Goal: Task Accomplishment & Management: Use online tool/utility

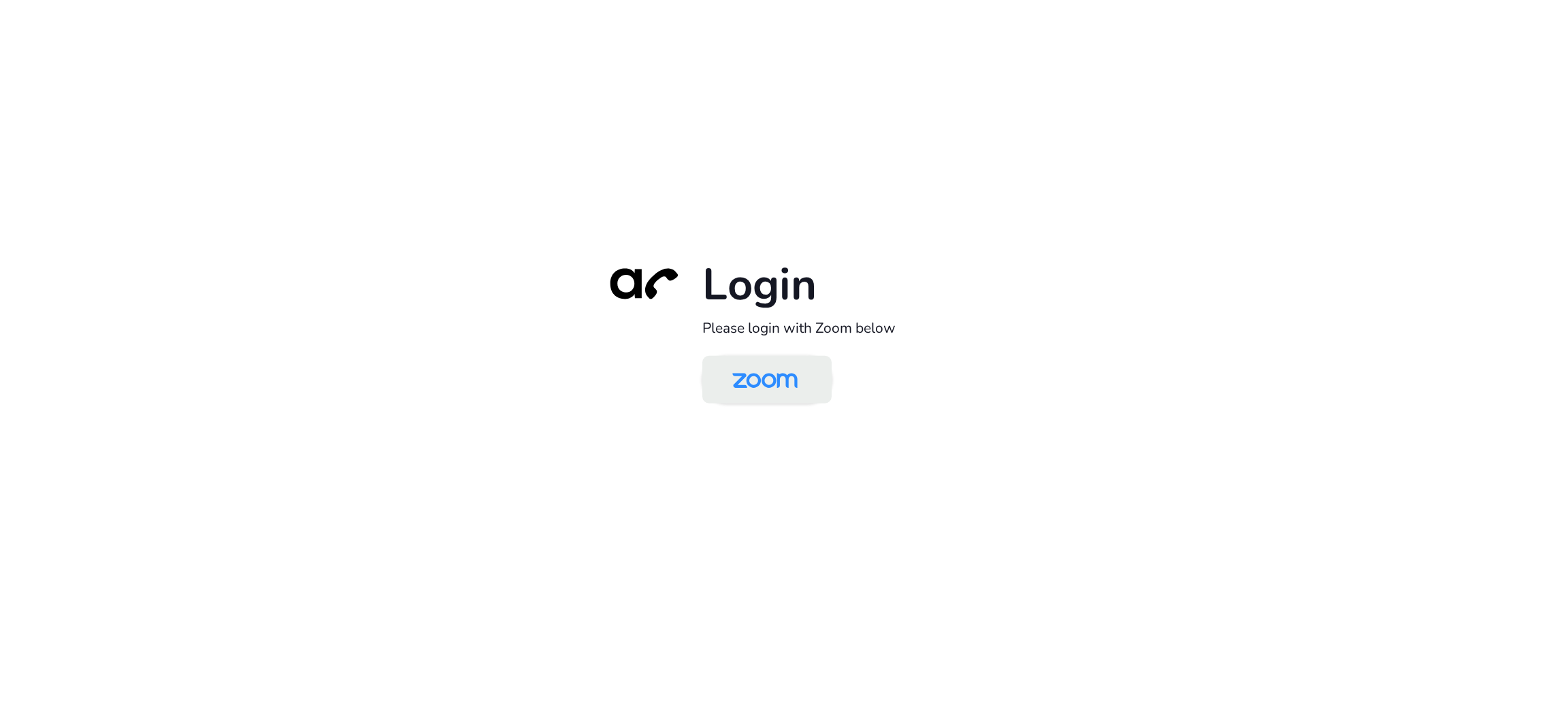
click at [795, 382] on img at bounding box center [764, 381] width 94 height 44
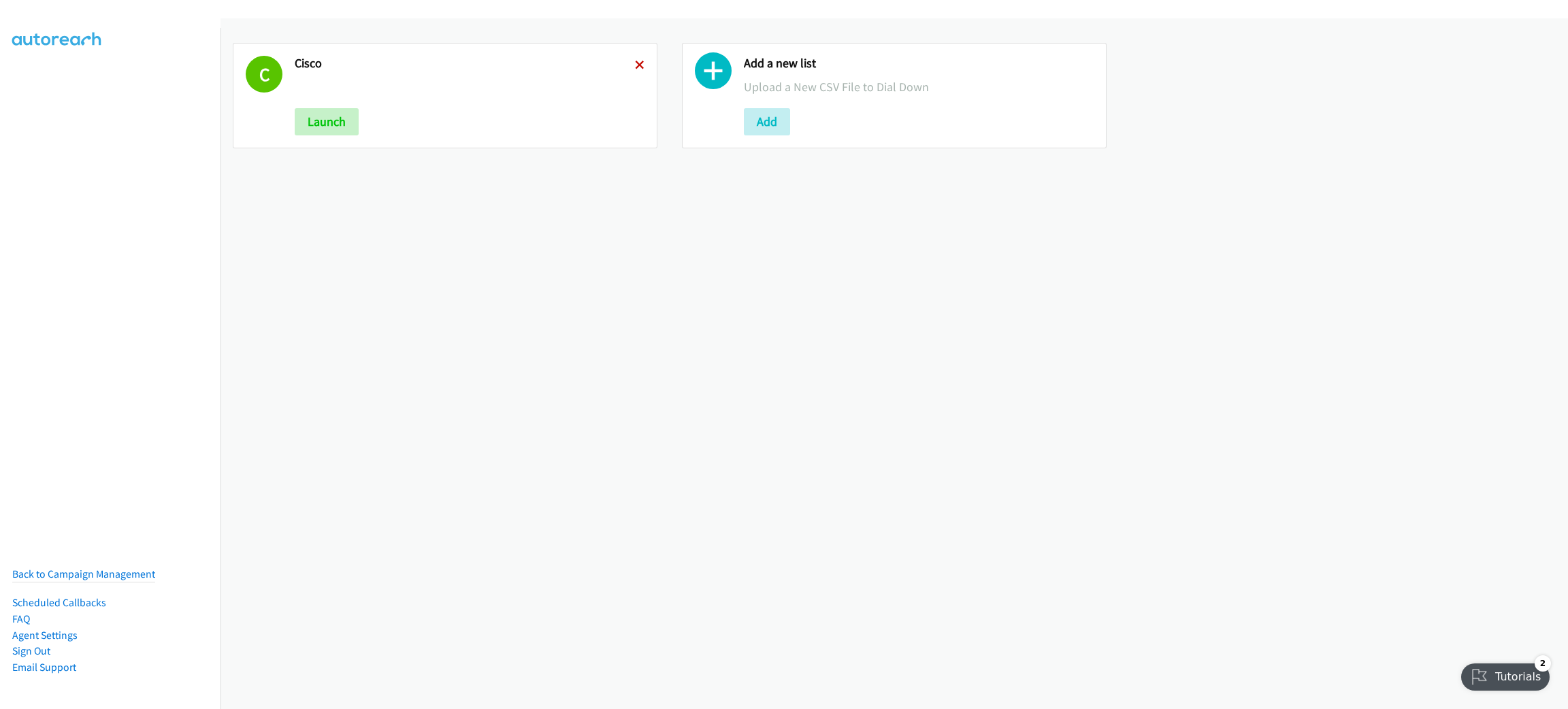
click at [635, 65] on icon at bounding box center [640, 66] width 10 height 10
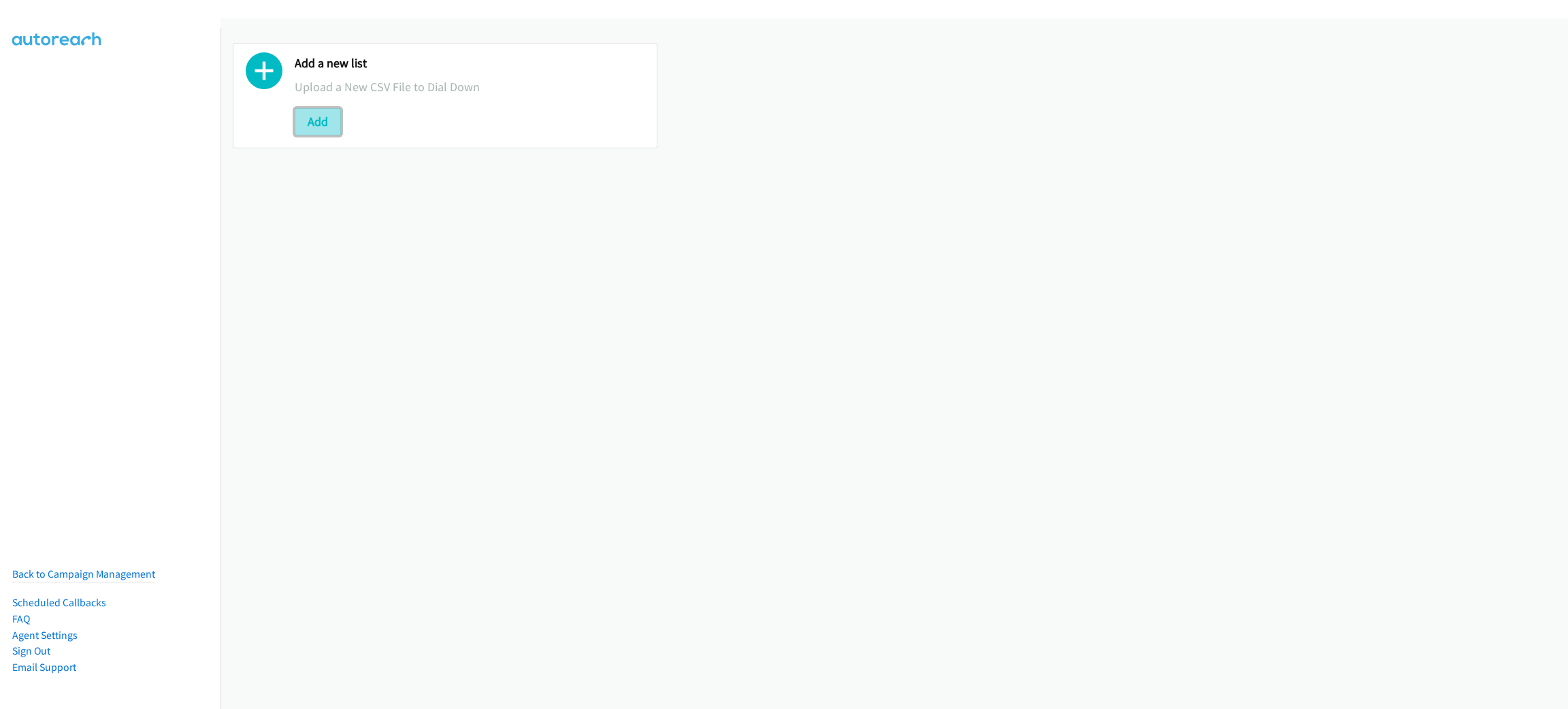
click at [296, 114] on button "Add" at bounding box center [318, 121] width 47 height 27
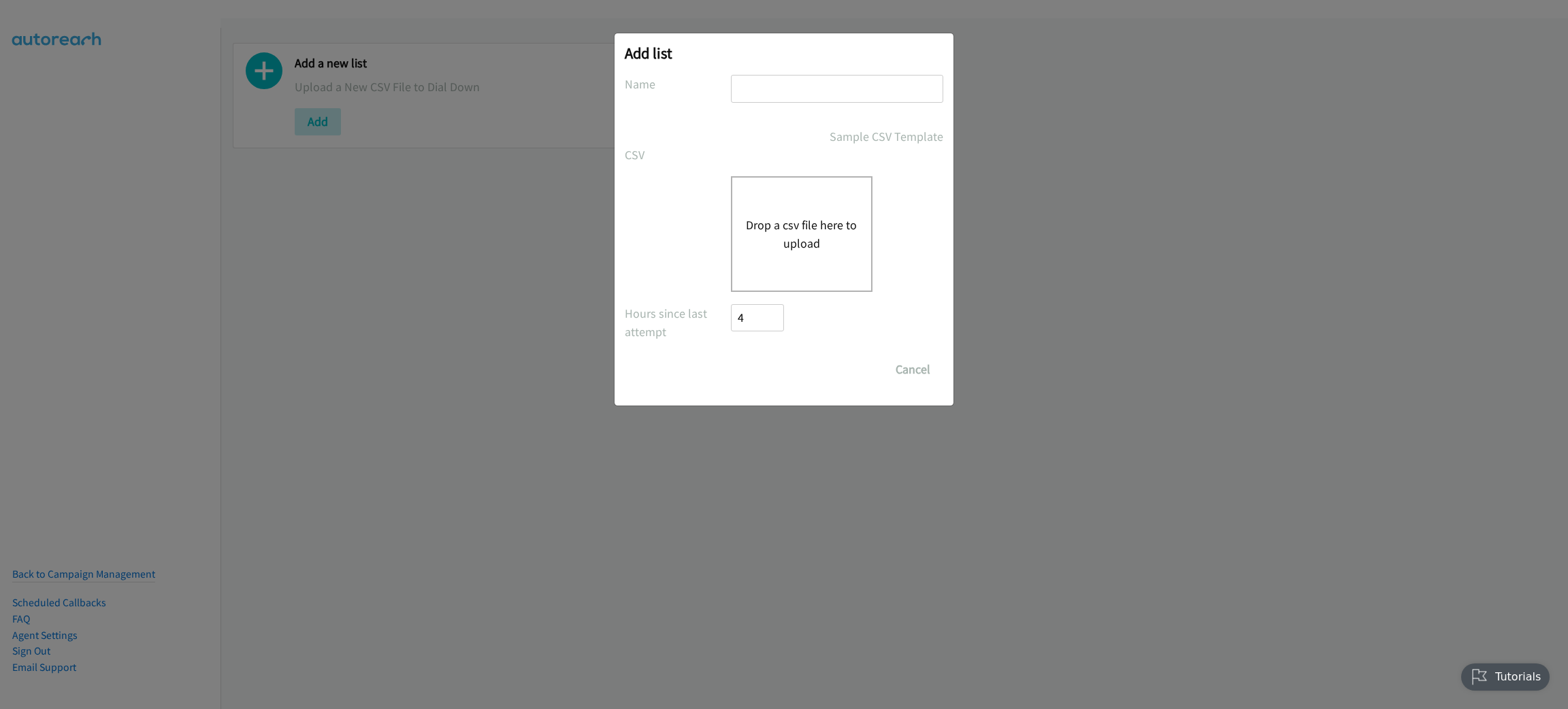
click at [832, 206] on div "Drop a csv file here to upload" at bounding box center [801, 234] width 141 height 116
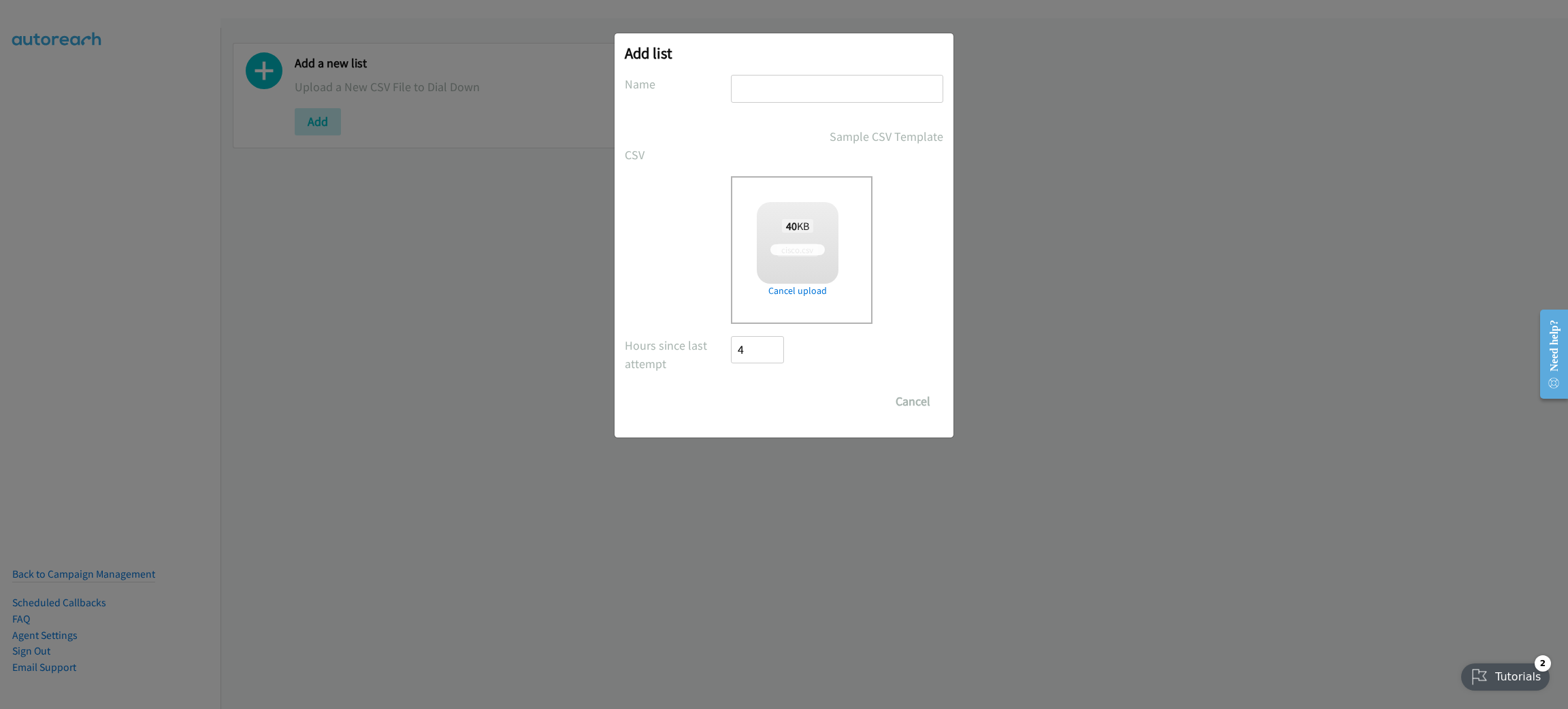
click at [774, 83] on input "text" at bounding box center [837, 89] width 212 height 28
checkbox input "true"
type input "CISCO"
click at [777, 399] on input "Save List" at bounding box center [766, 401] width 71 height 27
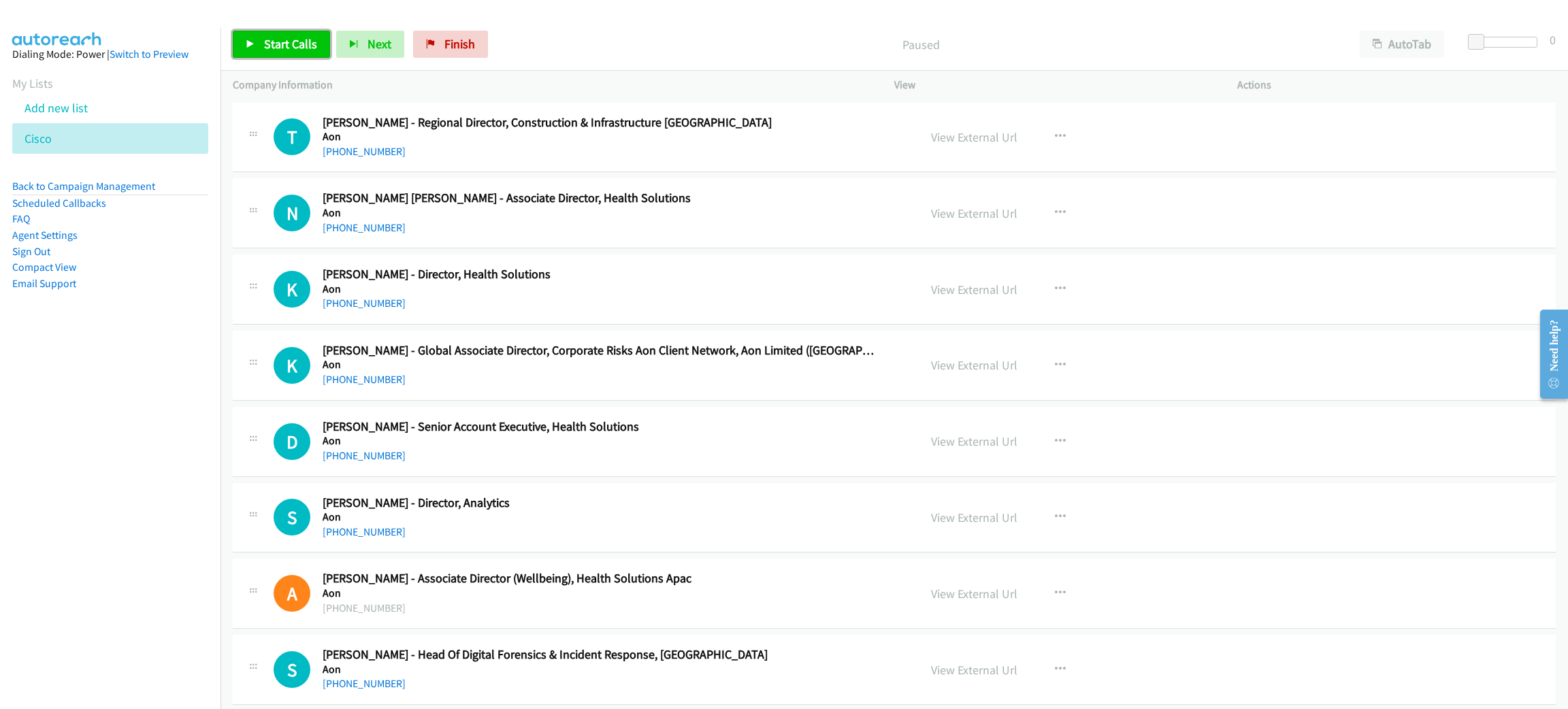
click at [250, 47] on icon at bounding box center [250, 45] width 10 height 10
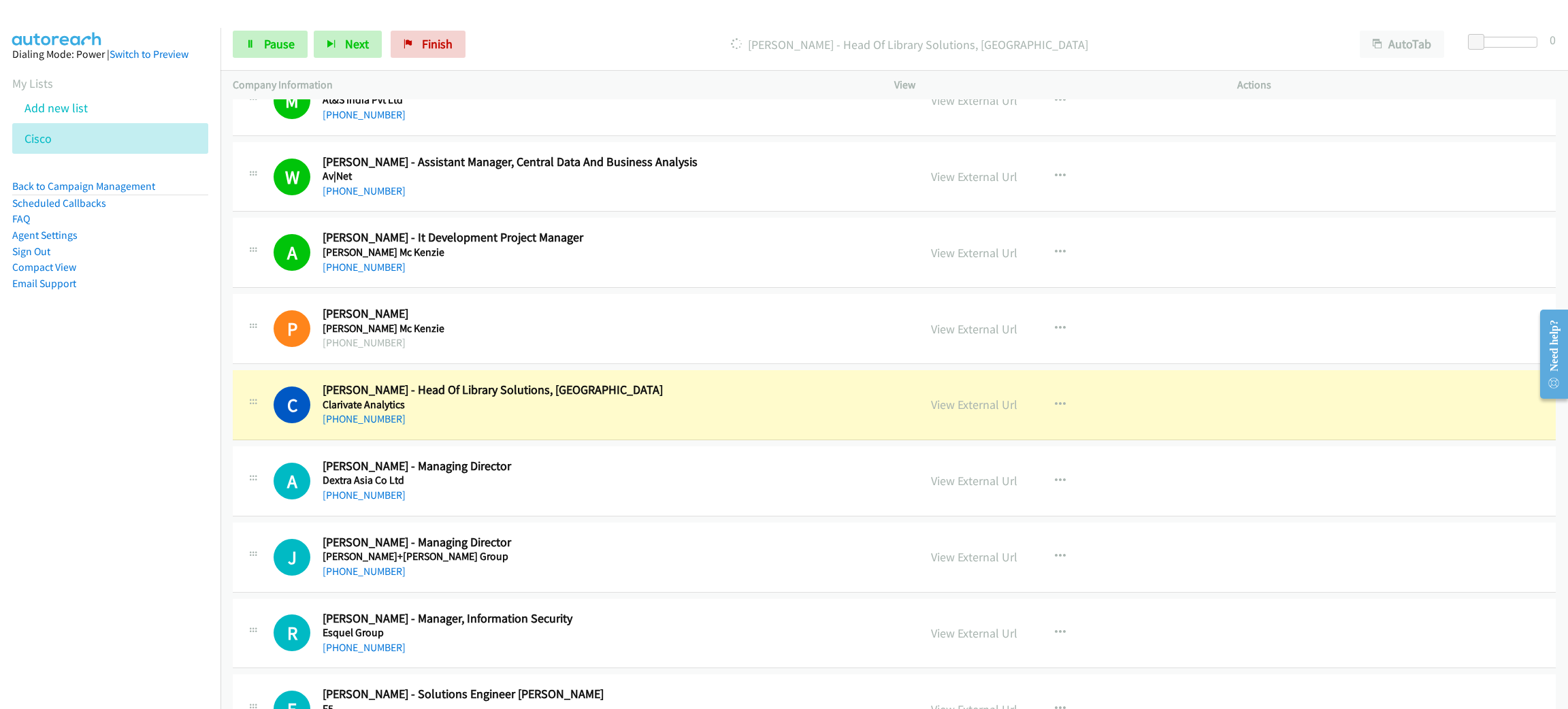
scroll to position [918, 0]
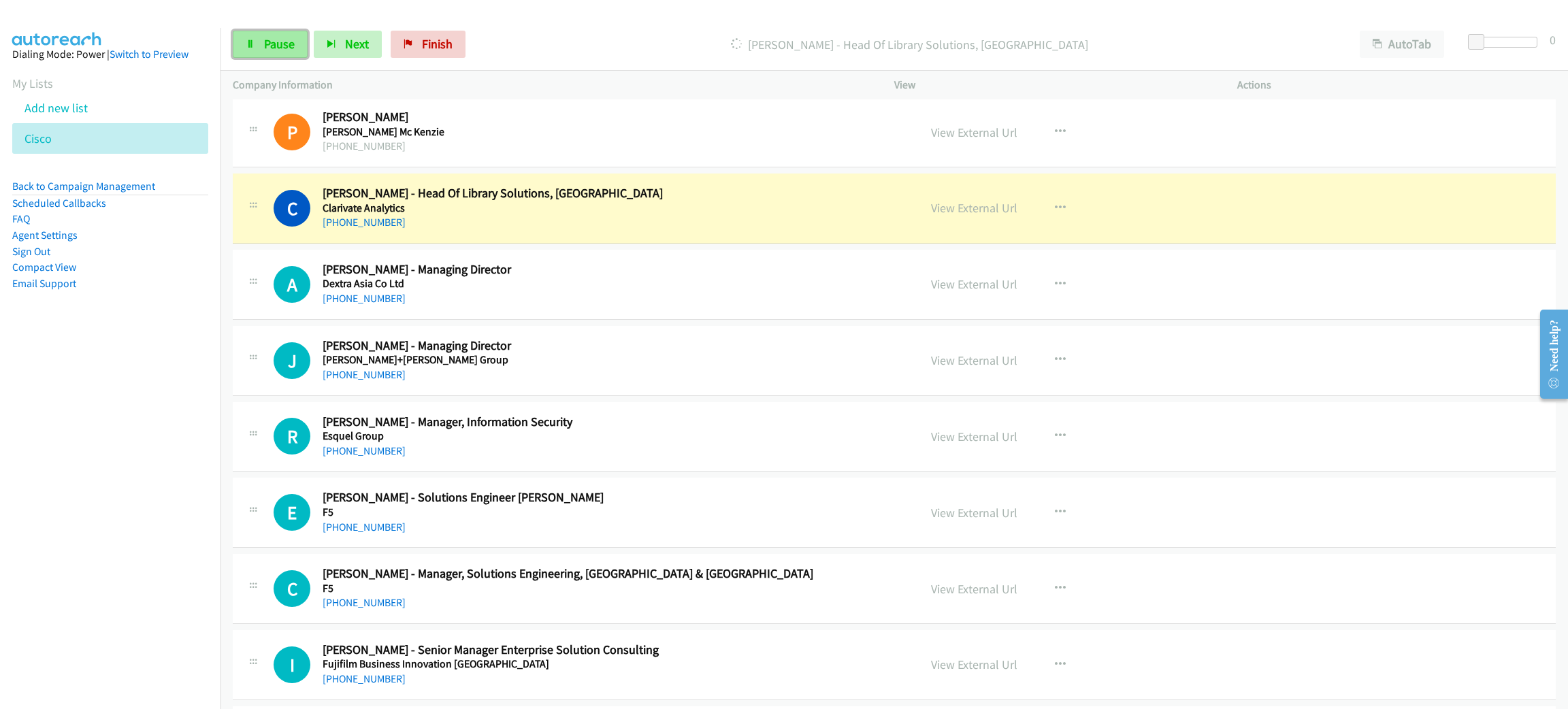
click at [261, 51] on link "Pause" at bounding box center [269, 44] width 75 height 27
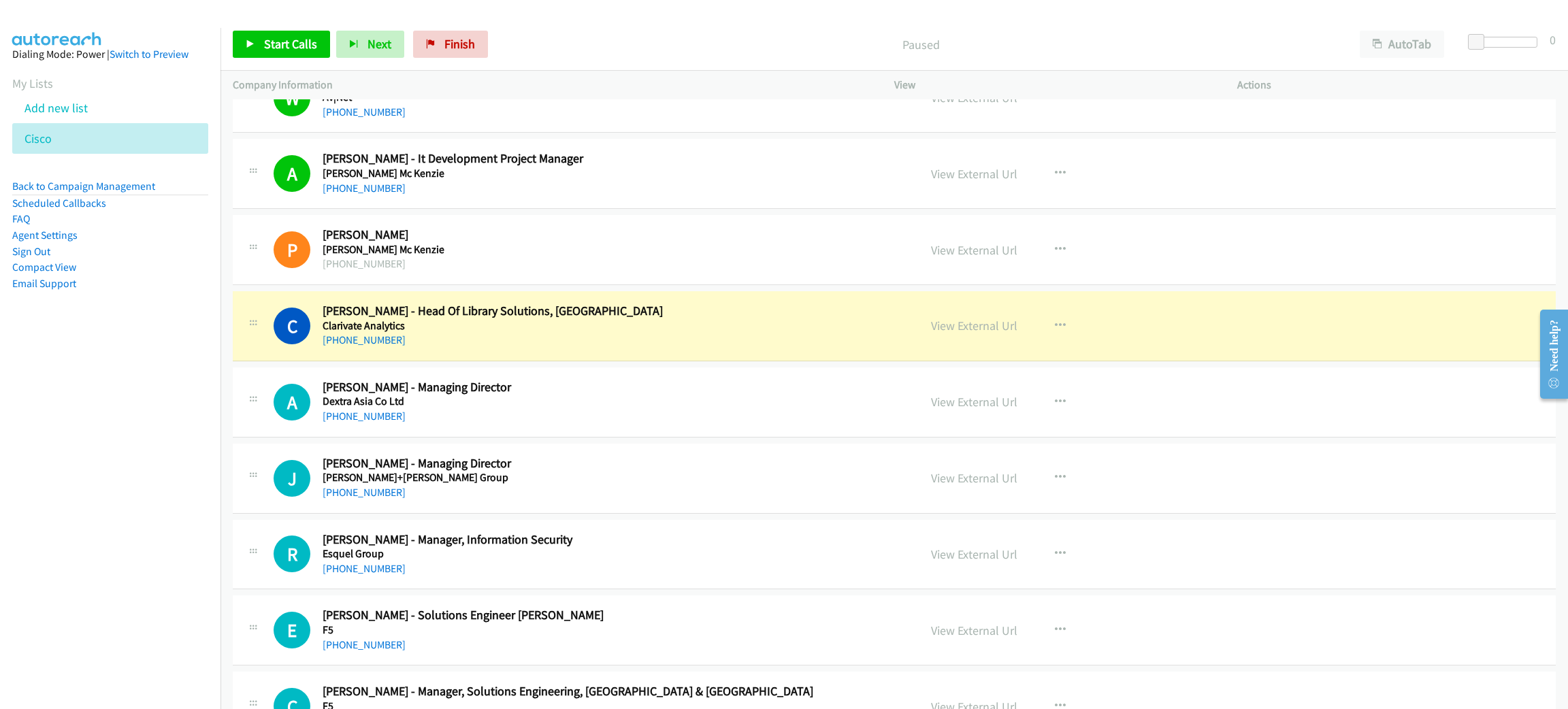
scroll to position [714, 0]
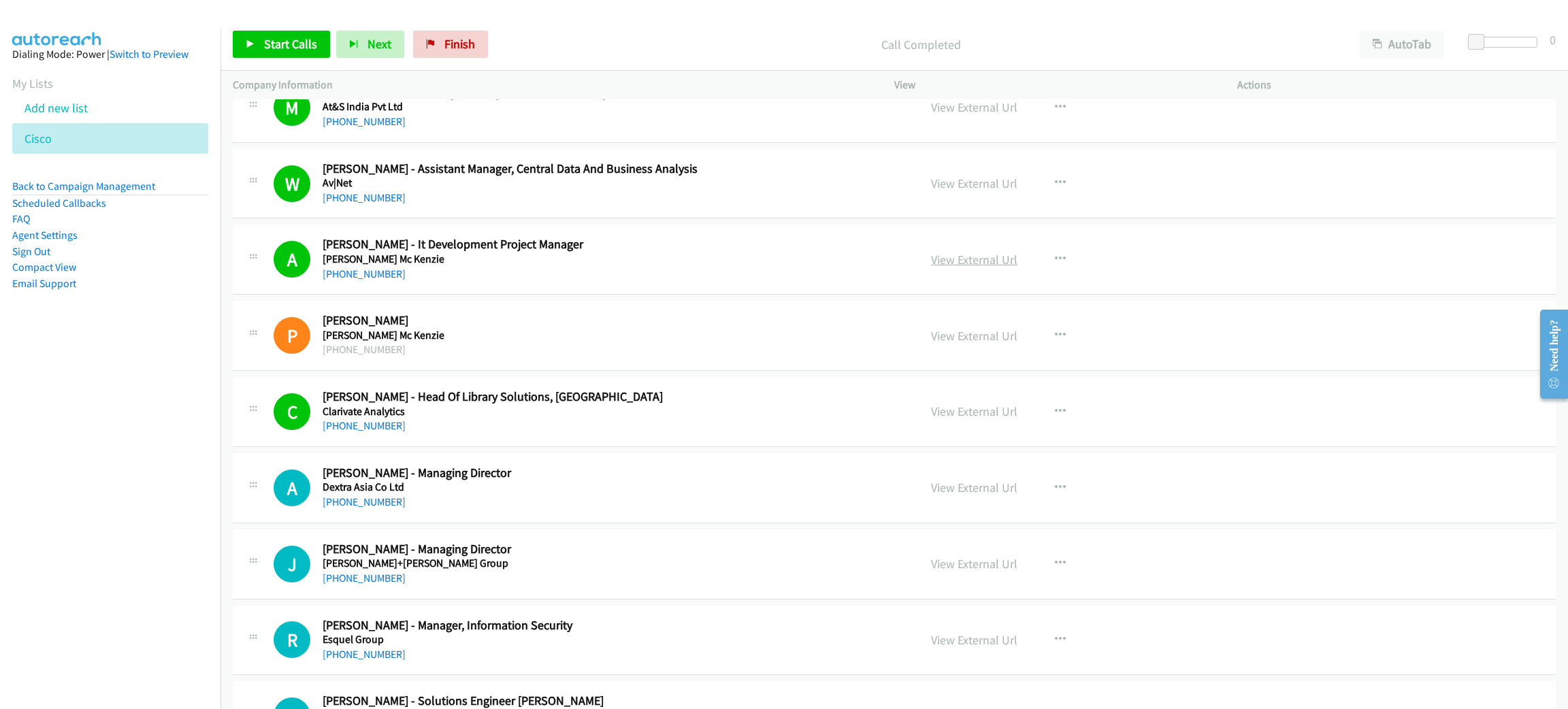
click at [973, 261] on link "View External Url" at bounding box center [974, 260] width 86 height 16
click at [978, 414] on link "View External Url" at bounding box center [974, 412] width 86 height 16
click at [267, 55] on link "Start Calls" at bounding box center [281, 44] width 97 height 27
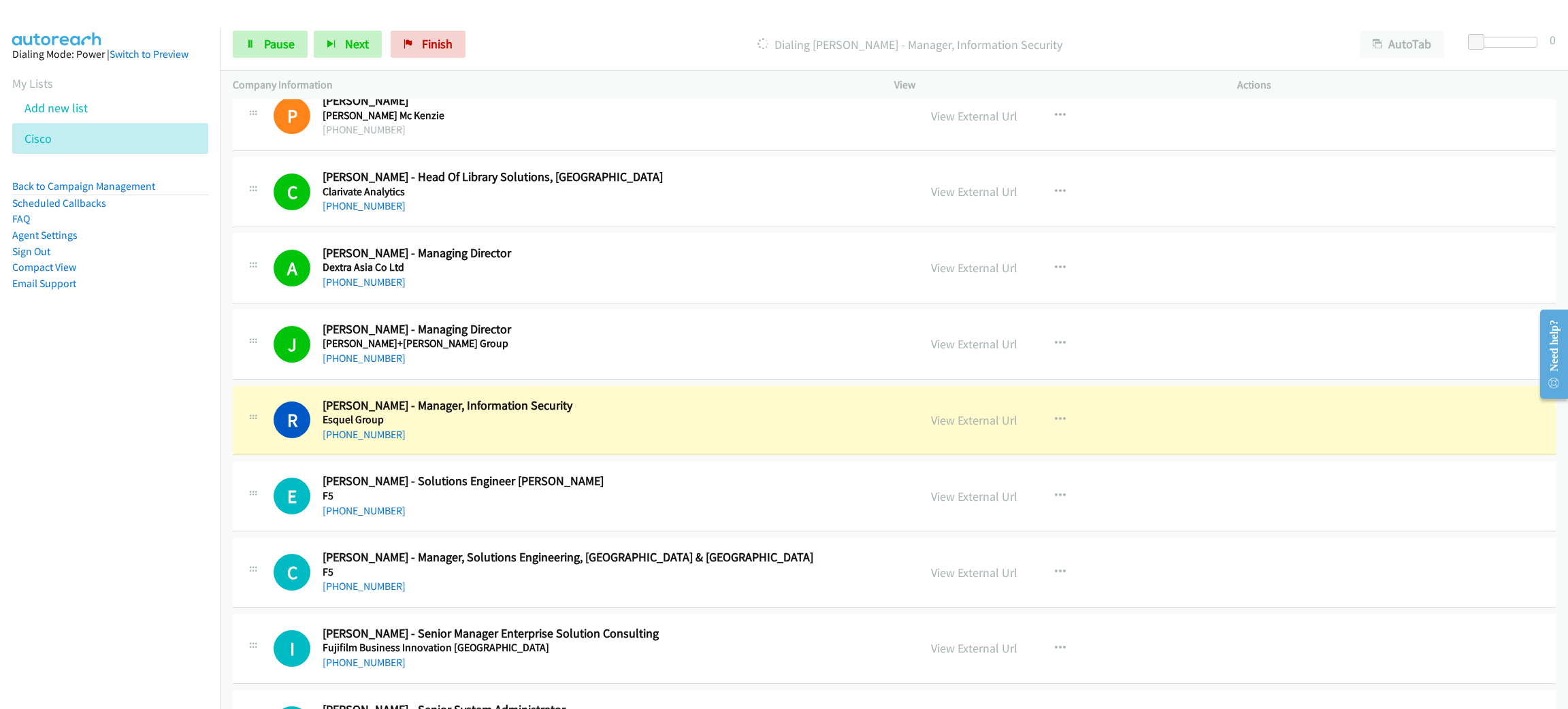
scroll to position [1020, 0]
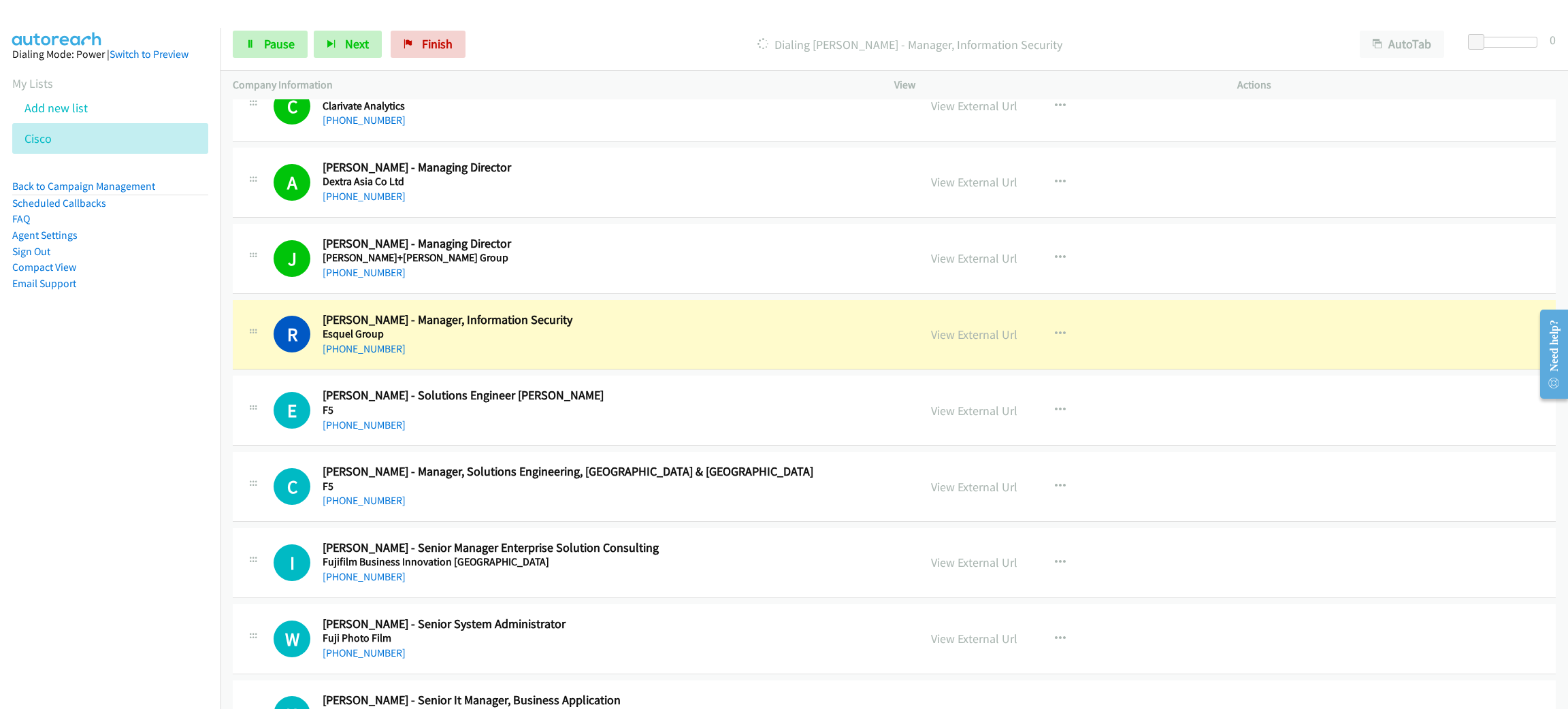
click at [684, 332] on h5 "Esquel Group" at bounding box center [602, 334] width 558 height 14
click at [967, 340] on link "View External Url" at bounding box center [974, 334] width 86 height 16
click at [238, 43] on link "Pause" at bounding box center [269, 44] width 75 height 27
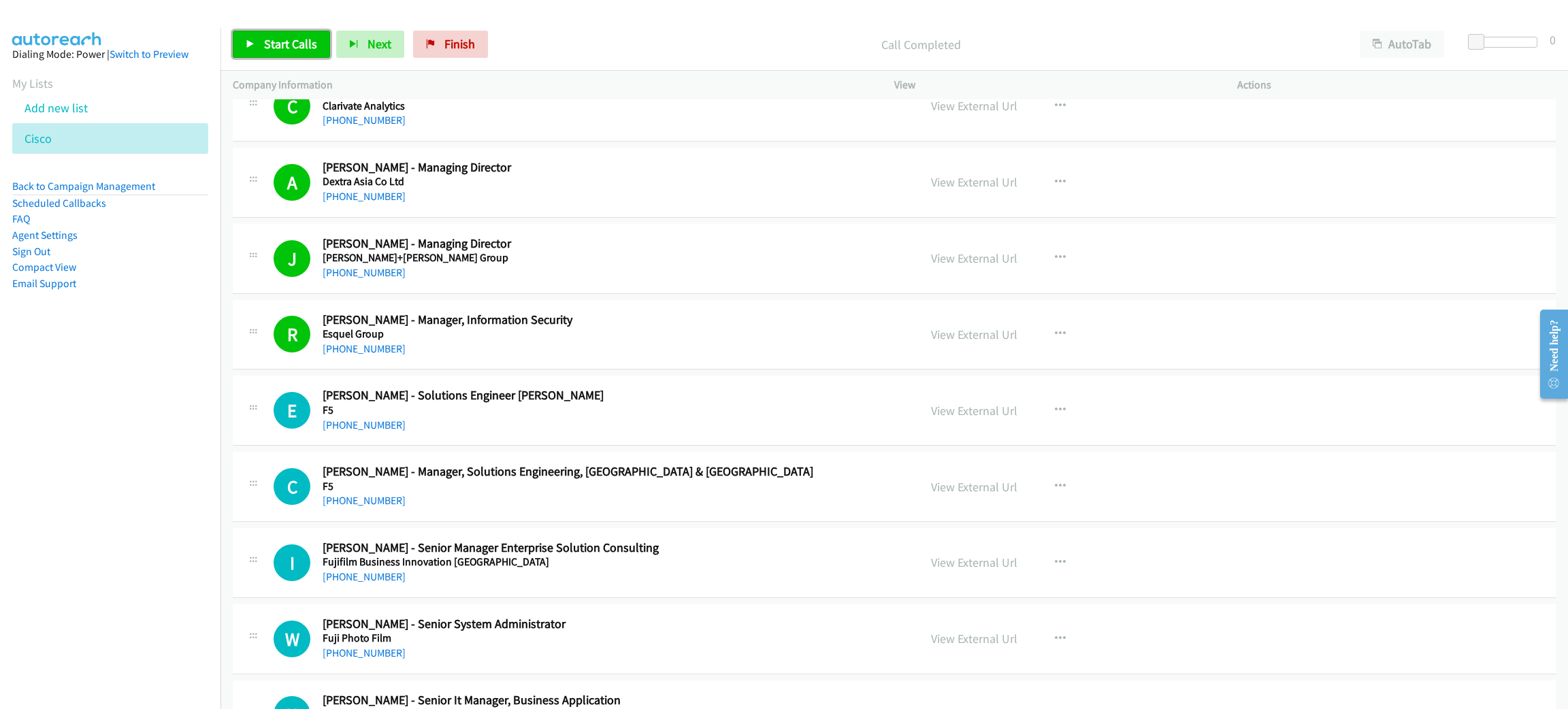
click at [268, 42] on span "Start Calls" at bounding box center [290, 44] width 53 height 16
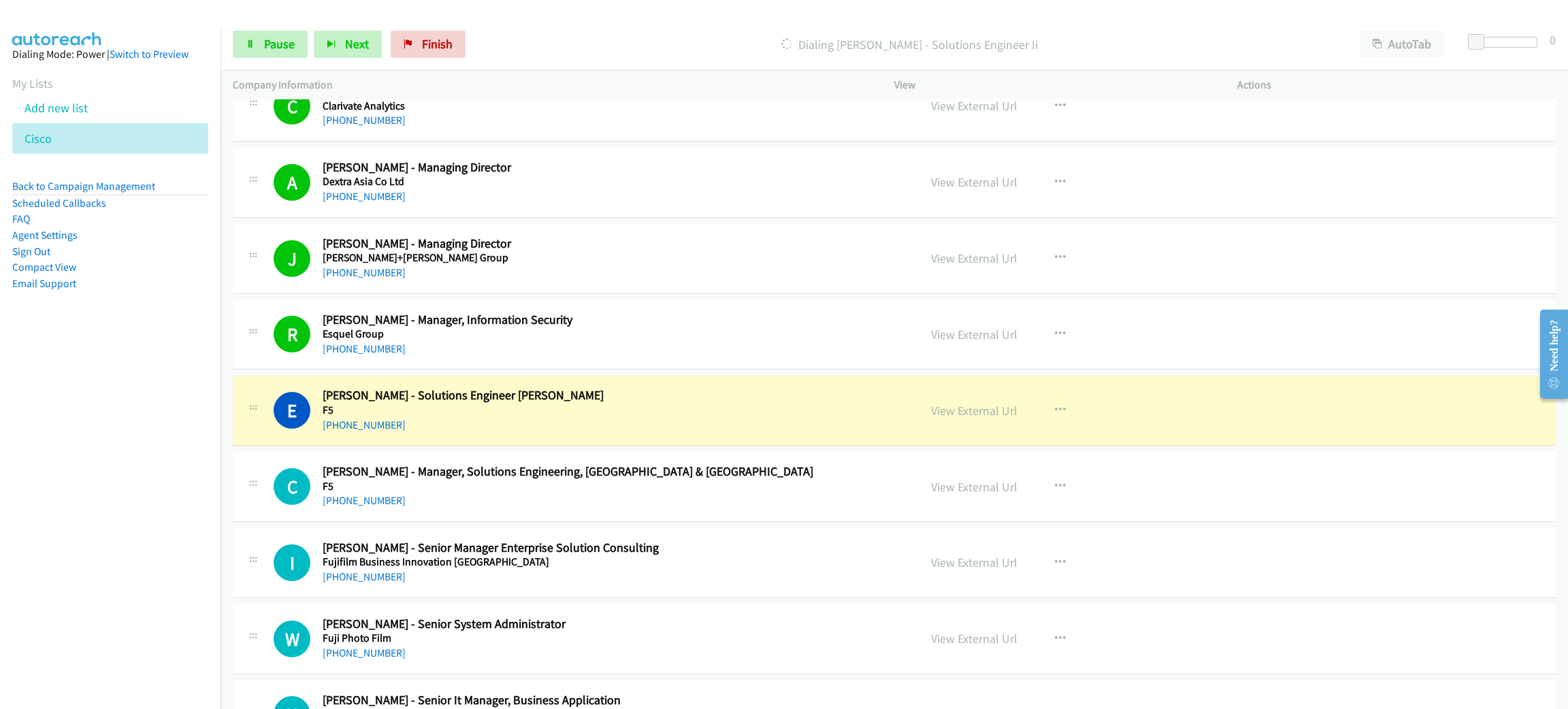
drag, startPoint x: 260, startPoint y: 49, endPoint x: 0, endPoint y: 757, distance: 754.2
click at [0, 65] on html "Start Calls Pause Next Finish Dialing [PERSON_NAME] - Solutions Engineer [PERSO…" at bounding box center [784, 32] width 1568 height 65
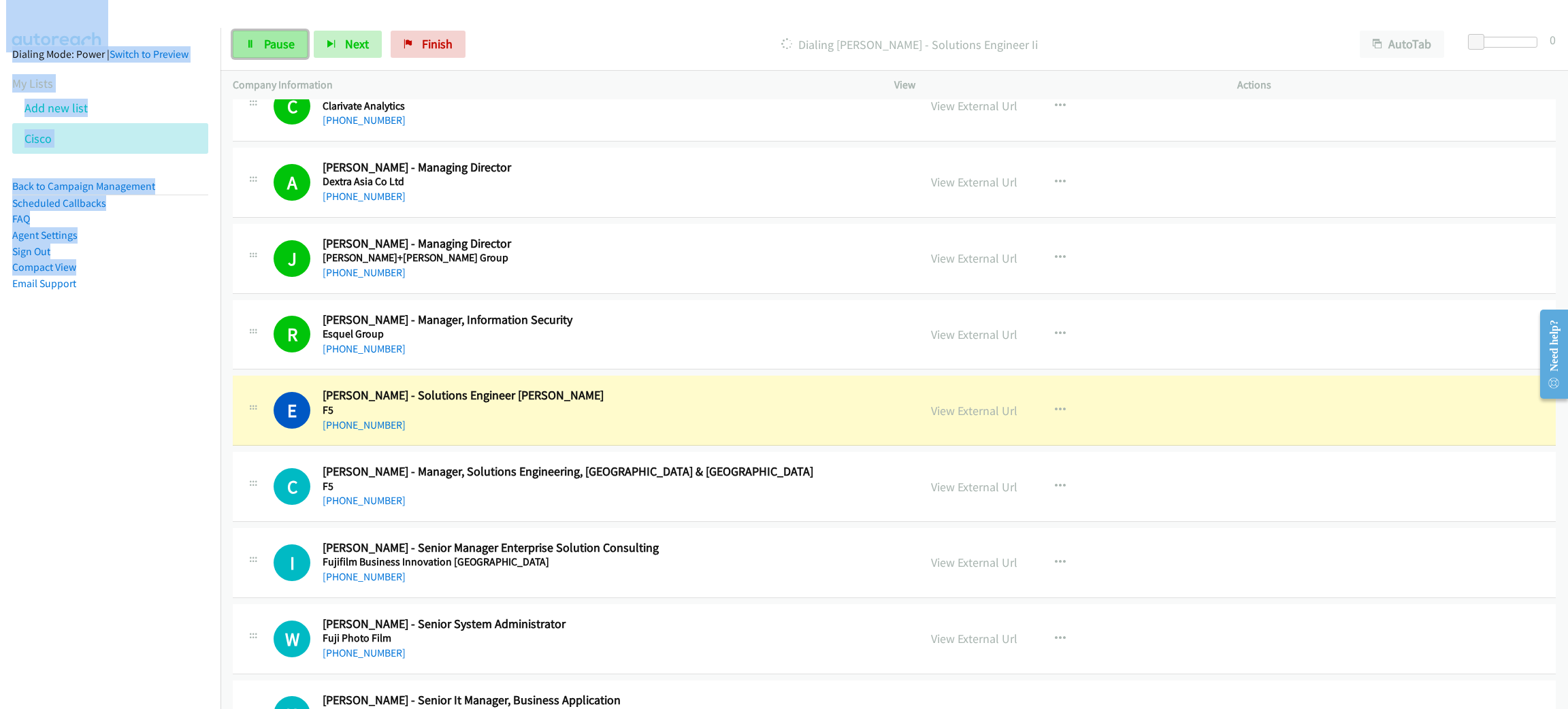
click at [277, 47] on span "Pause" at bounding box center [279, 44] width 31 height 16
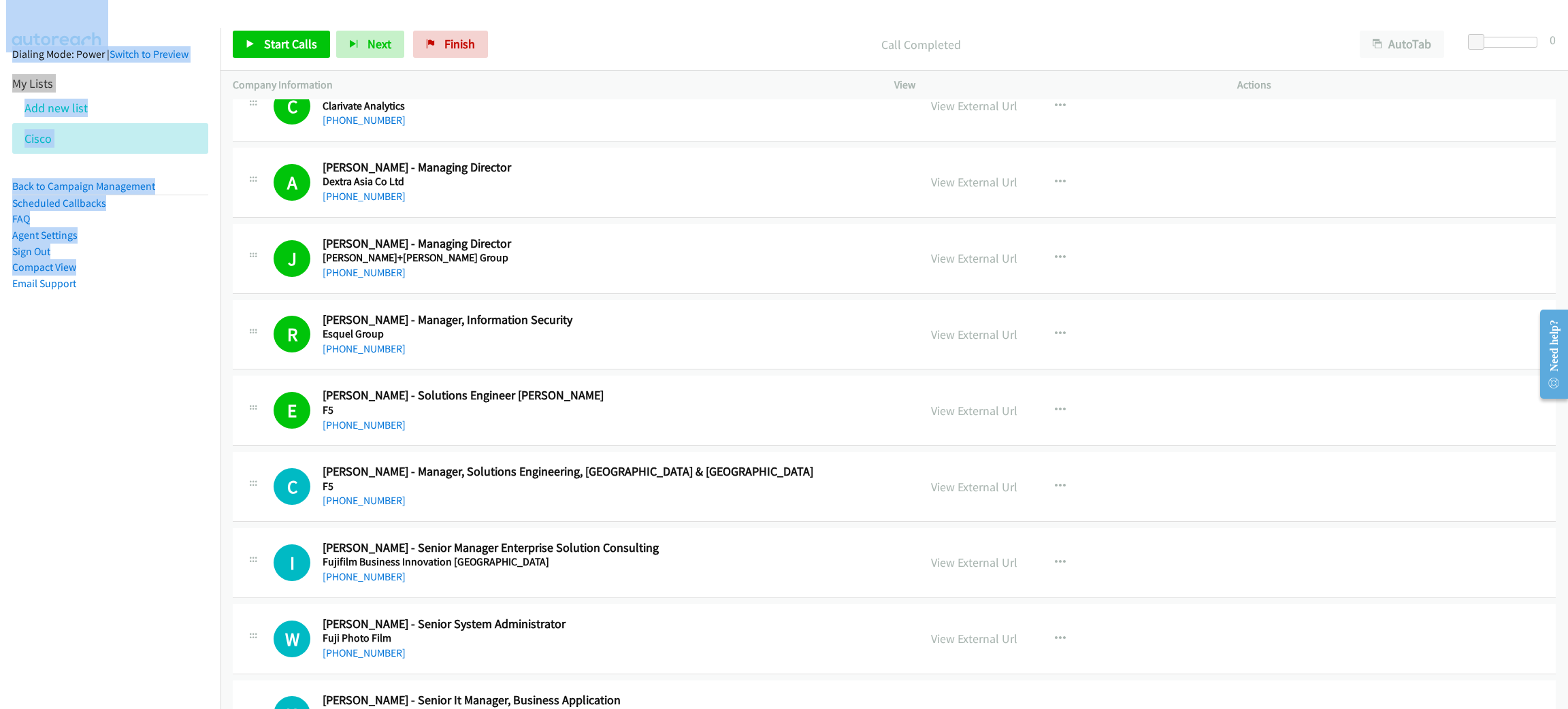
click at [190, 94] on li "Add new list" at bounding box center [122, 107] width 220 height 31
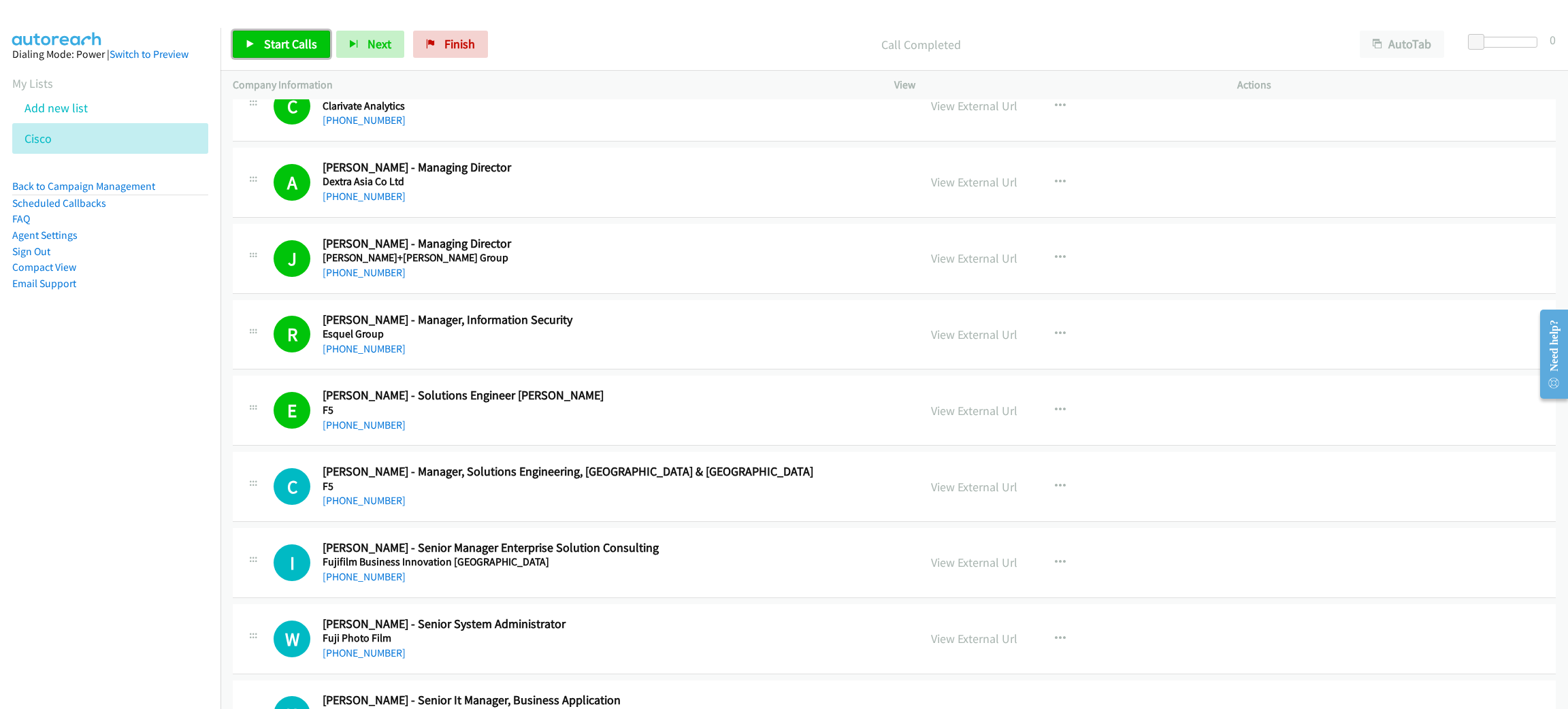
click at [275, 32] on link "Start Calls" at bounding box center [281, 44] width 97 height 27
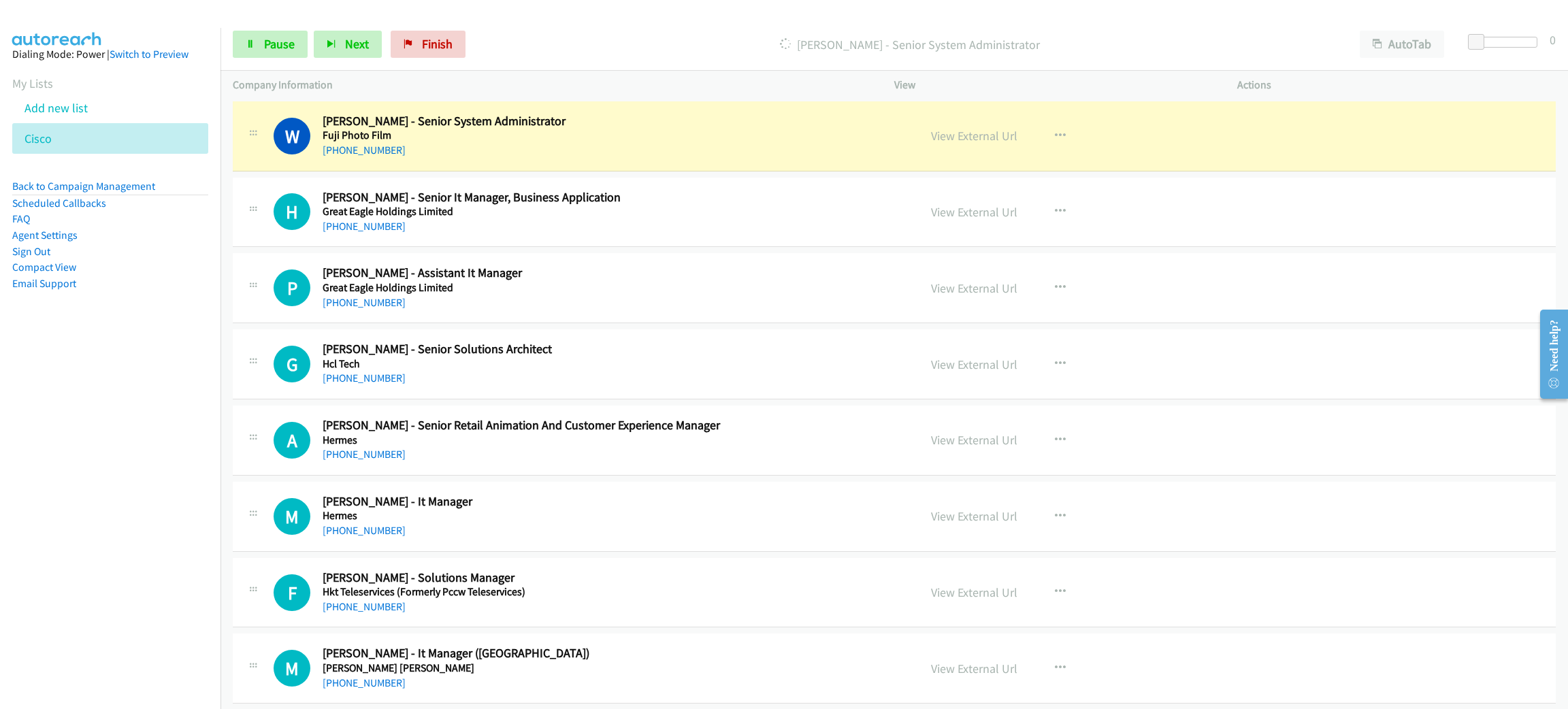
scroll to position [1531, 0]
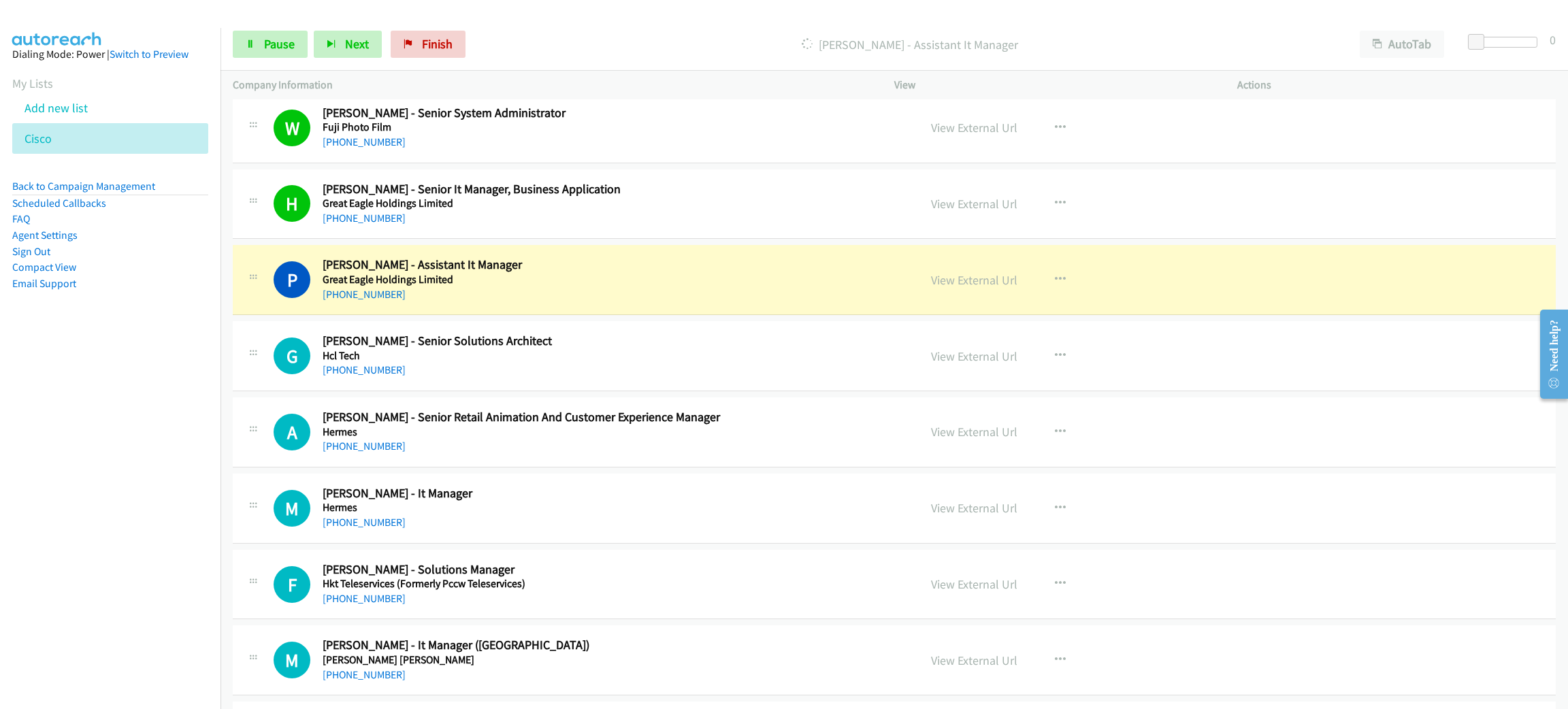
click at [606, 267] on h2 "[PERSON_NAME] - Assistant It Manager" at bounding box center [602, 265] width 558 height 16
click at [932, 281] on link "View External Url" at bounding box center [974, 280] width 86 height 16
click at [283, 53] on link "Pause" at bounding box center [269, 44] width 75 height 27
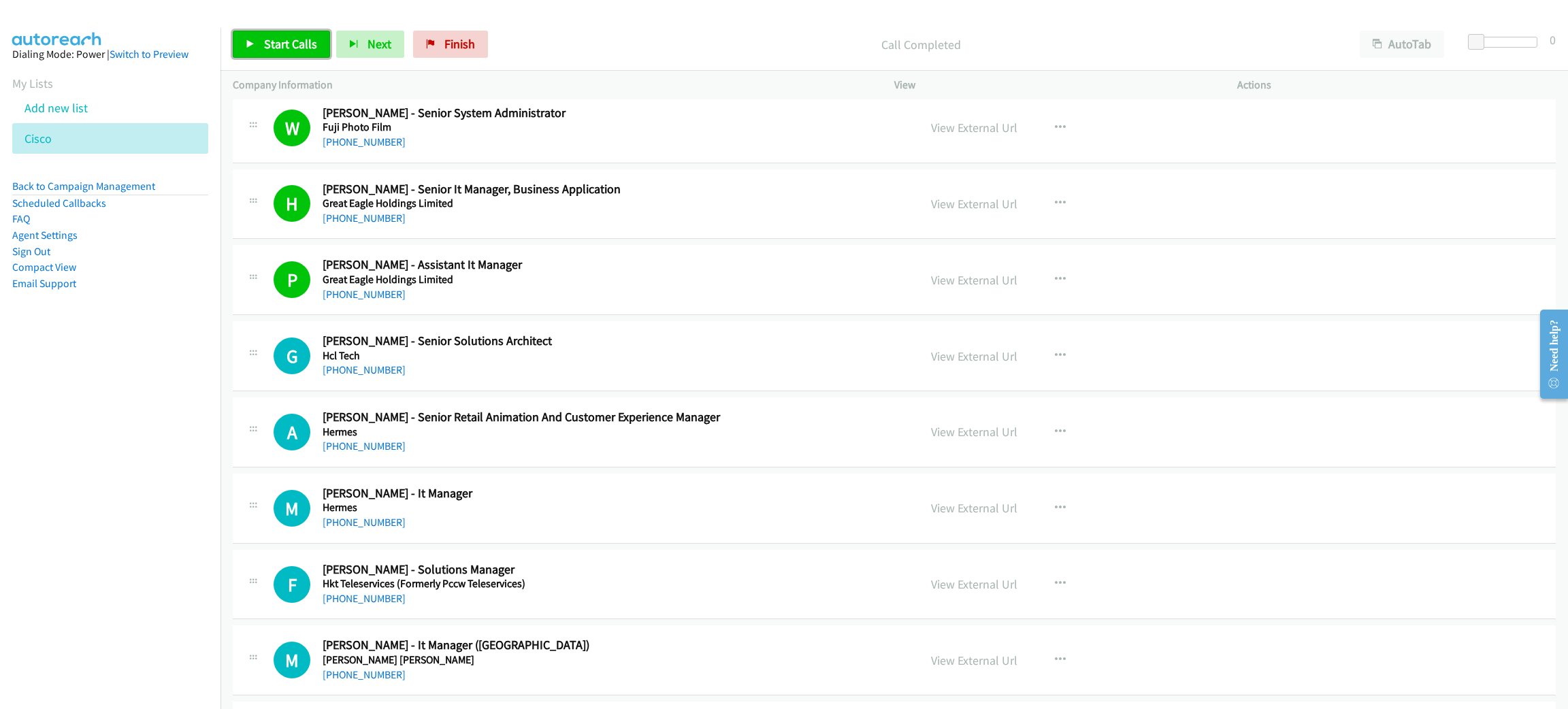
click at [290, 41] on span "Start Calls" at bounding box center [290, 44] width 53 height 16
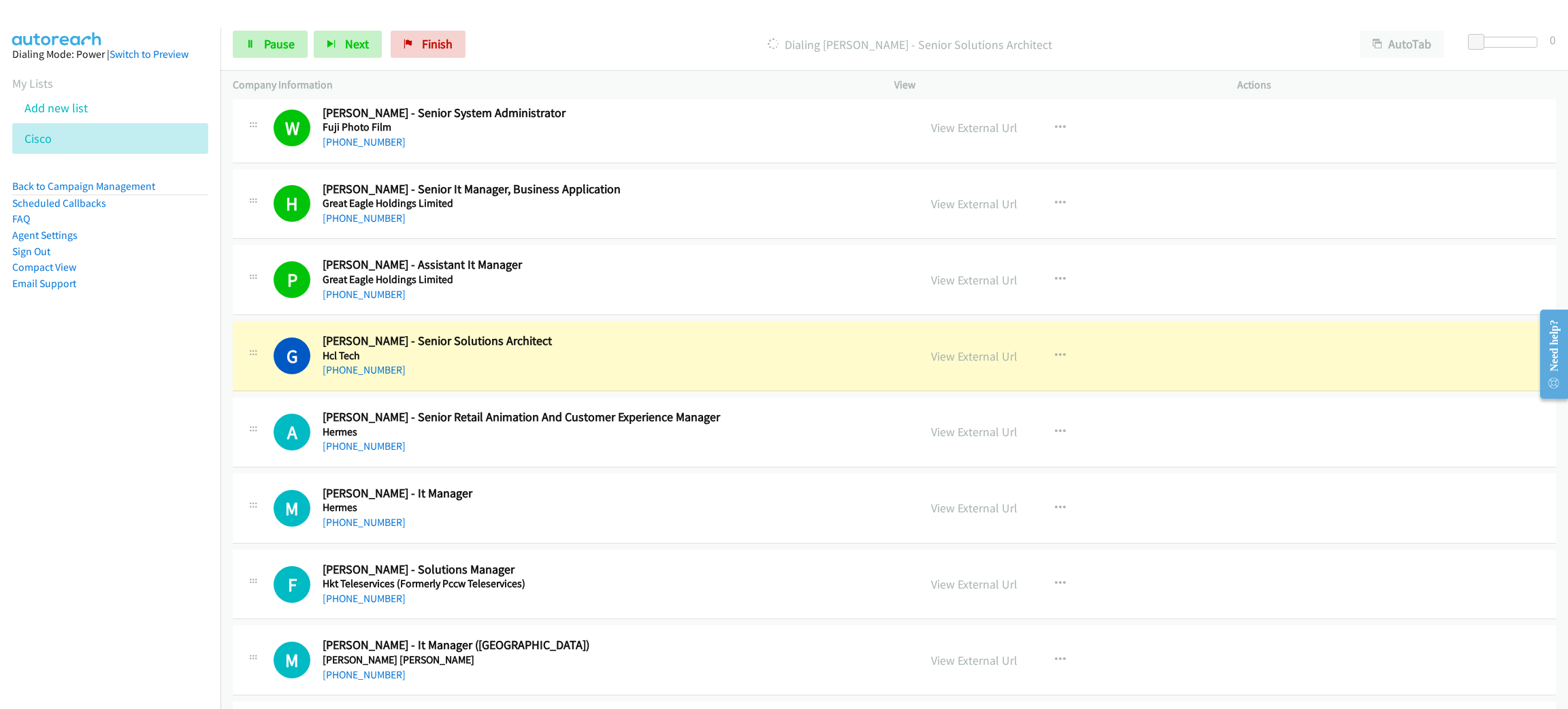
click at [708, 365] on div "[PHONE_NUMBER]" at bounding box center [602, 370] width 558 height 17
click at [990, 362] on link "View External Url" at bounding box center [974, 356] width 86 height 16
click at [283, 52] on link "Pause" at bounding box center [269, 44] width 75 height 27
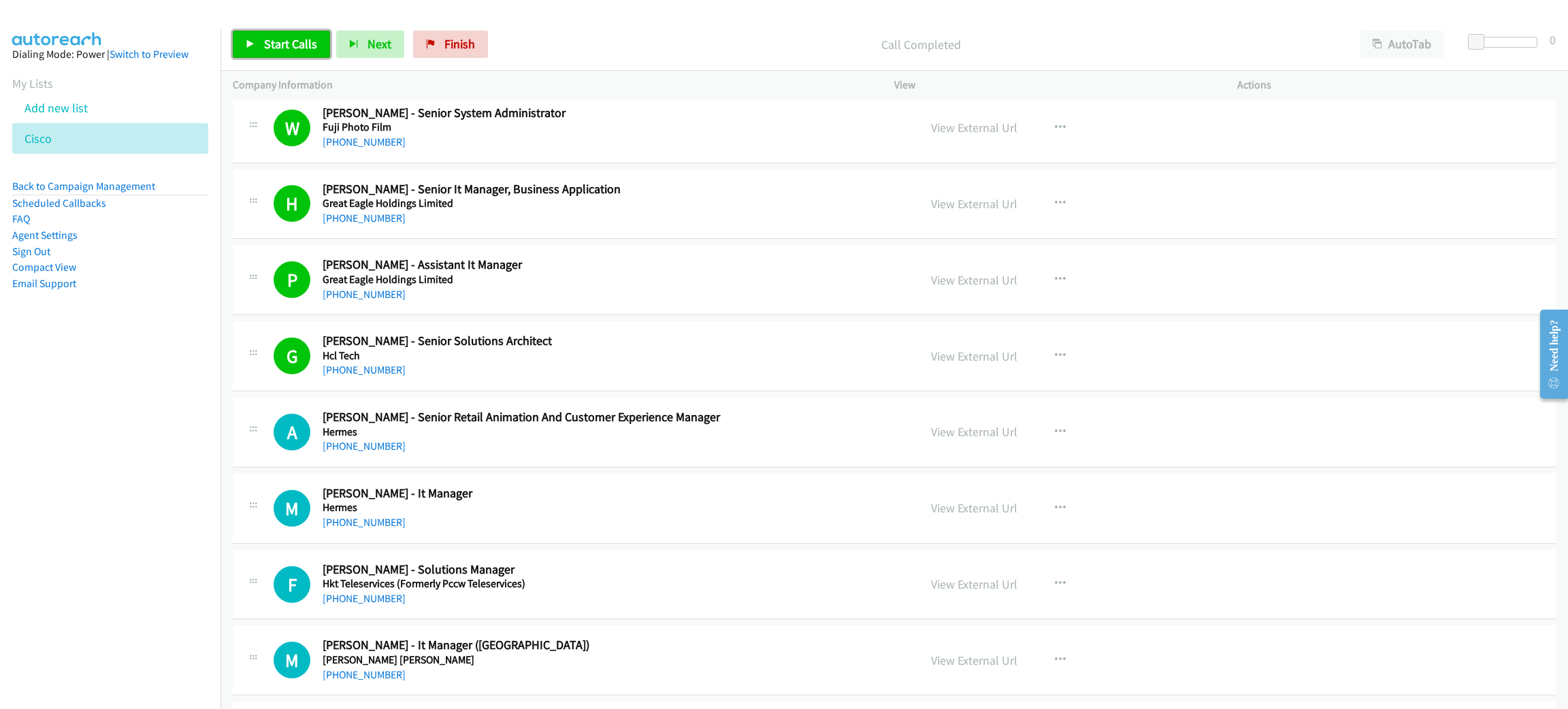
click at [240, 37] on link "Start Calls" at bounding box center [281, 44] width 97 height 27
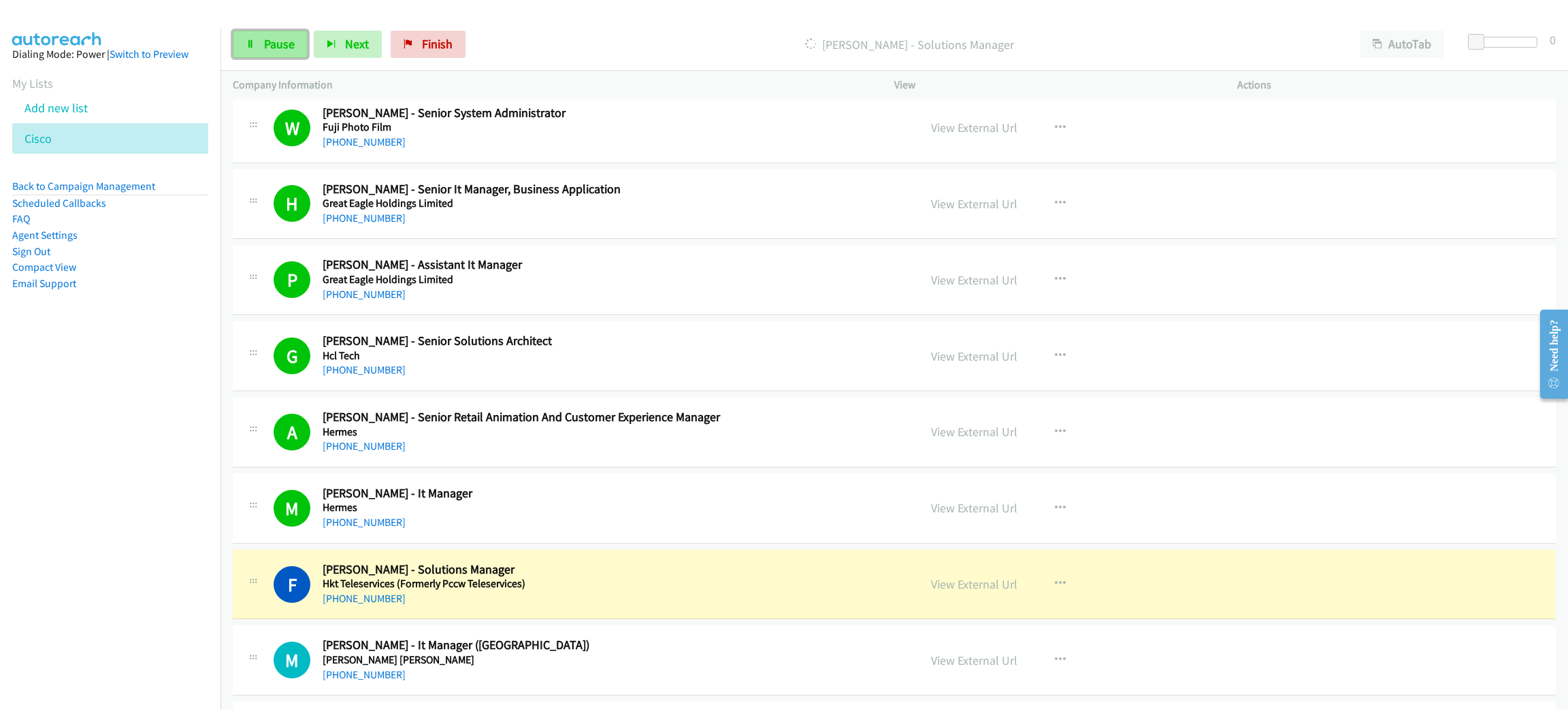
click at [283, 39] on span "Pause" at bounding box center [279, 44] width 31 height 16
click at [992, 585] on link "View External Url" at bounding box center [974, 584] width 86 height 16
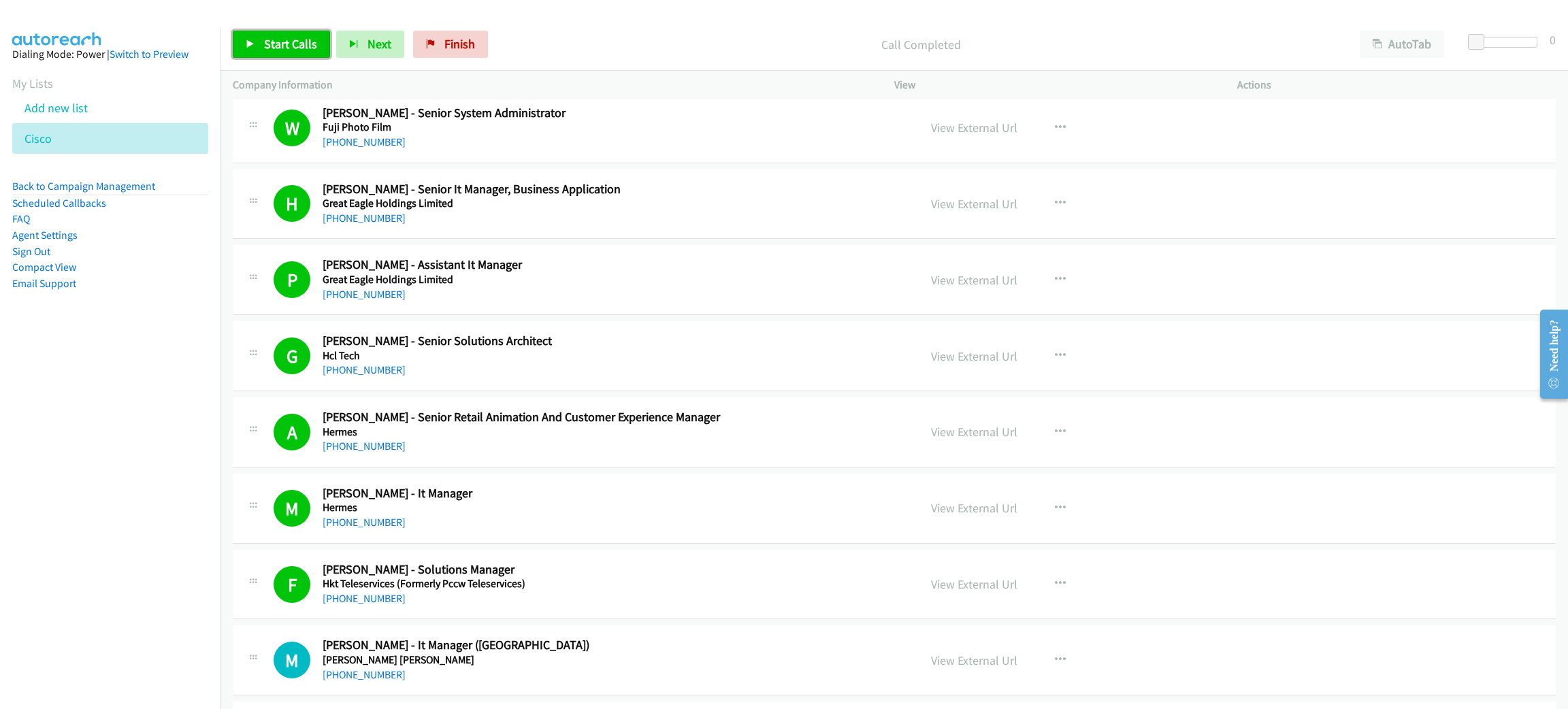
click at [289, 38] on span "Start Calls" at bounding box center [290, 44] width 53 height 16
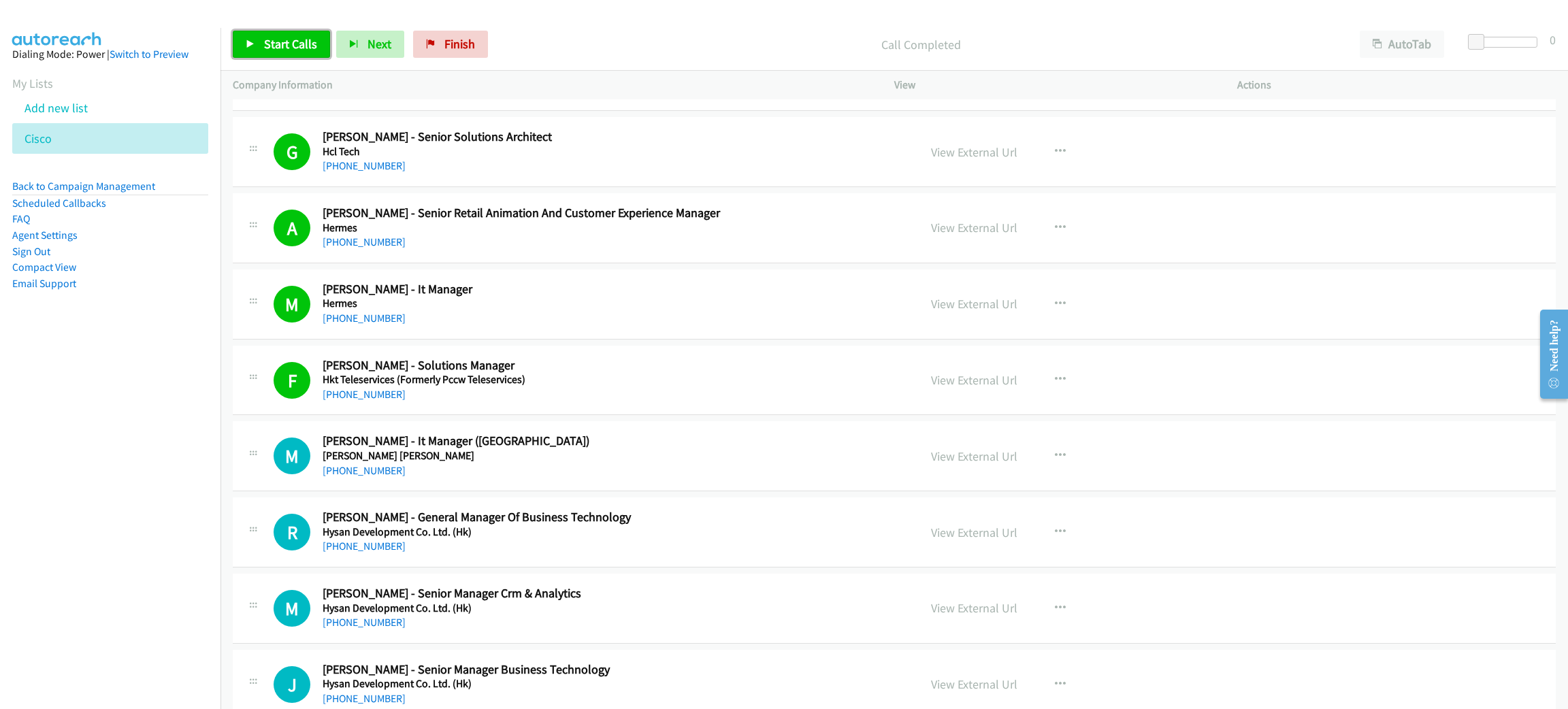
scroll to position [1938, 0]
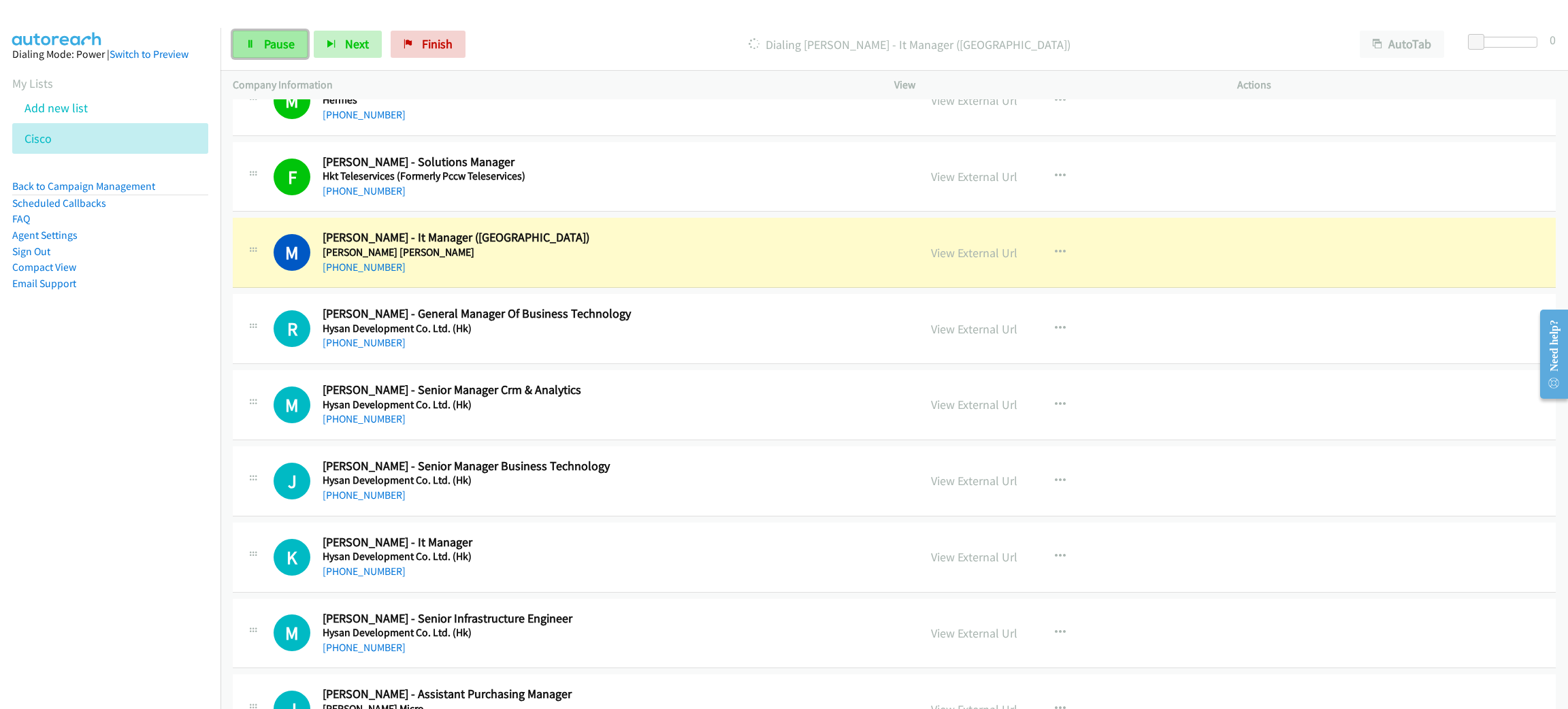
click at [270, 50] on span "Pause" at bounding box center [279, 44] width 31 height 16
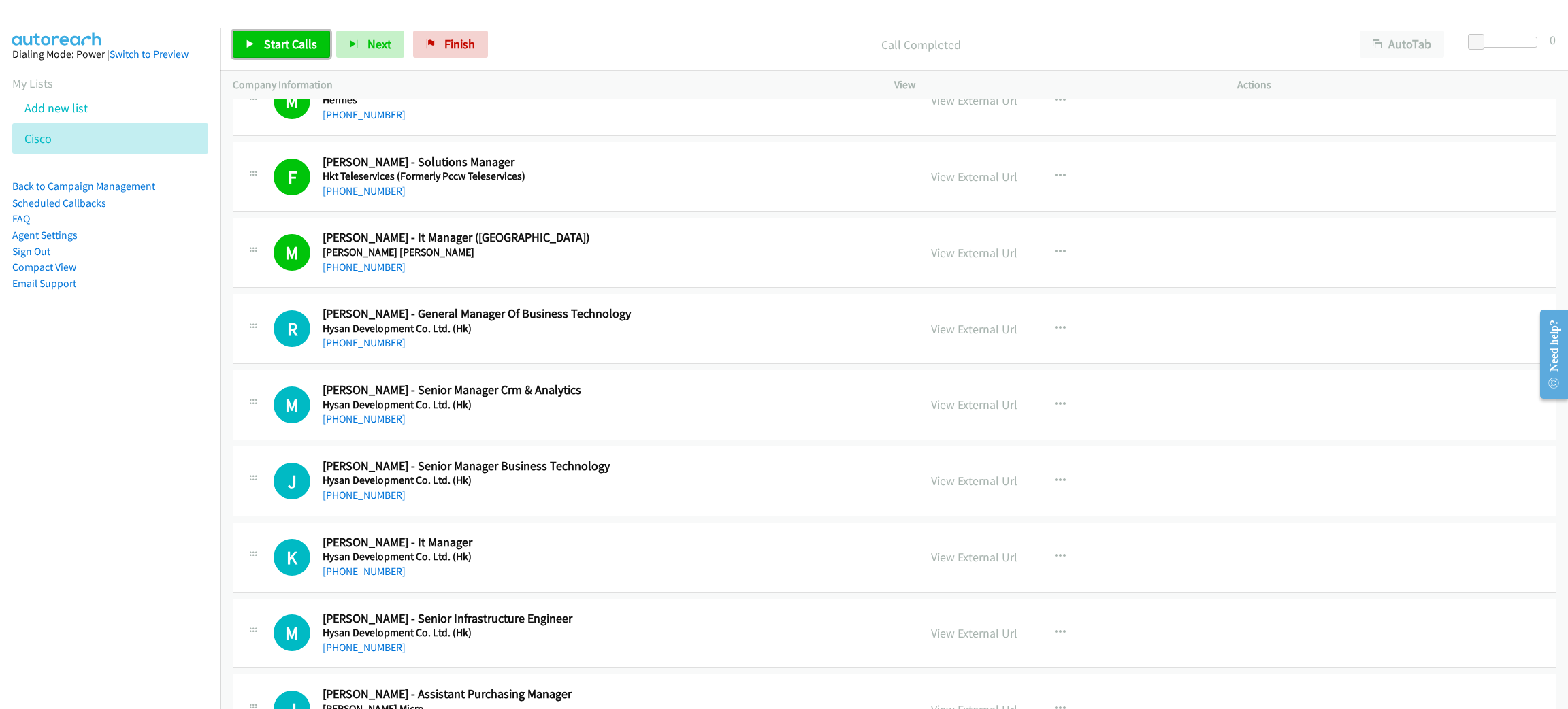
click at [270, 50] on span "Start Calls" at bounding box center [290, 44] width 53 height 16
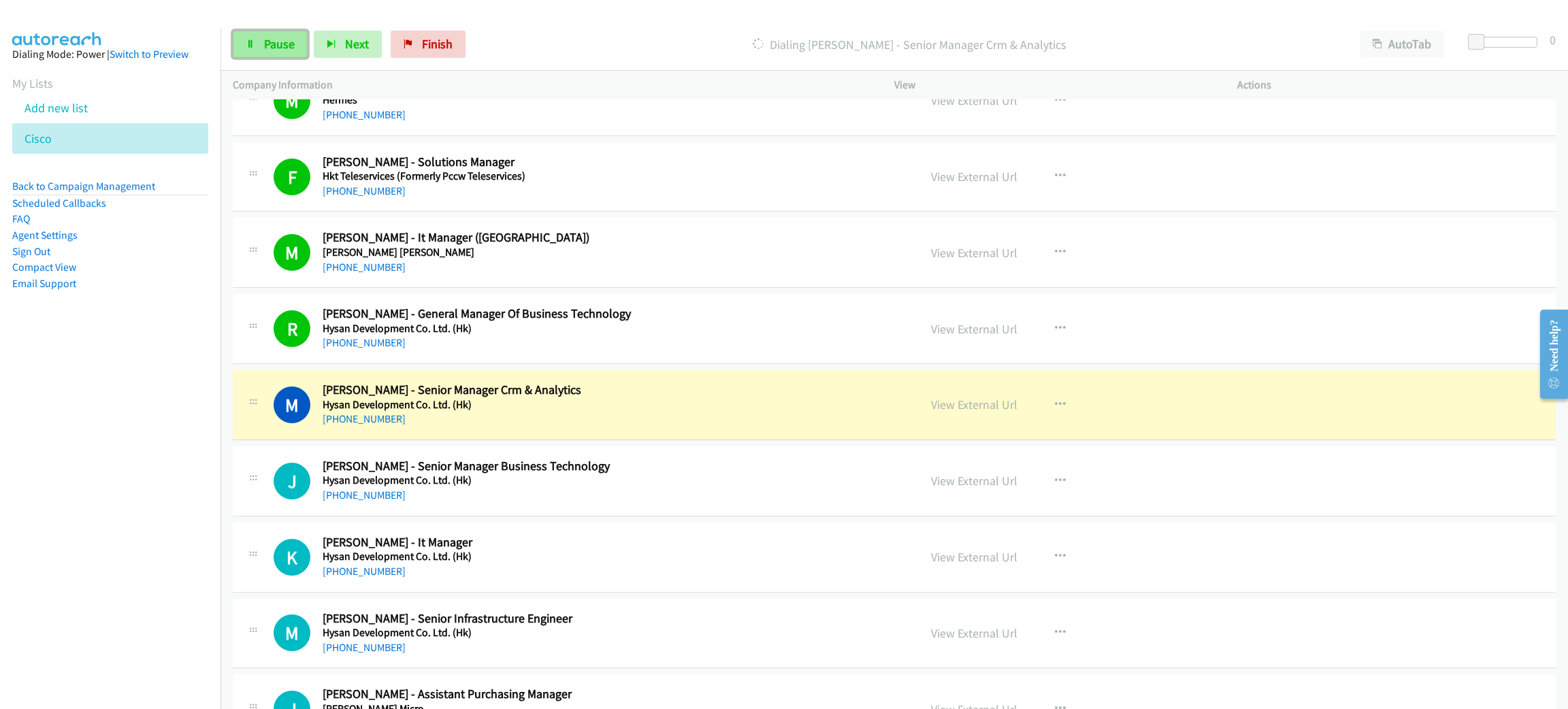
click at [271, 47] on span "Pause" at bounding box center [279, 44] width 31 height 16
click at [971, 410] on link "View External Url" at bounding box center [974, 405] width 86 height 16
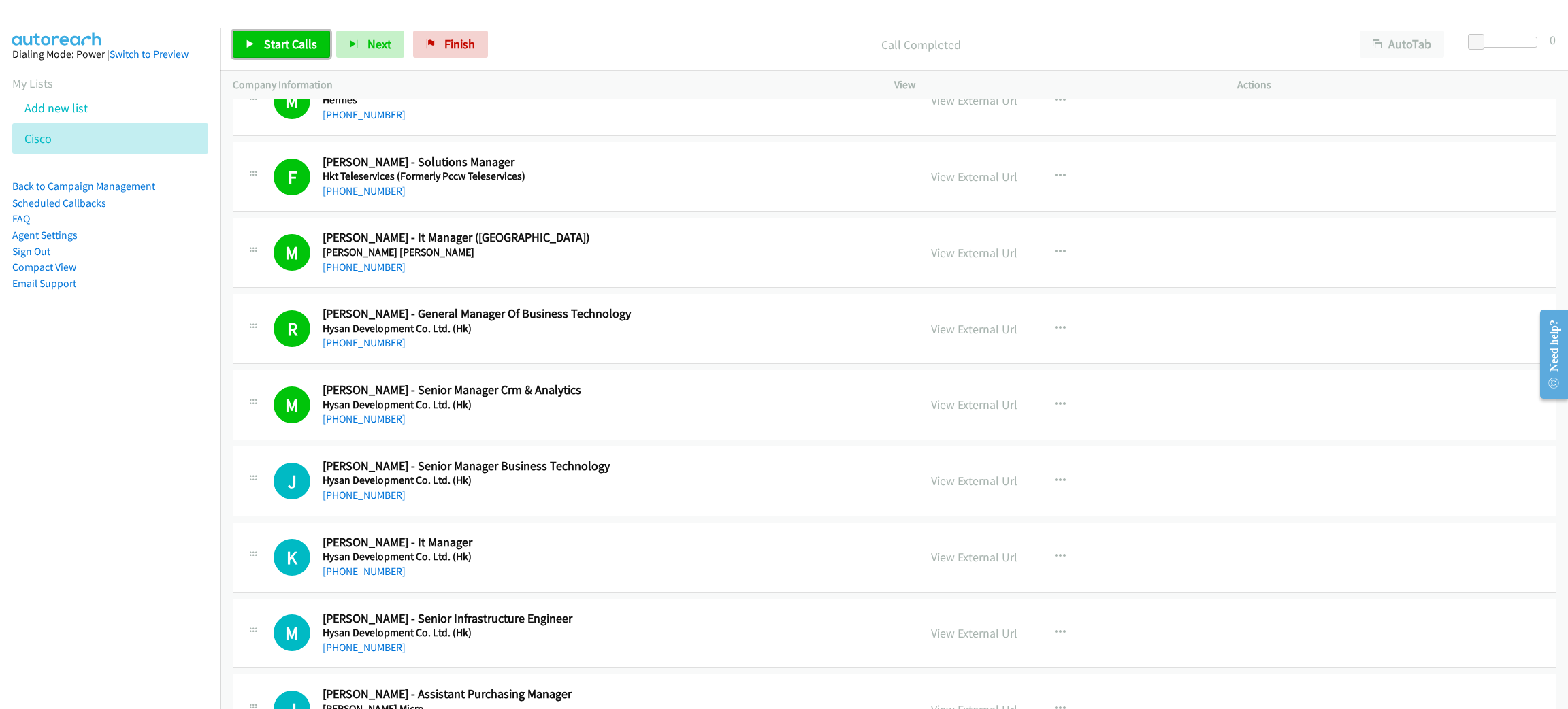
click at [284, 36] on span "Start Calls" at bounding box center [290, 44] width 53 height 16
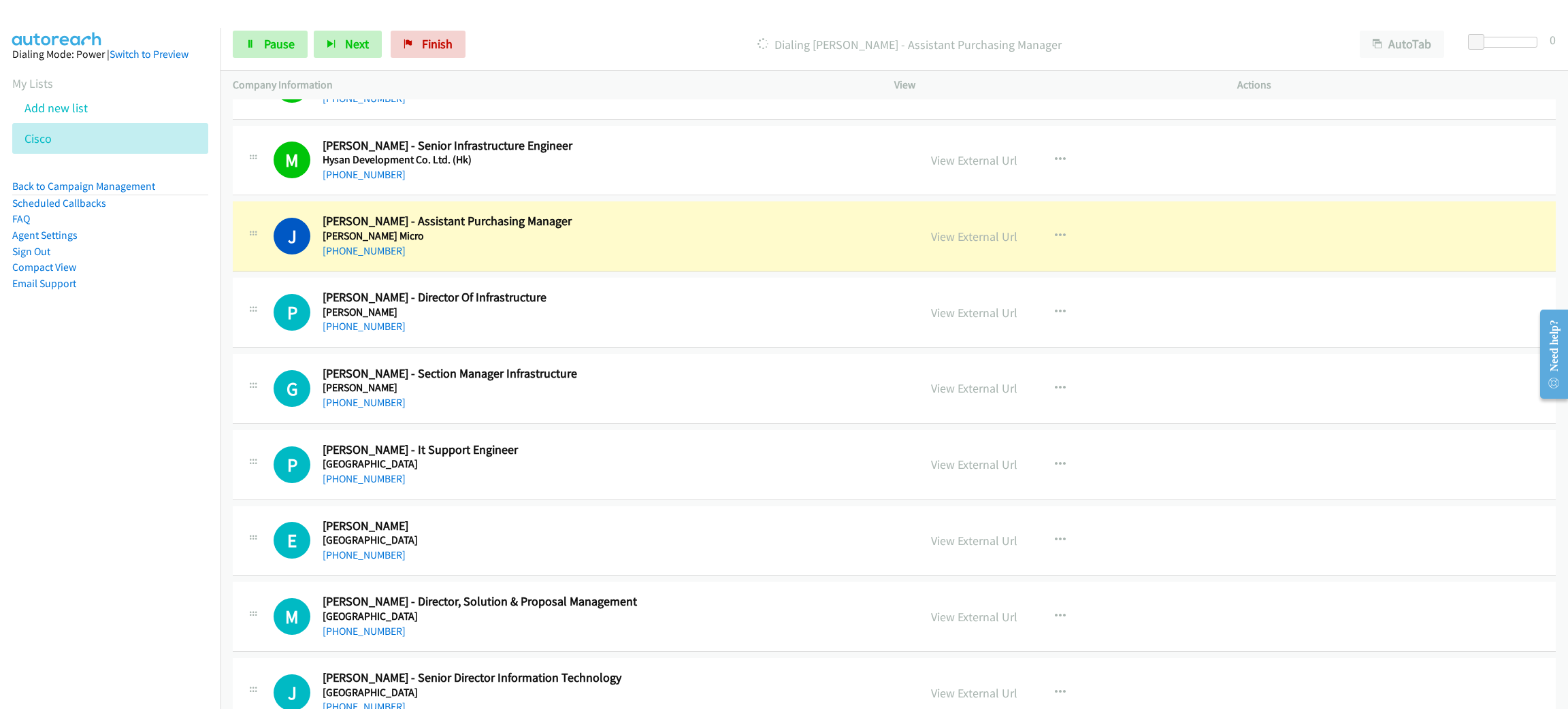
scroll to position [2347, 0]
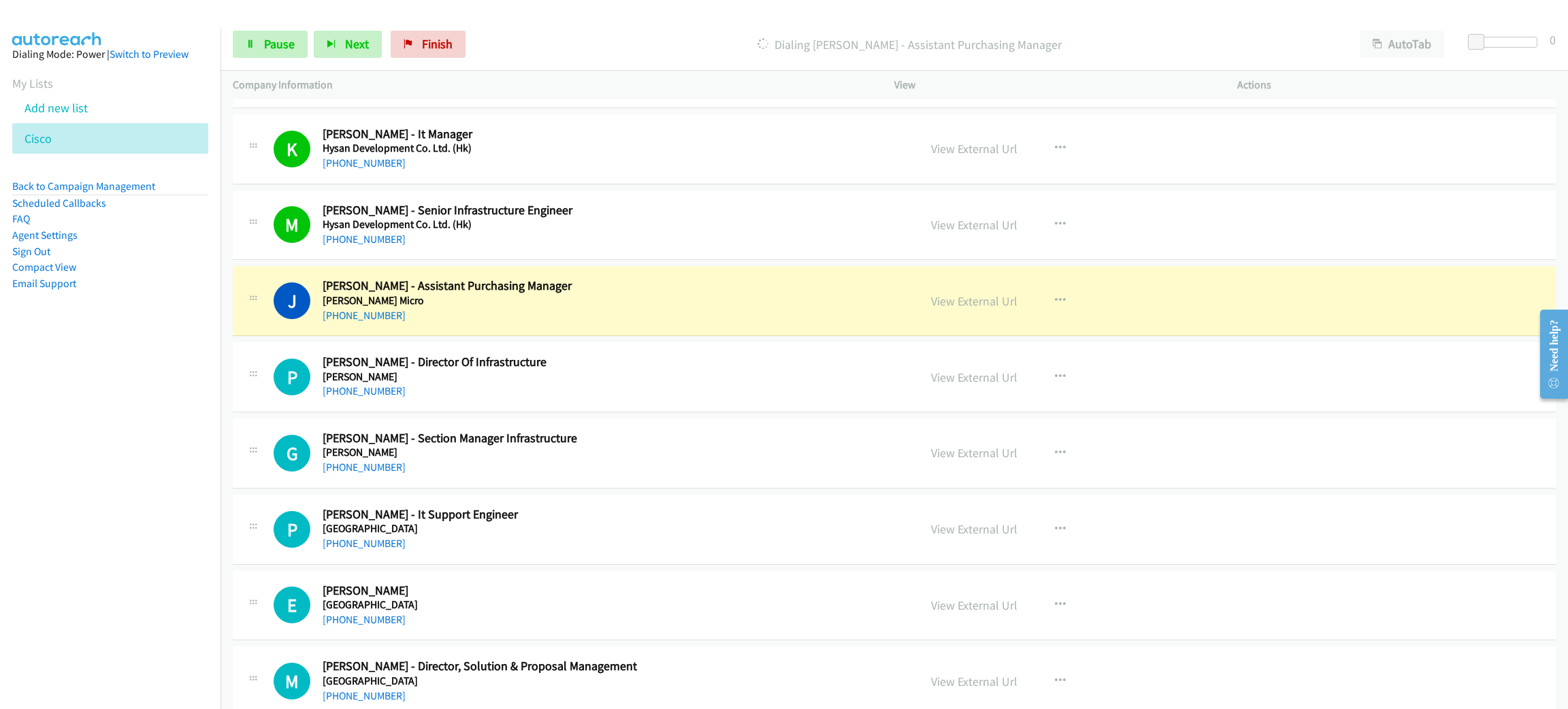
click at [613, 292] on h2 "[PERSON_NAME] - Assistant Purchasing Manager" at bounding box center [602, 286] width 558 height 16
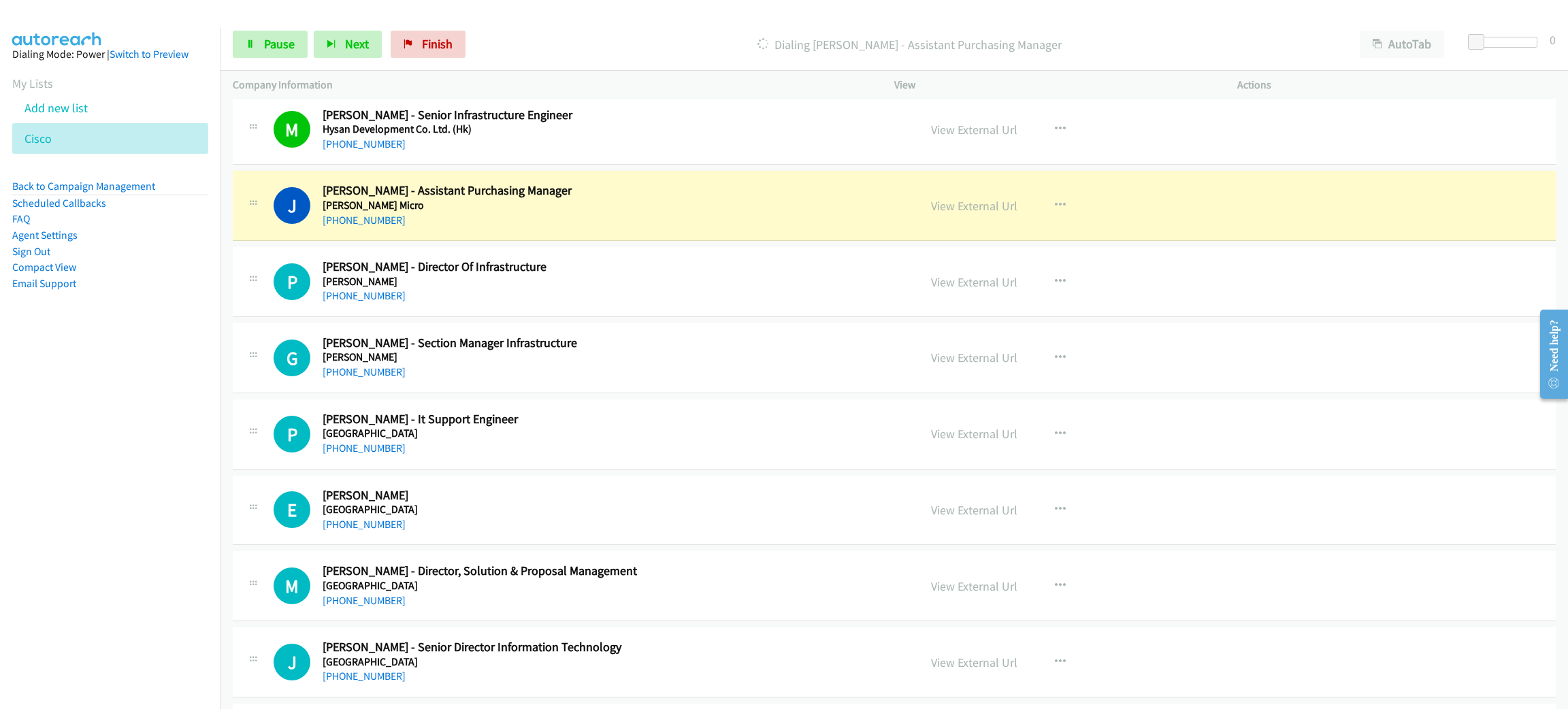
scroll to position [2449, 0]
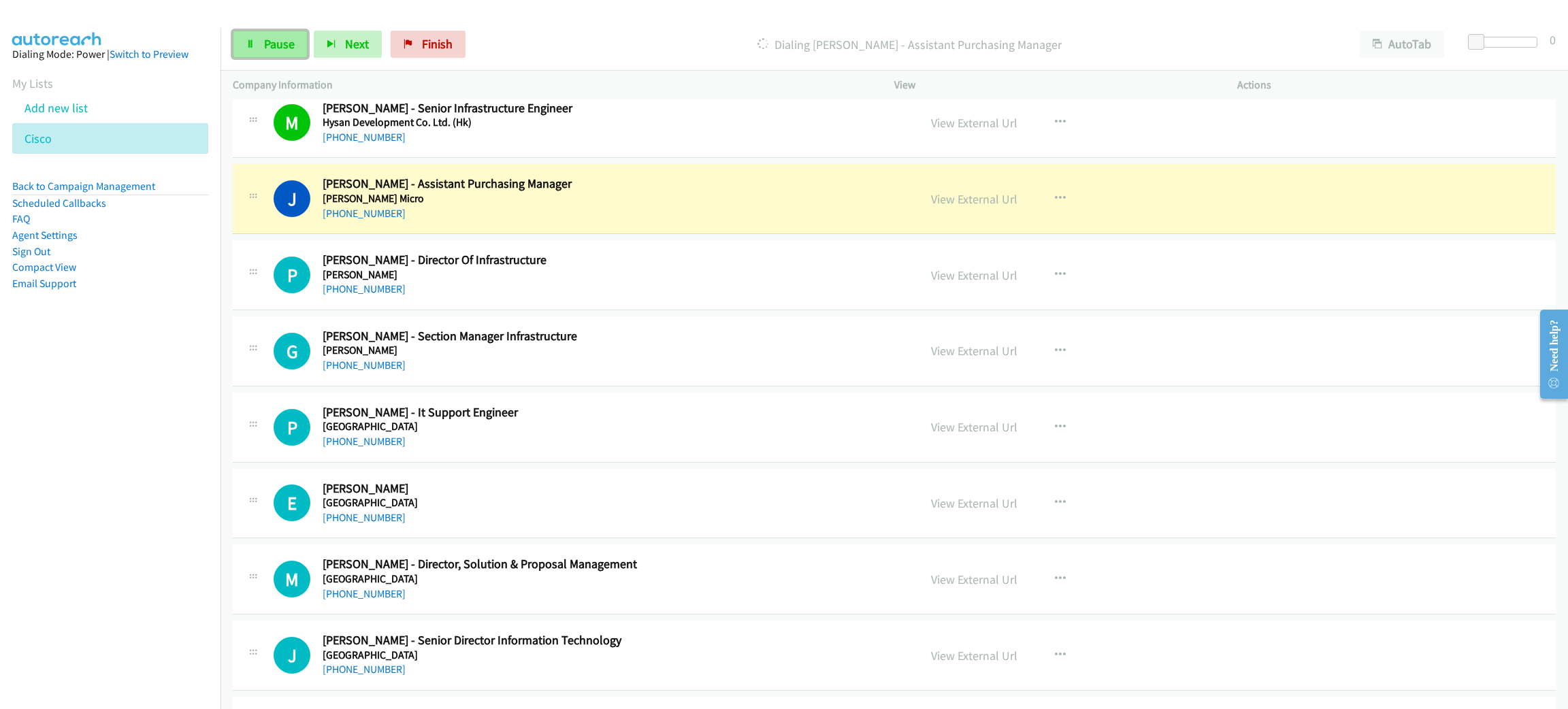
click at [262, 45] on link "Pause" at bounding box center [269, 44] width 75 height 27
click at [950, 200] on link "View External Url" at bounding box center [974, 199] width 86 height 16
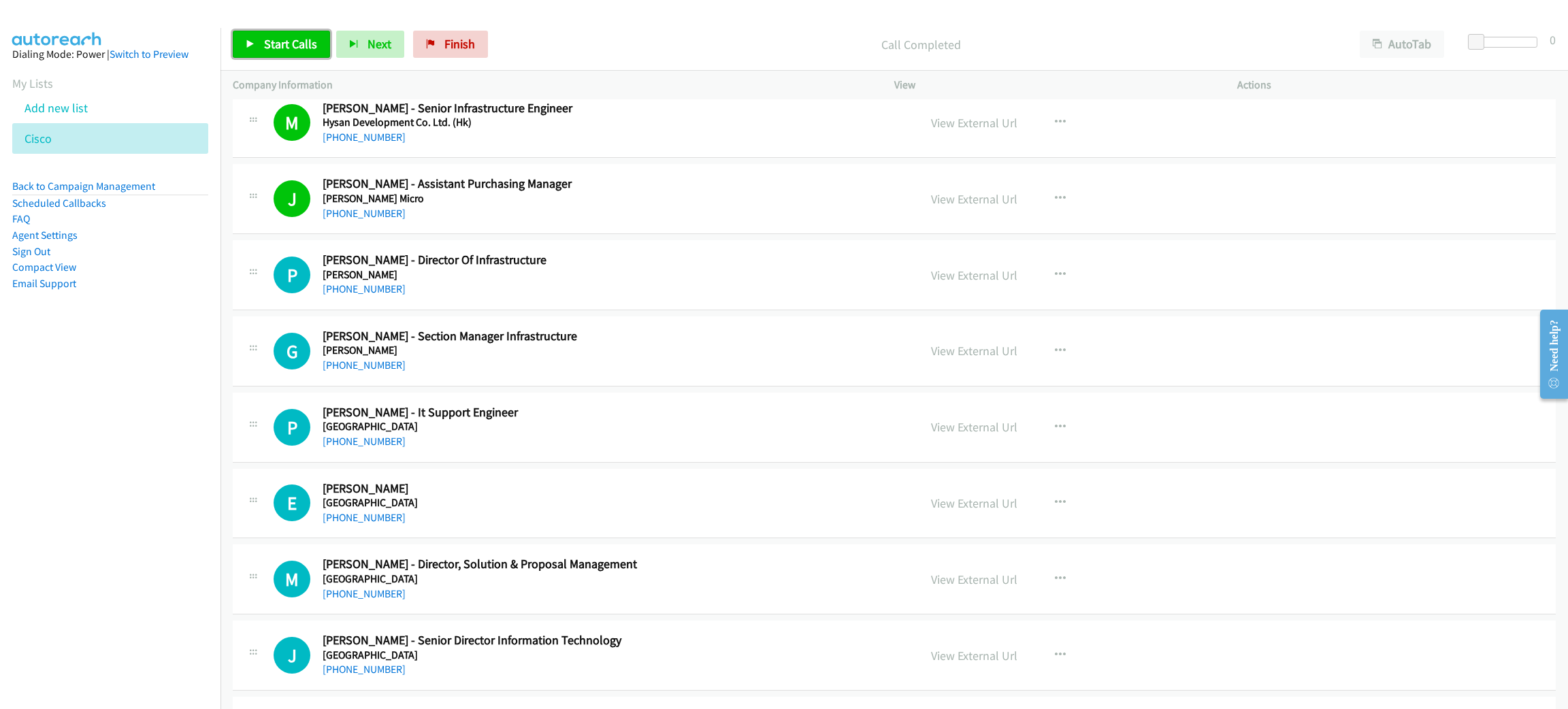
click at [272, 47] on span "Start Calls" at bounding box center [290, 44] width 53 height 16
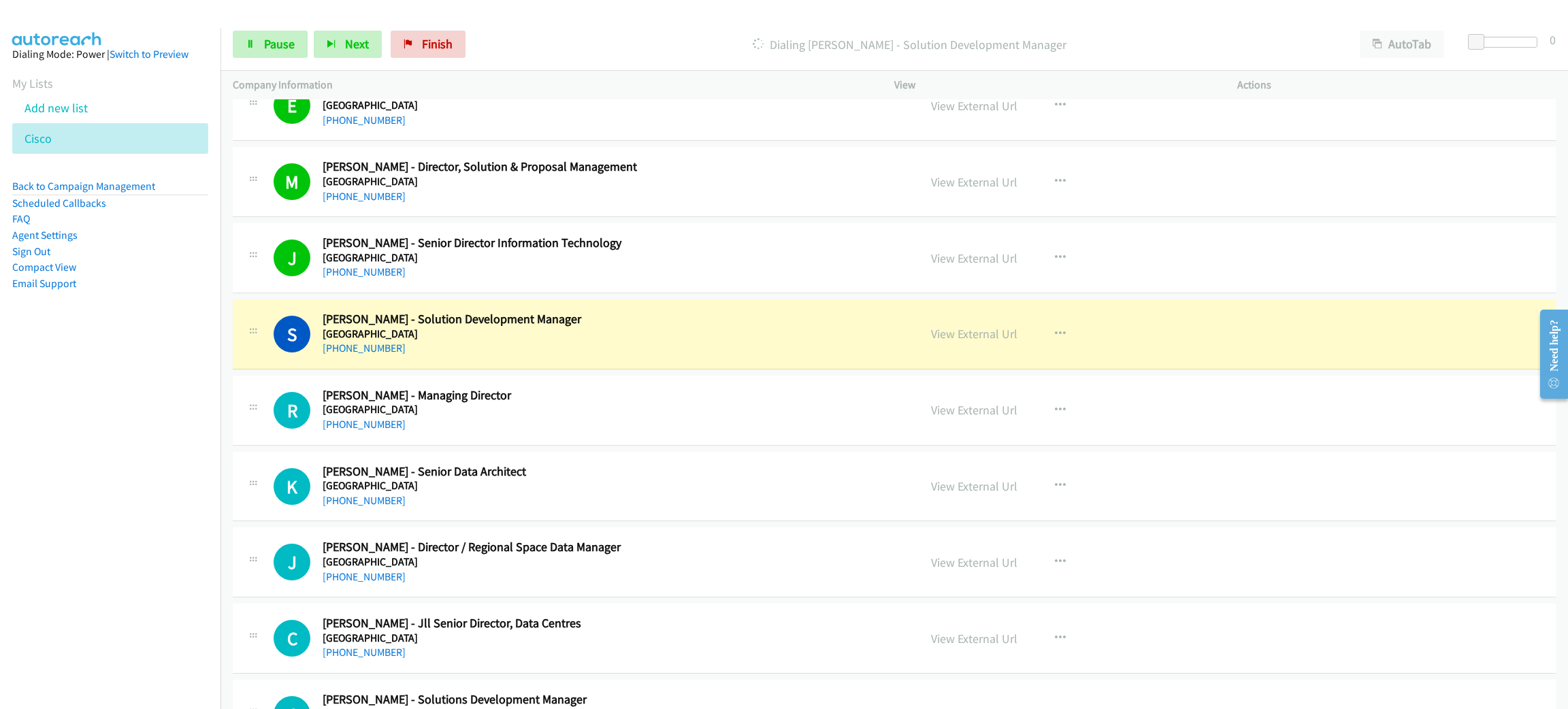
scroll to position [2858, 0]
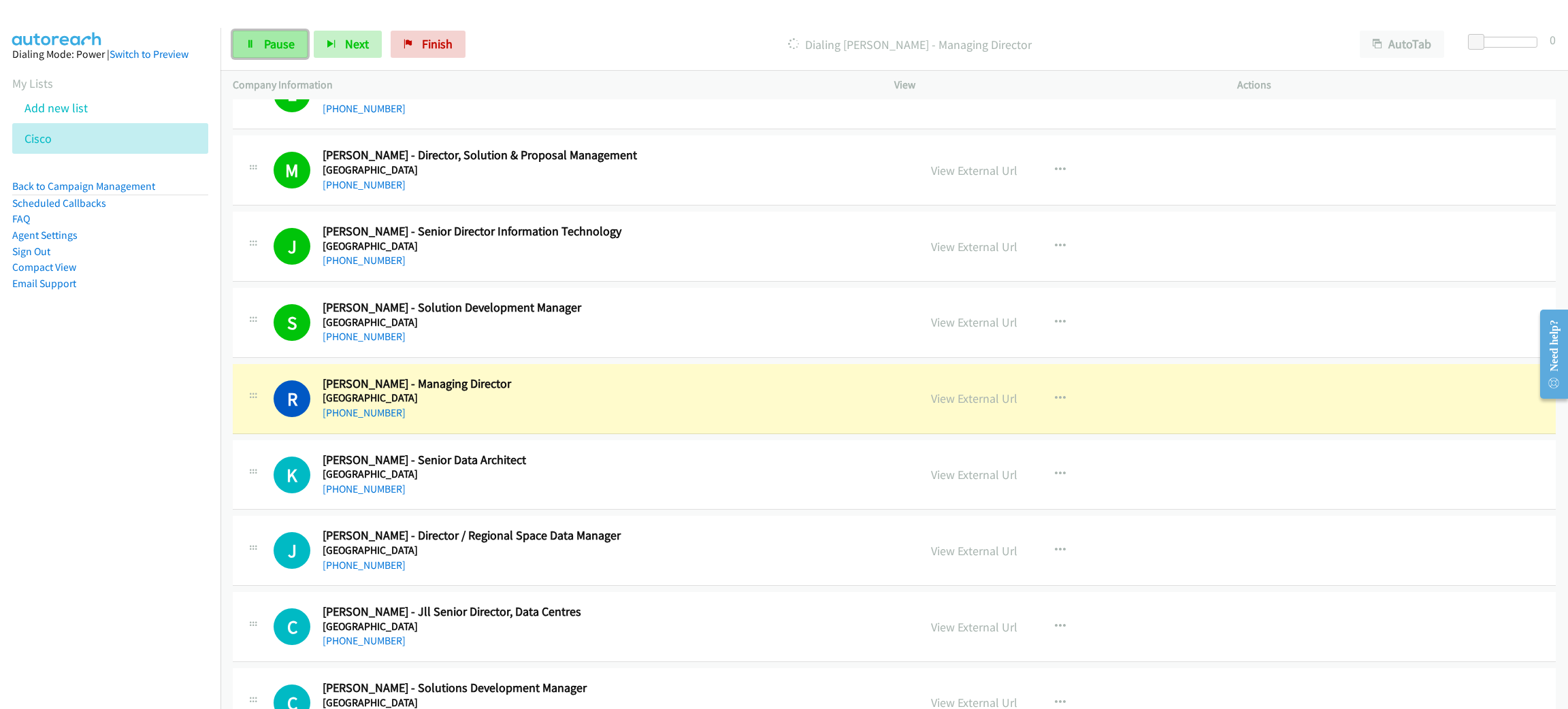
click at [277, 43] on span "Pause" at bounding box center [279, 44] width 31 height 16
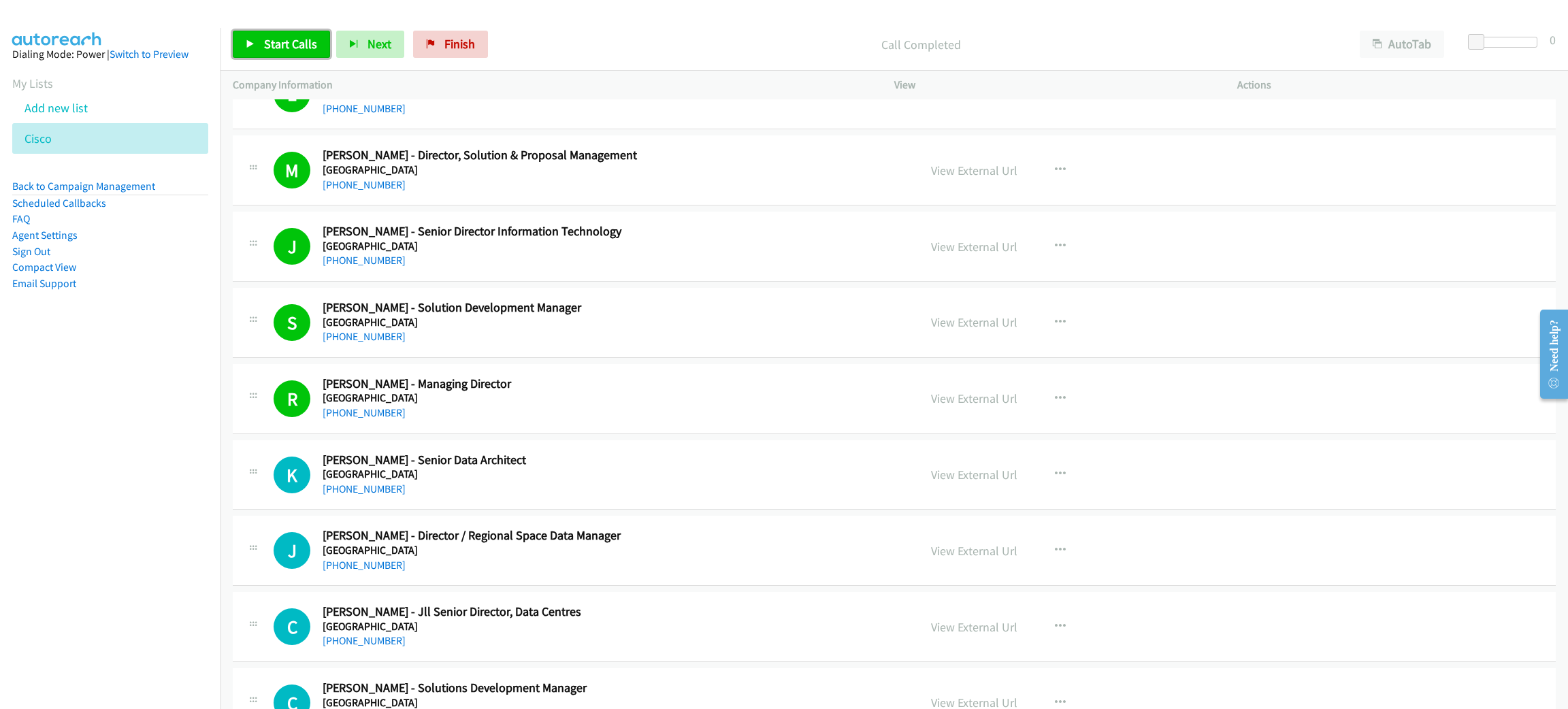
click at [305, 42] on span "Start Calls" at bounding box center [290, 44] width 53 height 16
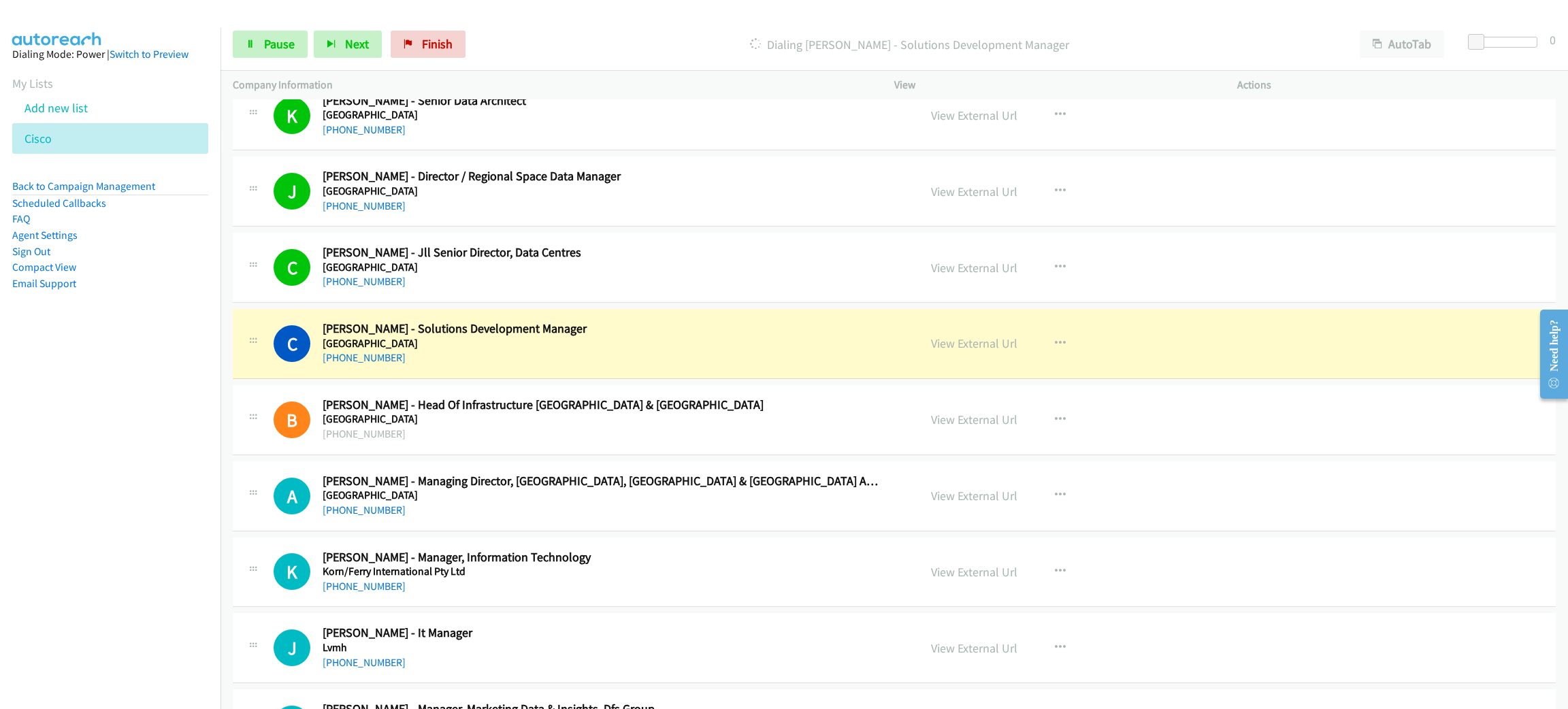
scroll to position [3266, 0]
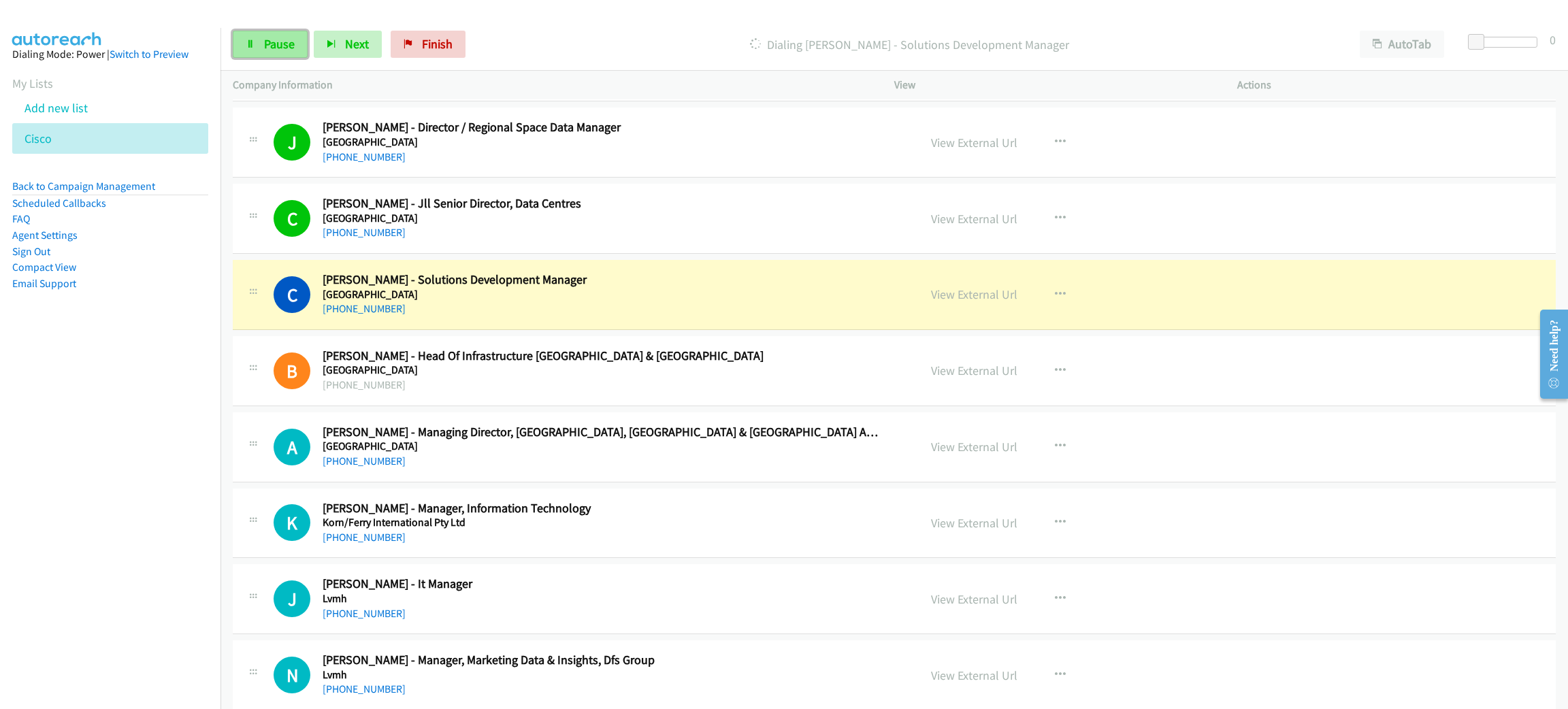
click at [275, 35] on link "Pause" at bounding box center [269, 44] width 75 height 27
click at [994, 297] on link "View External Url" at bounding box center [974, 294] width 86 height 16
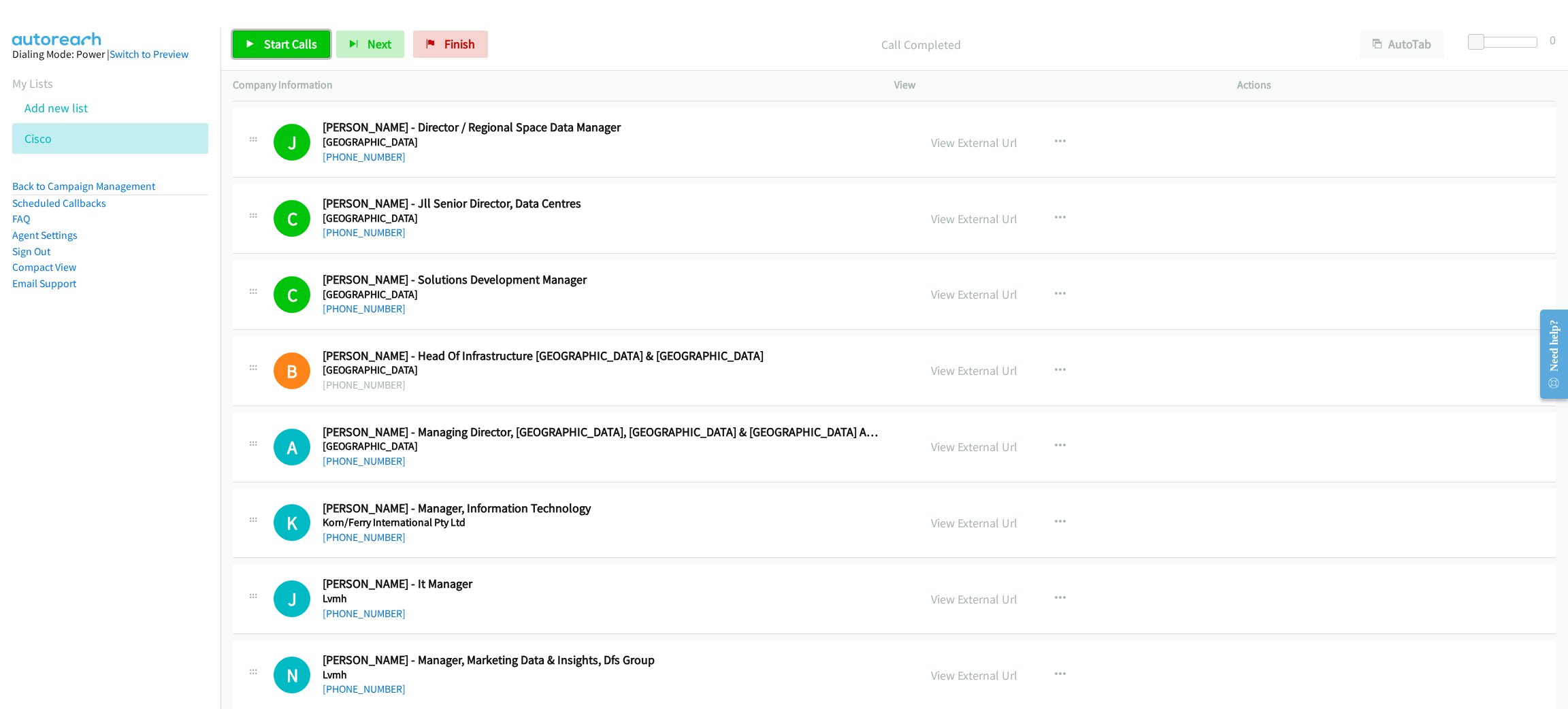
click at [290, 54] on link "Start Calls" at bounding box center [281, 44] width 97 height 27
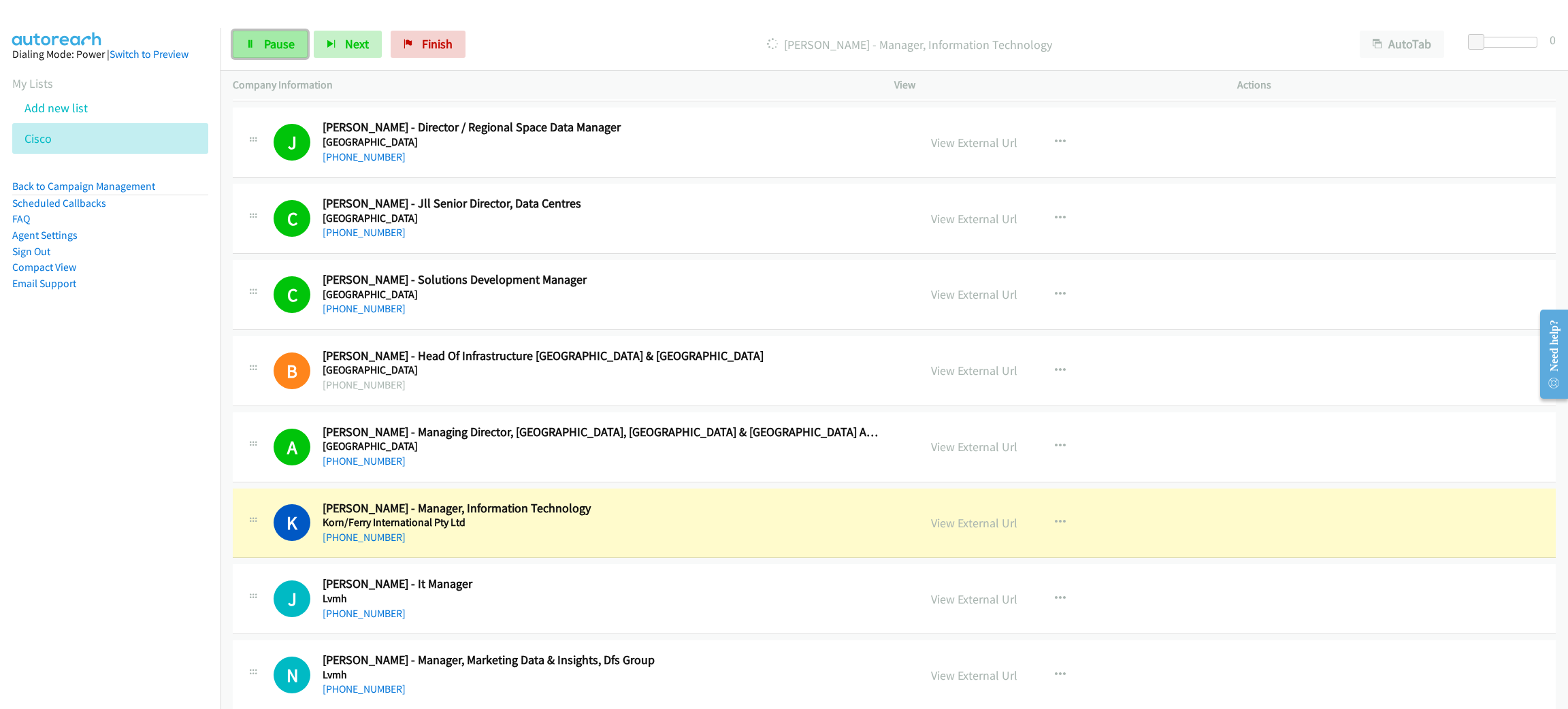
click at [281, 40] on span "Pause" at bounding box center [279, 44] width 31 height 16
click at [992, 528] on link "View External Url" at bounding box center [974, 523] width 86 height 16
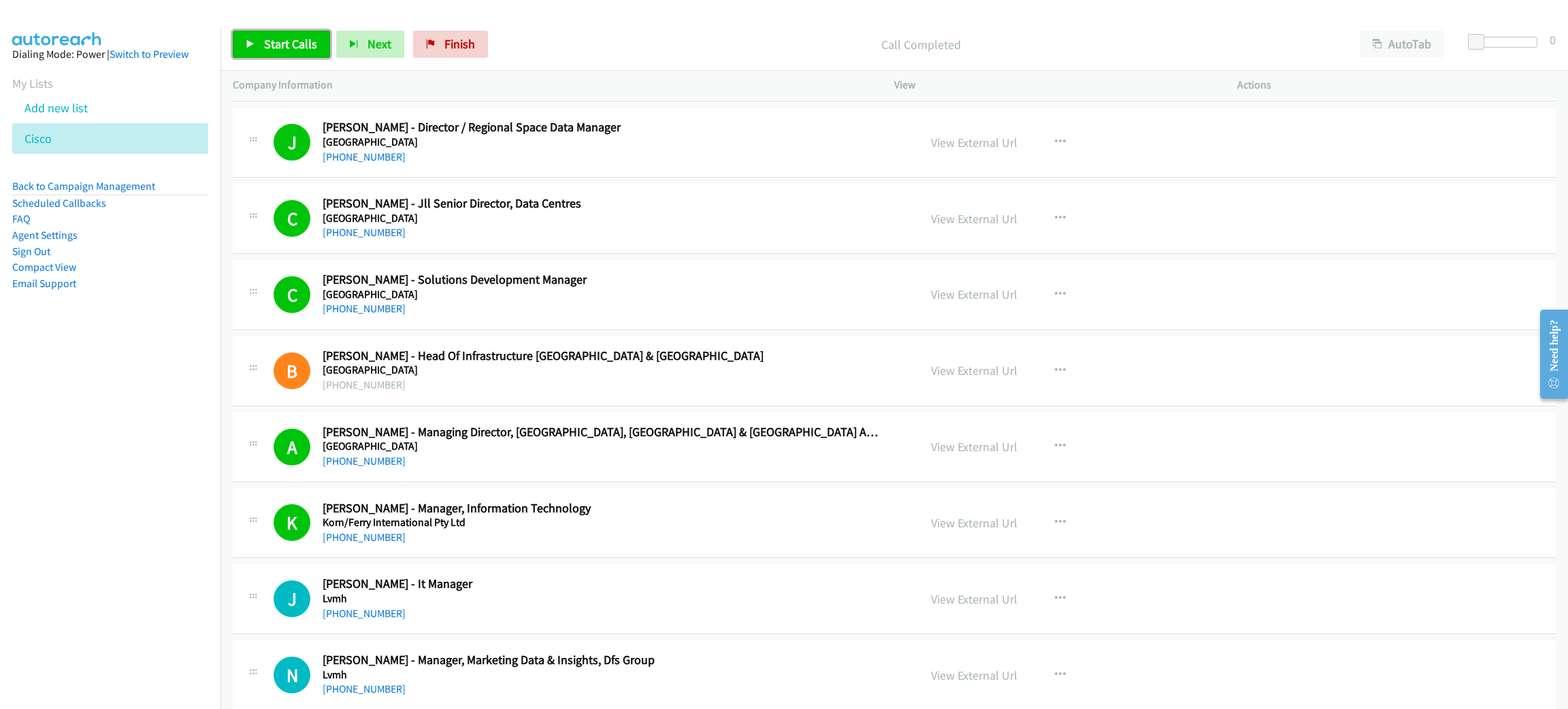
click at [271, 41] on span "Start Calls" at bounding box center [290, 44] width 53 height 16
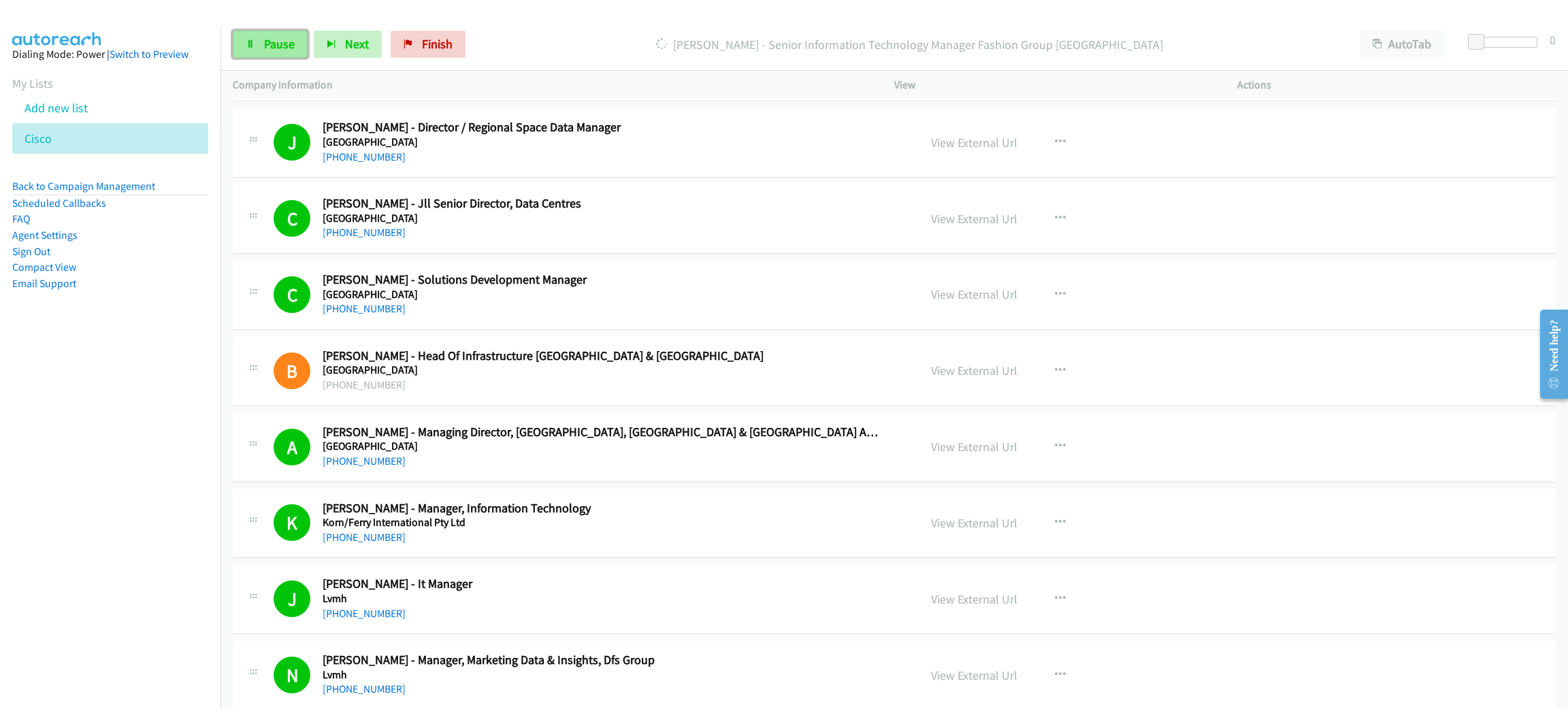
drag, startPoint x: 263, startPoint y: 43, endPoint x: 264, endPoint y: 53, distance: 10.0
click at [264, 43] on span "Pause" at bounding box center [279, 44] width 31 height 16
click at [301, 60] on div "Start Calls Pause Next Finish Call Completed AutoTab AutoTab 0" at bounding box center [894, 45] width 1348 height 53
click at [301, 44] on span "Start Calls" at bounding box center [290, 44] width 53 height 16
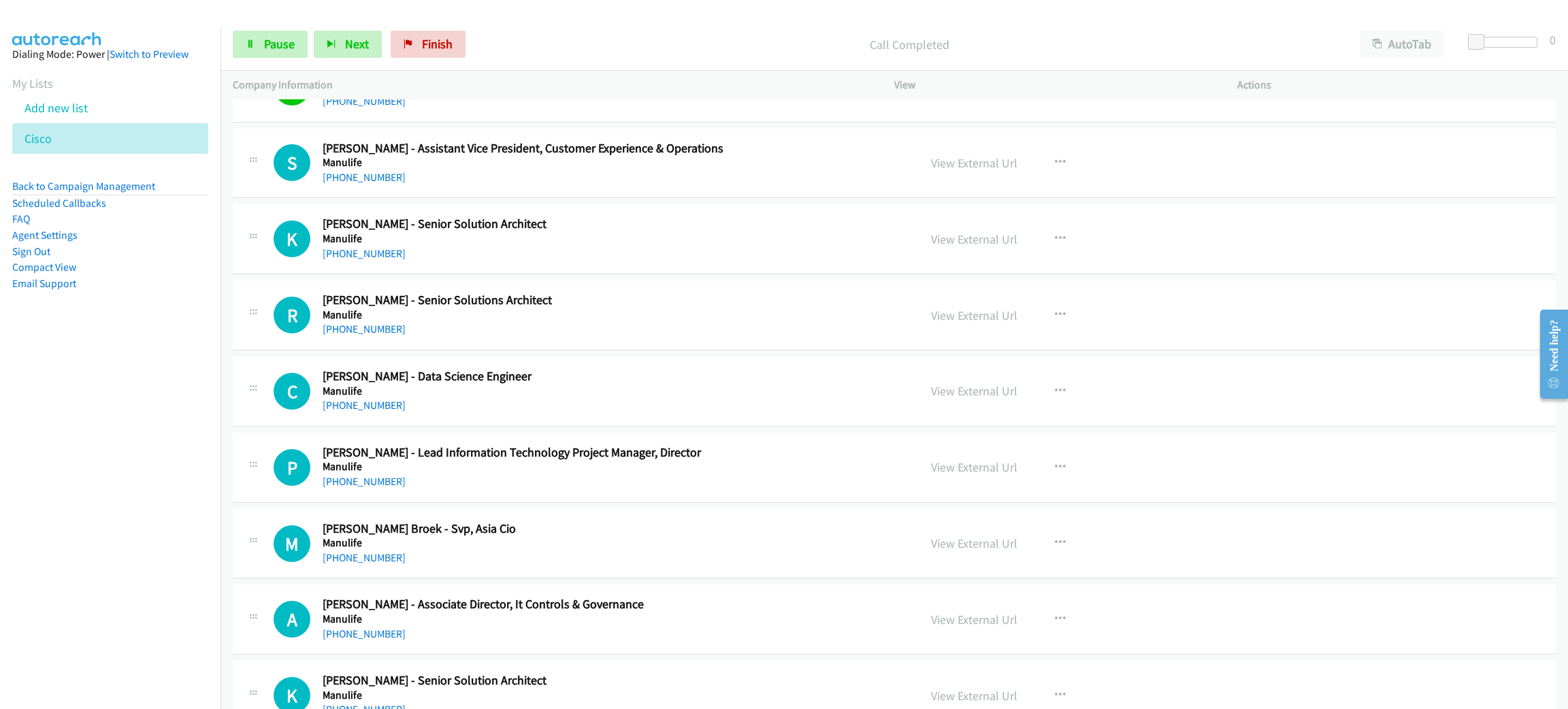
scroll to position [5205, 0]
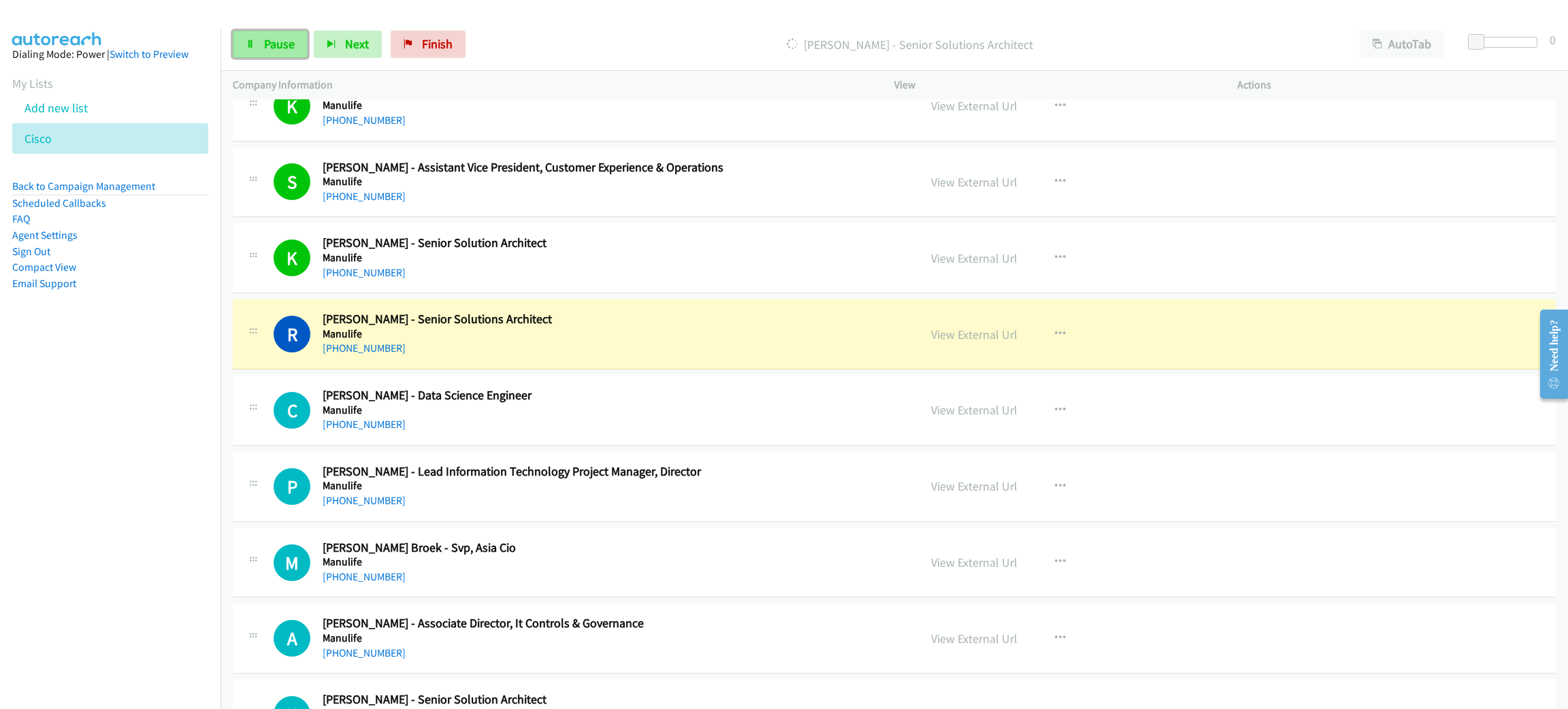
click at [264, 48] on span "Pause" at bounding box center [279, 44] width 31 height 16
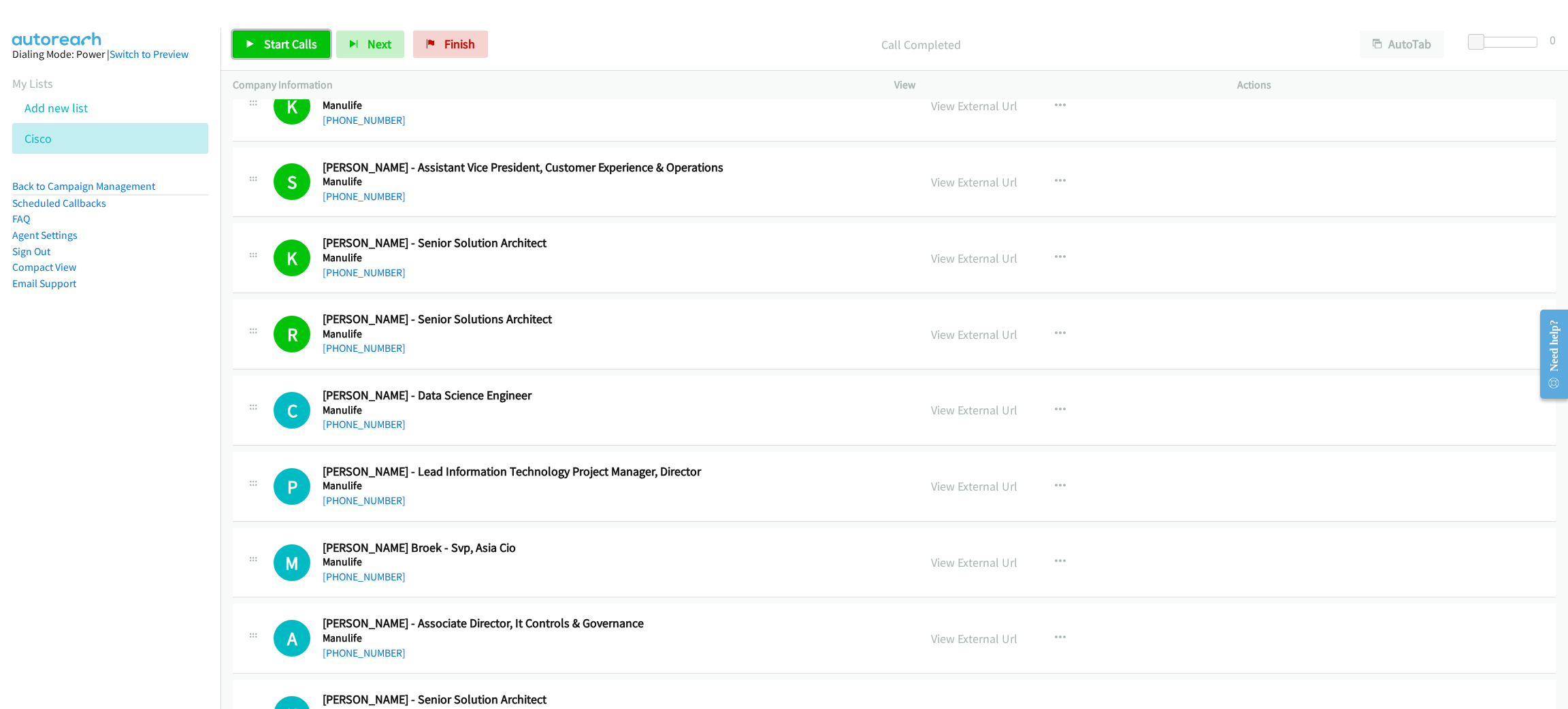
click at [264, 44] on span "Start Calls" at bounding box center [290, 44] width 53 height 16
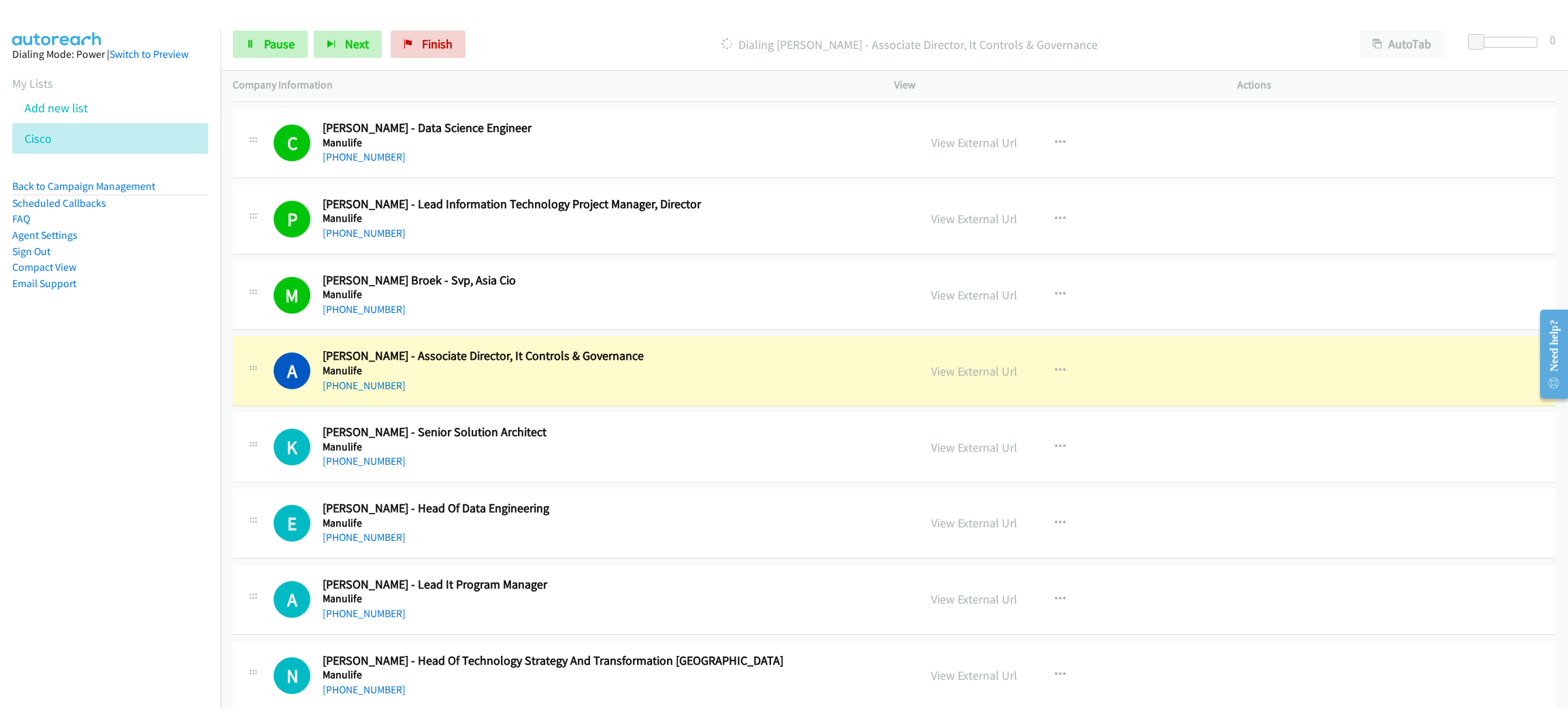
scroll to position [5511, 0]
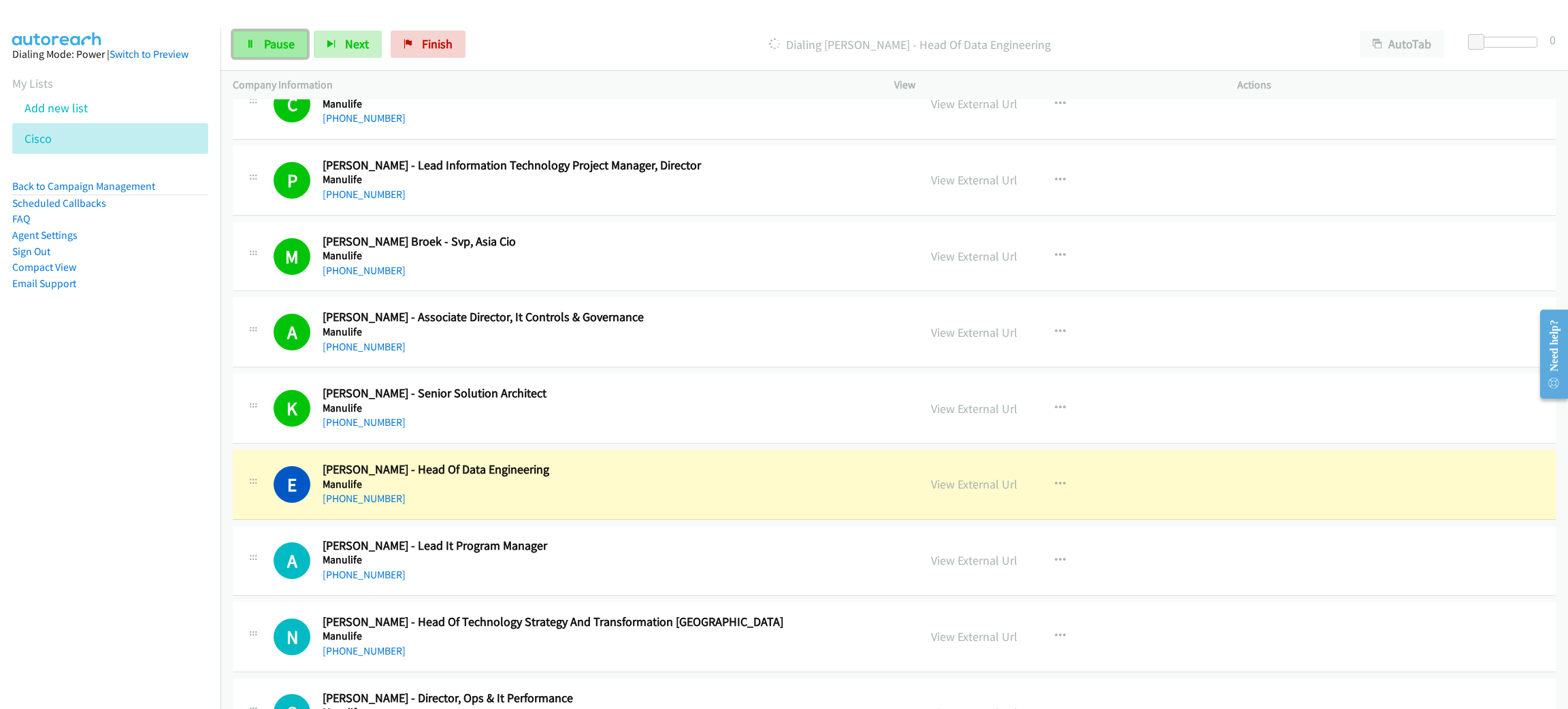
click at [290, 51] on span "Pause" at bounding box center [279, 44] width 31 height 16
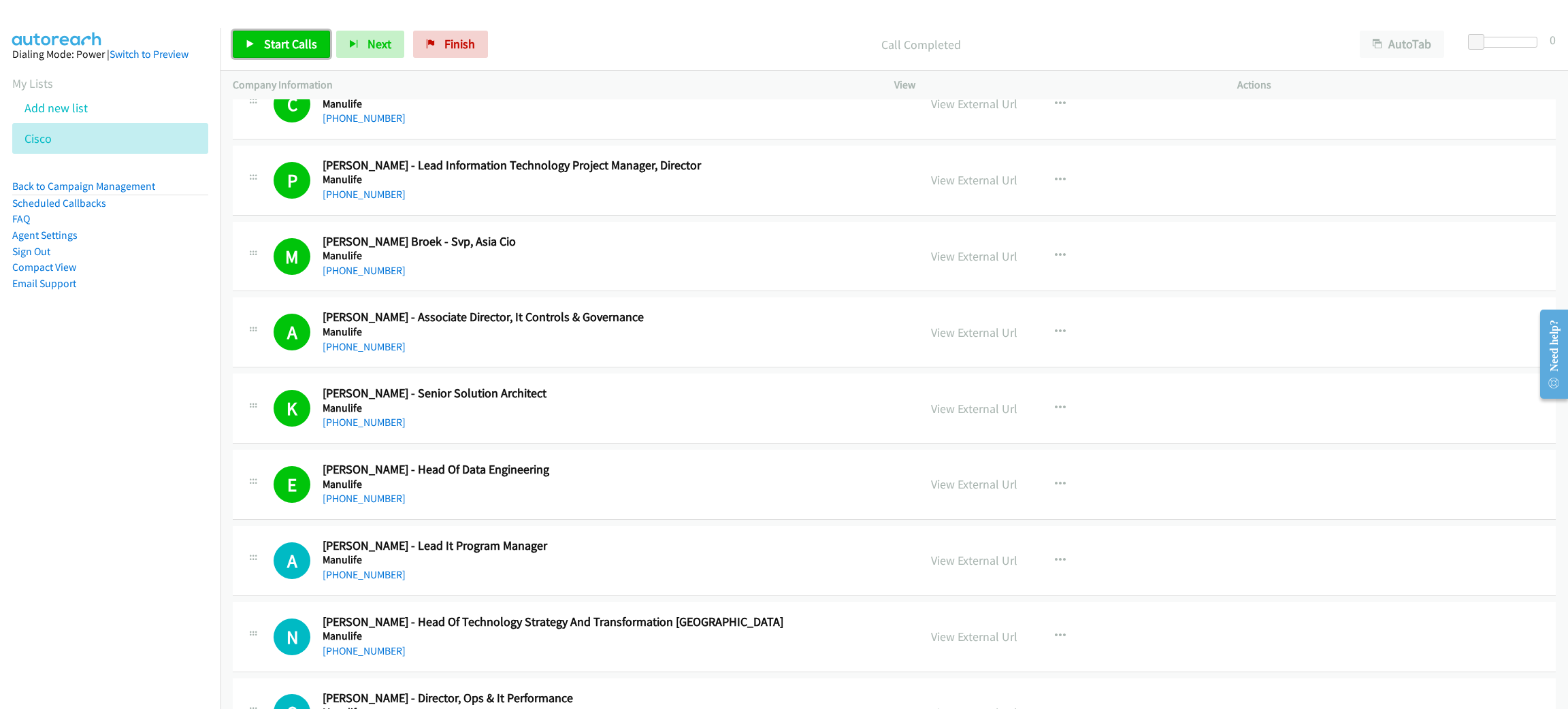
click at [270, 56] on link "Start Calls" at bounding box center [281, 44] width 97 height 27
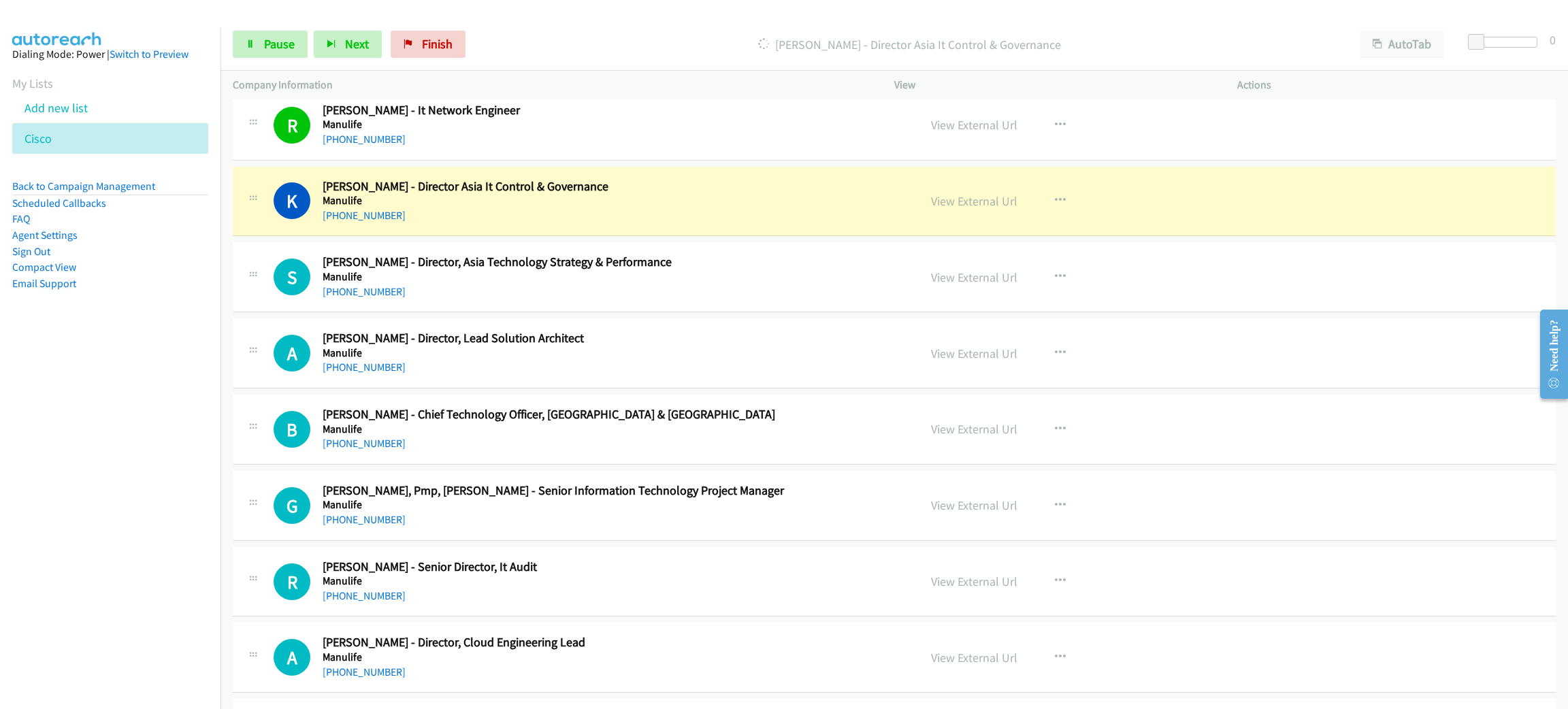
scroll to position [6431, 0]
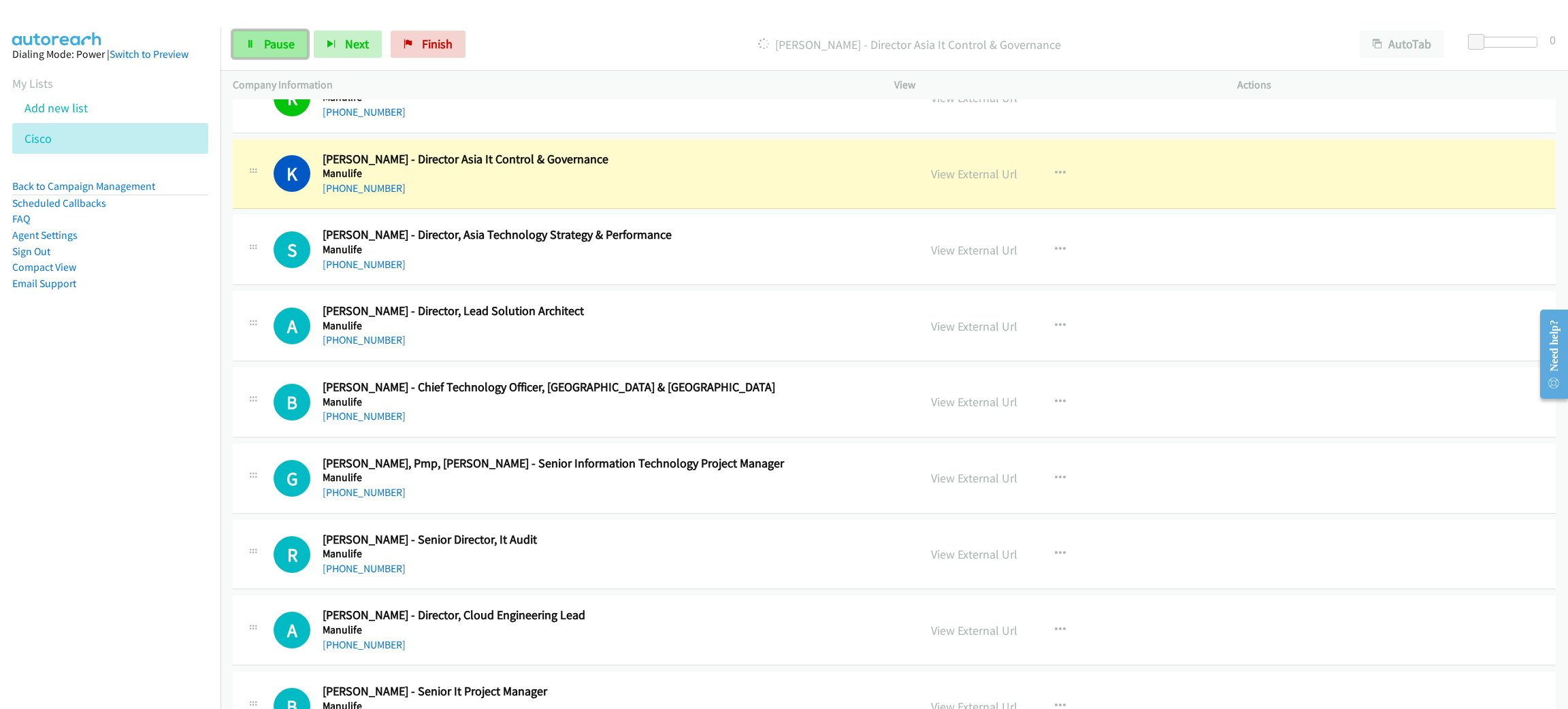
click at [289, 39] on span "Pause" at bounding box center [279, 44] width 31 height 16
click at [999, 182] on link "View External Url" at bounding box center [974, 174] width 86 height 16
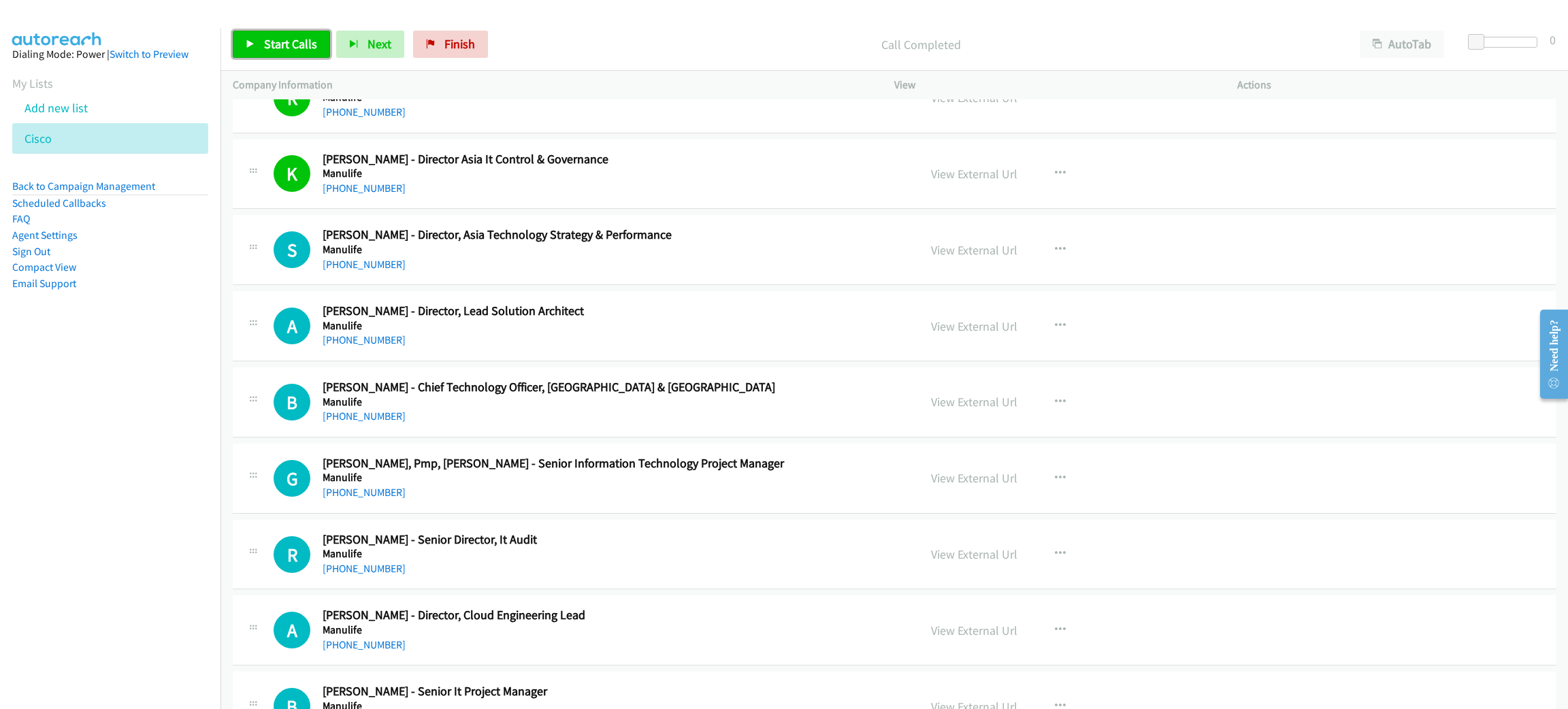
click at [296, 42] on span "Start Calls" at bounding box center [290, 44] width 53 height 16
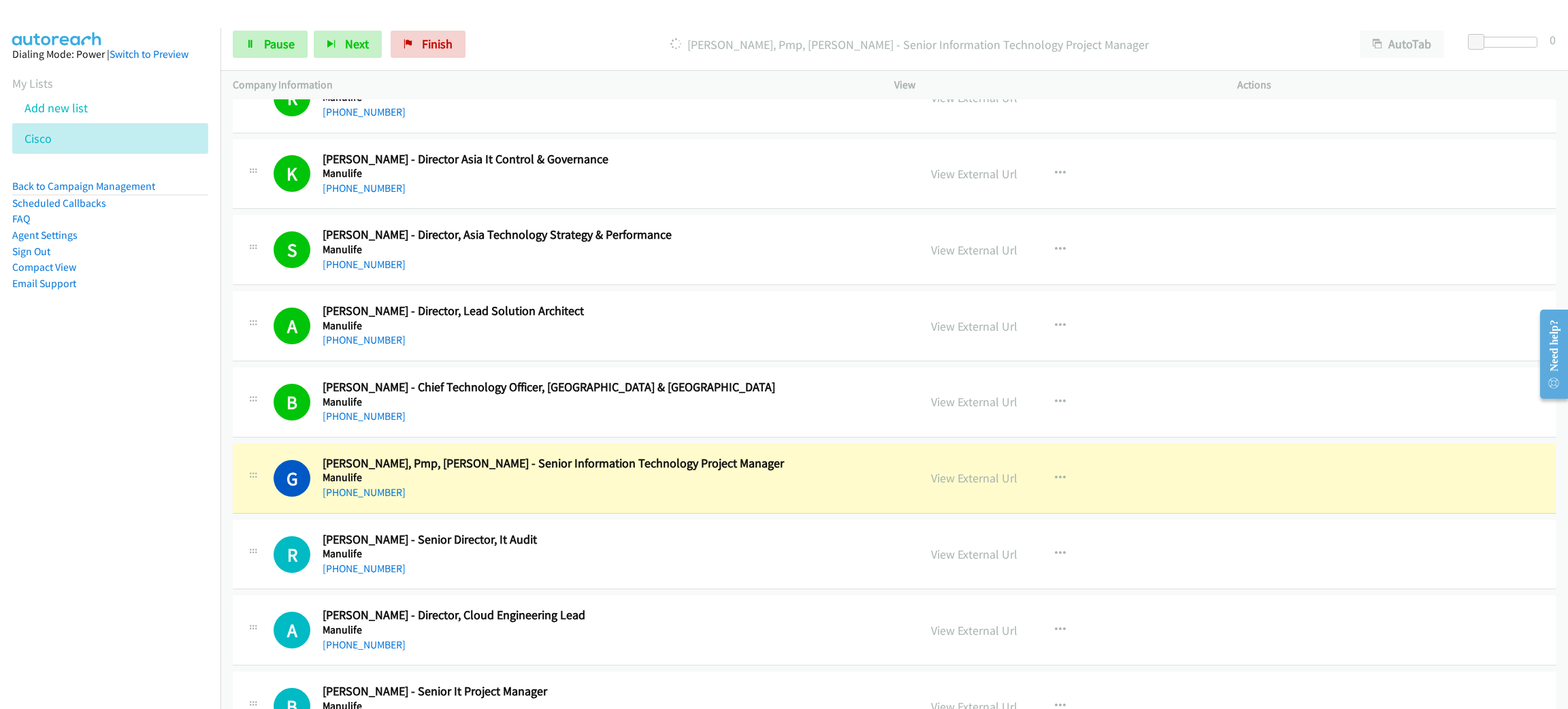
click at [692, 484] on h5 "Manulife" at bounding box center [602, 478] width 558 height 14
click at [982, 486] on link "View External Url" at bounding box center [974, 478] width 86 height 16
click at [270, 29] on div "Start Calls Pause Next Finish Dialing [PERSON_NAME], Pmp, Psm Ii - Senior Infor…" at bounding box center [894, 45] width 1348 height 53
click at [272, 42] on span "Pause" at bounding box center [279, 44] width 31 height 16
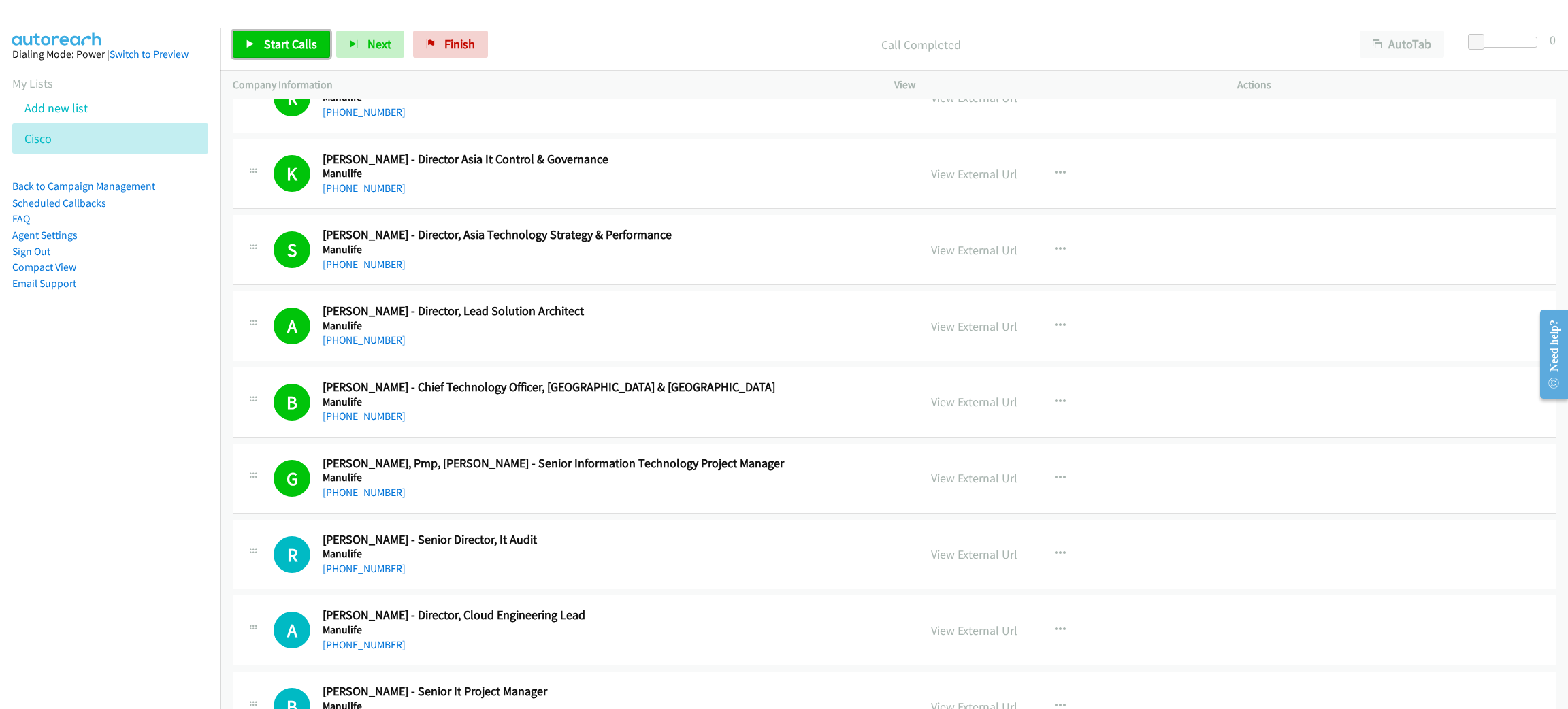
click at [298, 48] on span "Start Calls" at bounding box center [290, 44] width 53 height 16
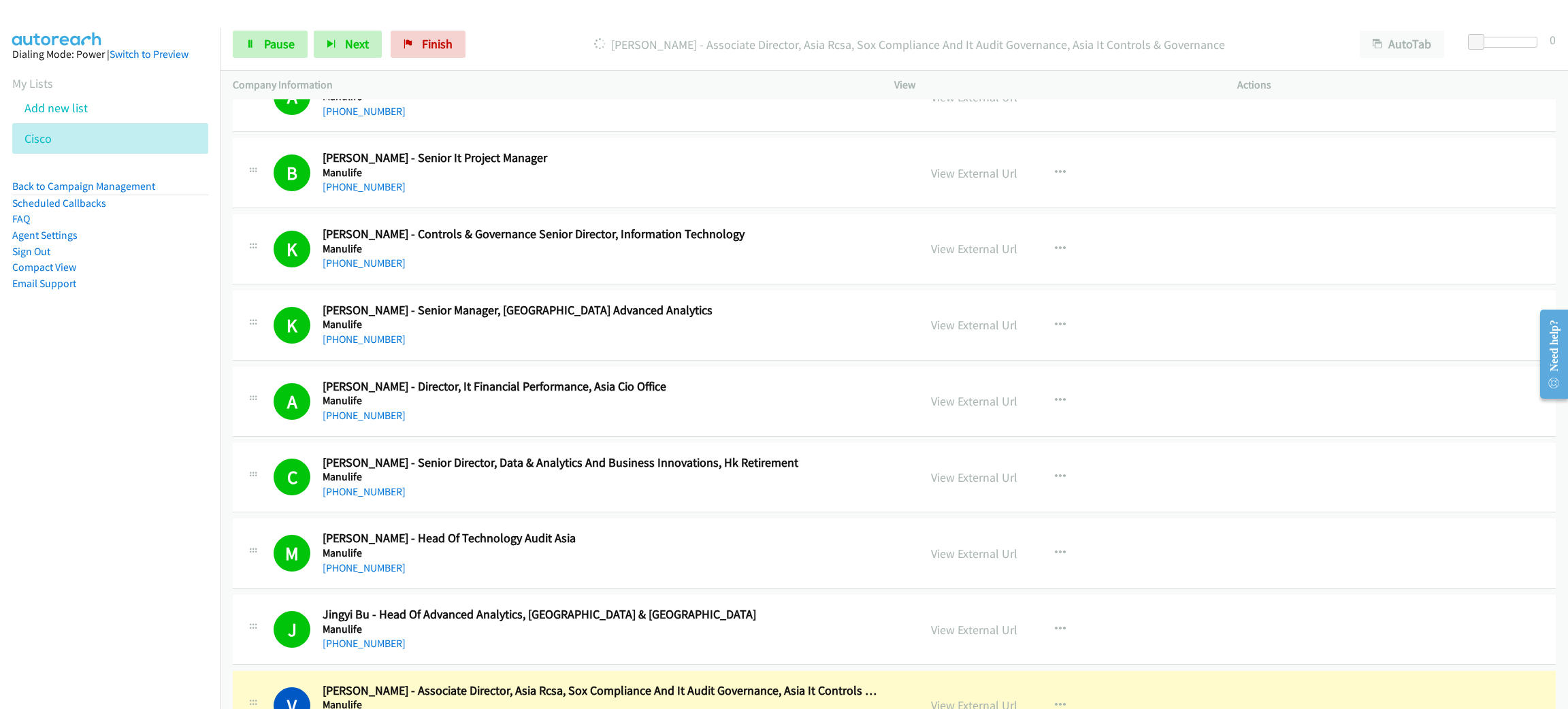
scroll to position [7349, 0]
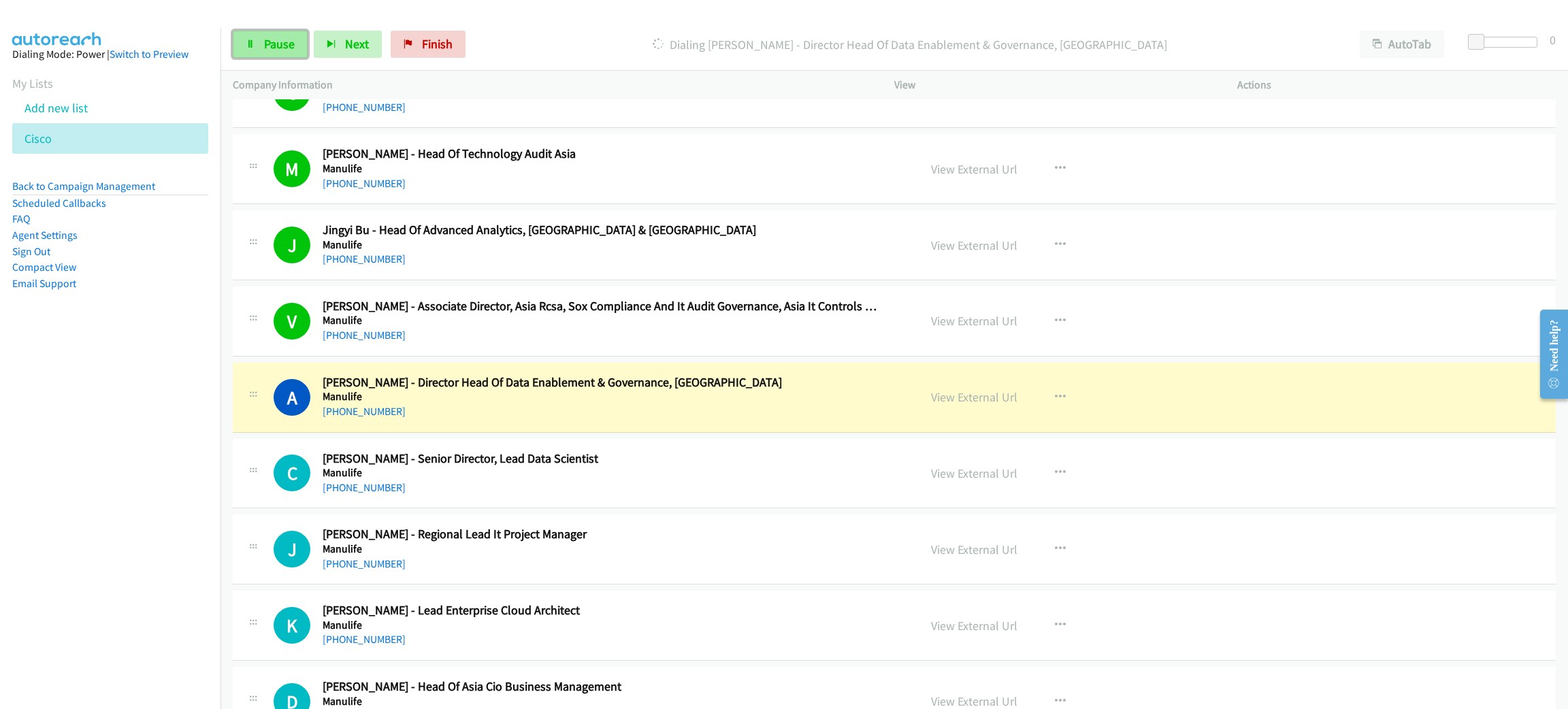
click at [275, 42] on span "Pause" at bounding box center [279, 44] width 31 height 16
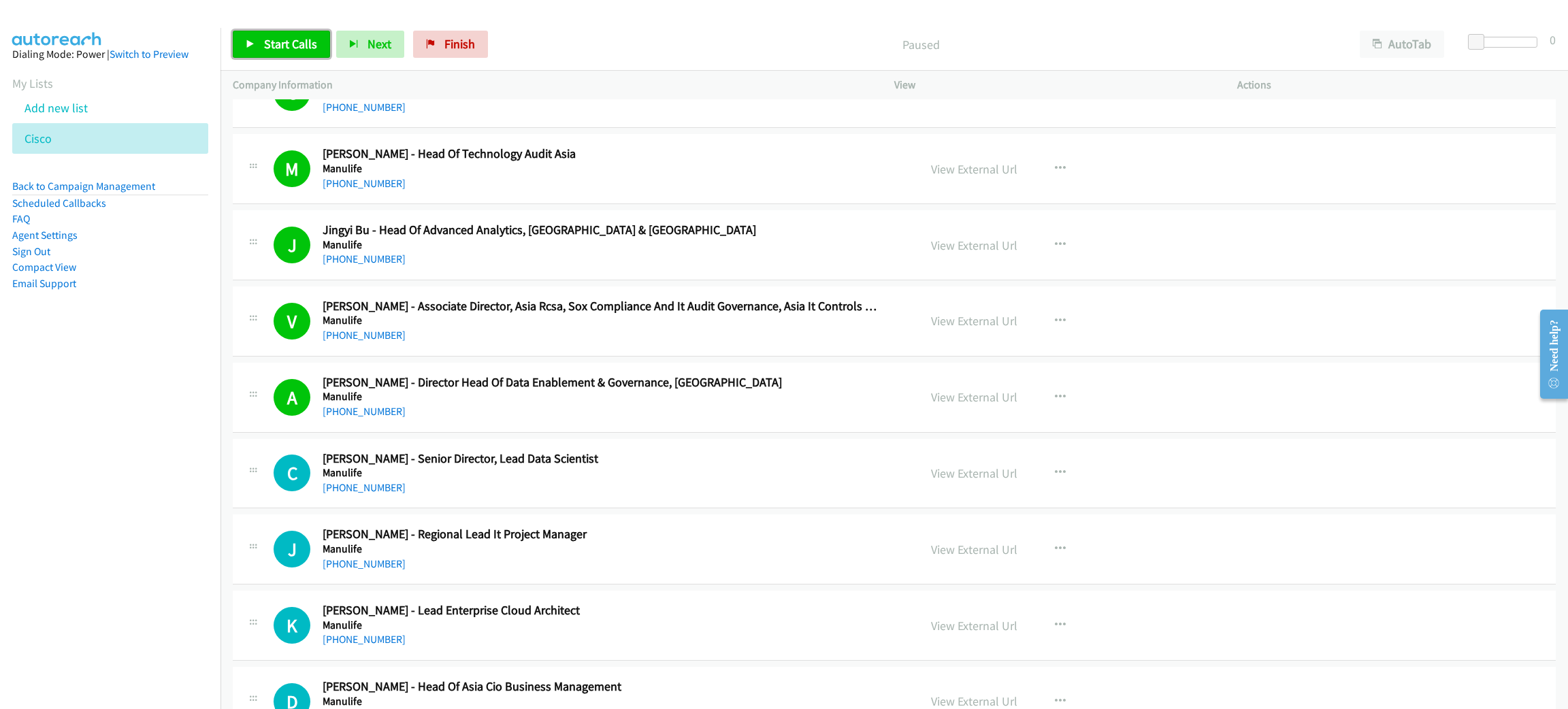
click at [279, 39] on span "Start Calls" at bounding box center [290, 44] width 53 height 16
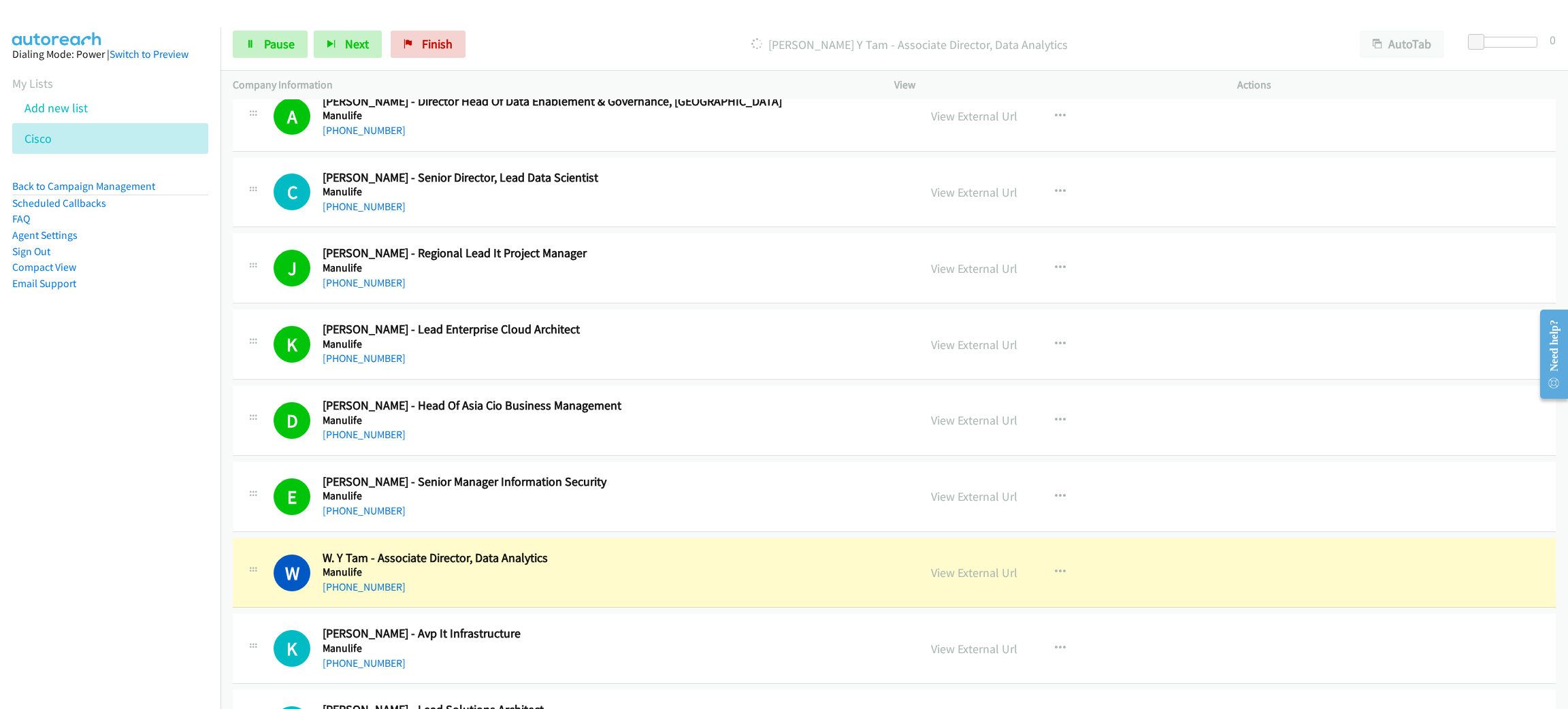
scroll to position [7859, 0]
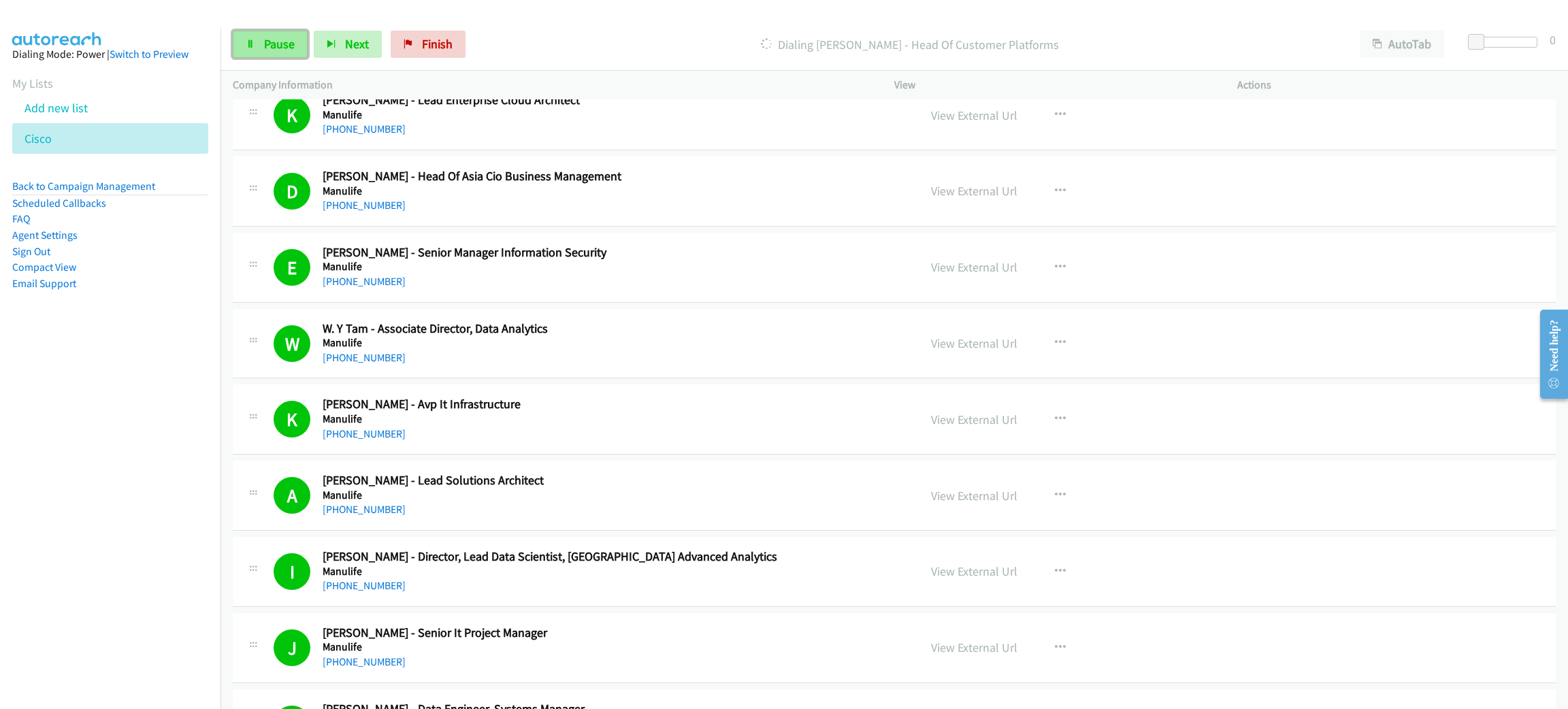
click at [251, 40] on icon at bounding box center [250, 45] width 10 height 10
click at [291, 39] on span "Start Calls" at bounding box center [290, 44] width 53 height 16
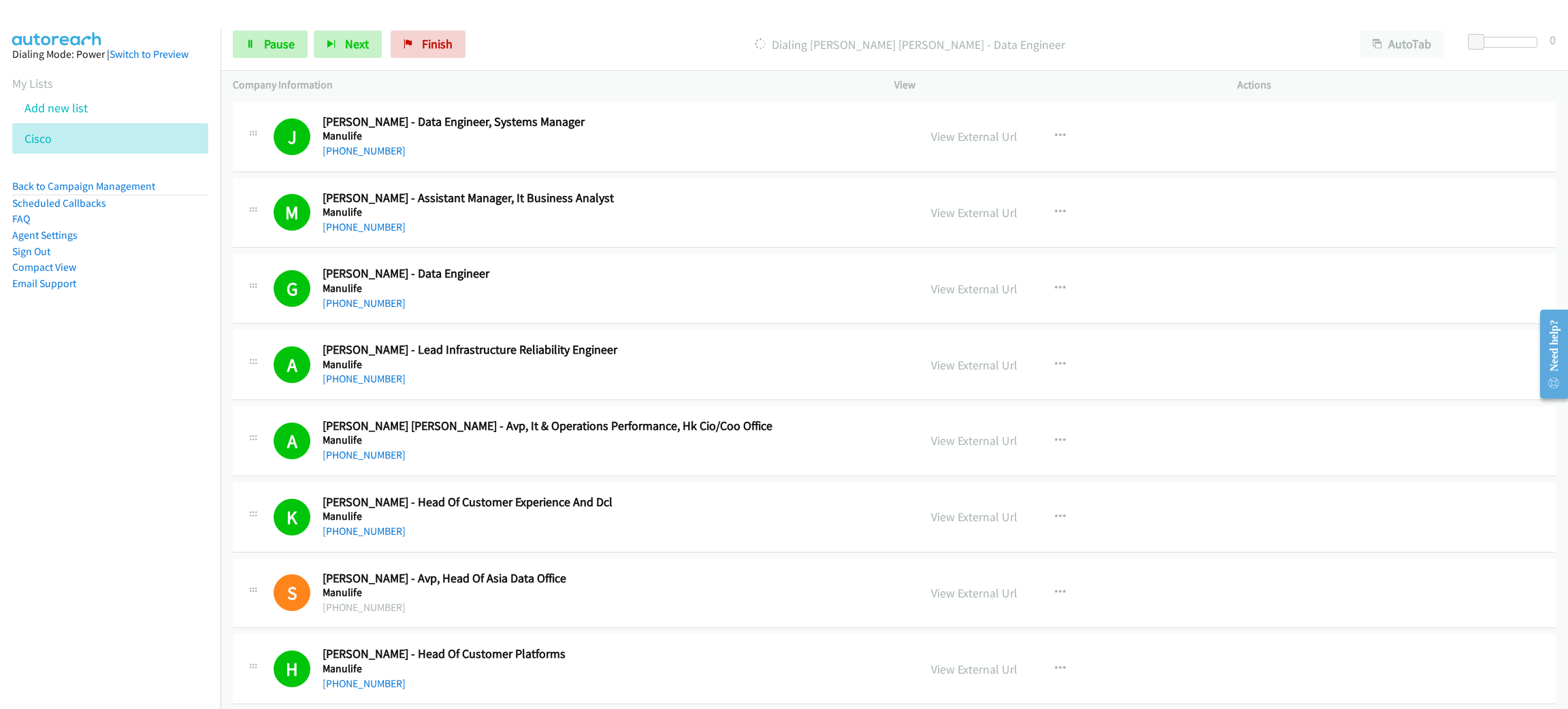
scroll to position [8982, 0]
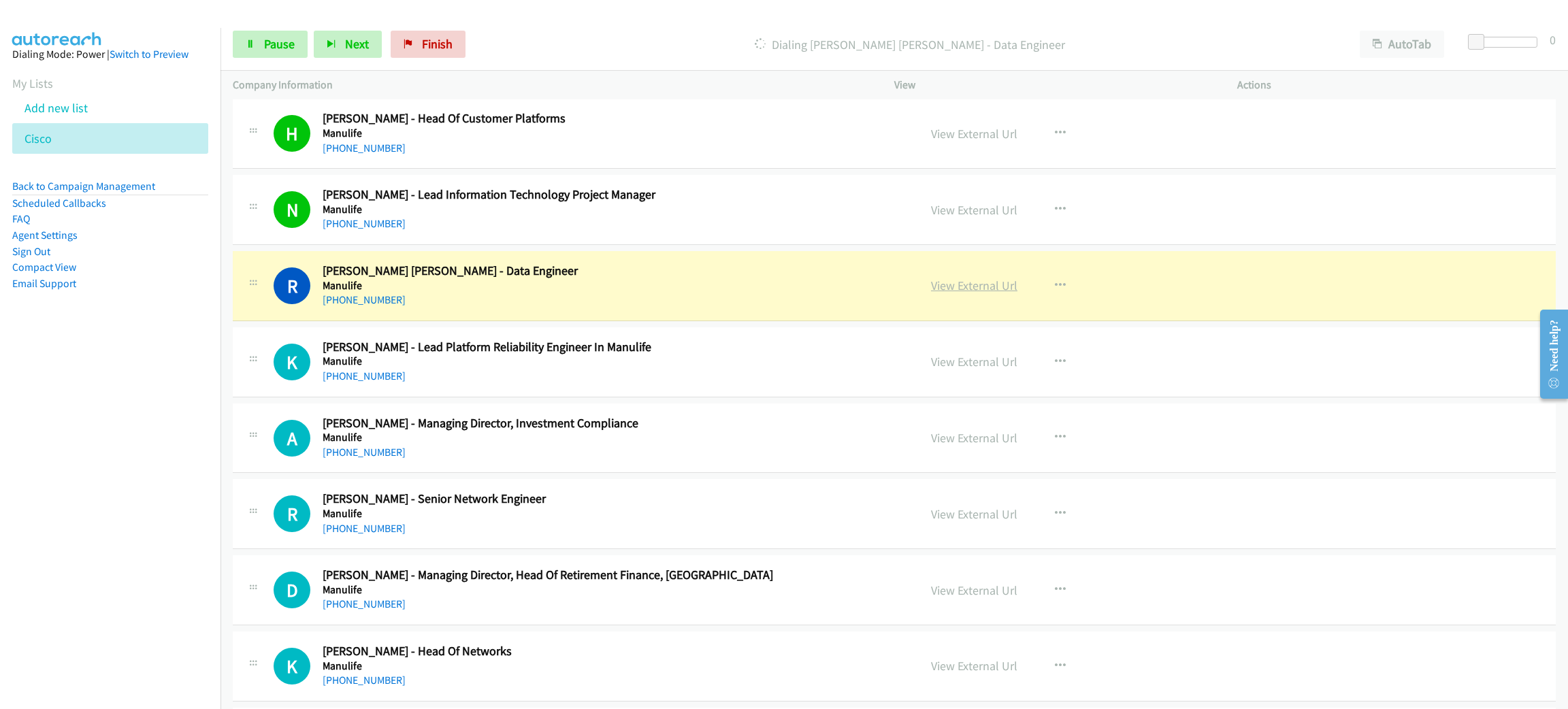
click at [959, 293] on link "View External Url" at bounding box center [974, 285] width 86 height 16
click at [279, 45] on span "Pause" at bounding box center [279, 44] width 31 height 16
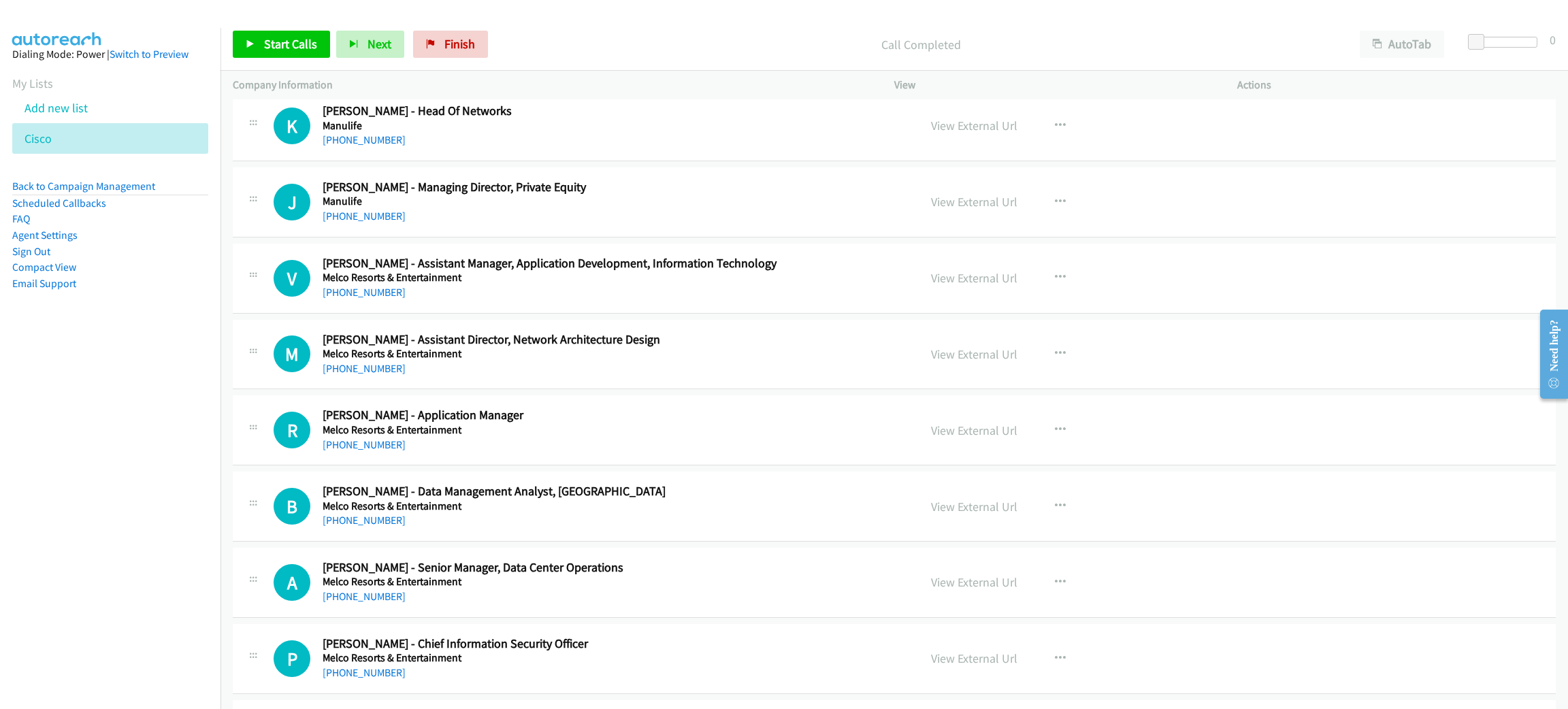
scroll to position [9493, 0]
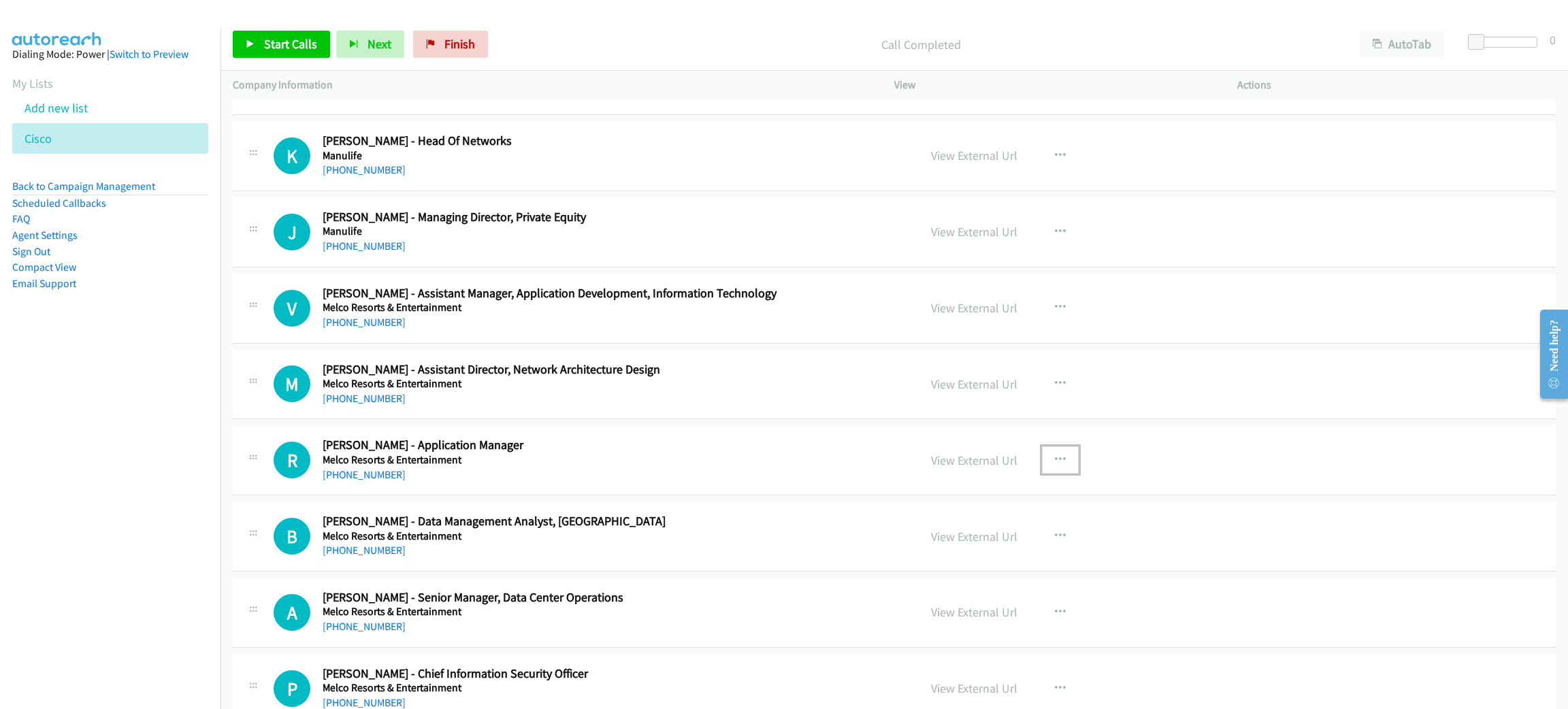
click at [1042, 474] on button "button" at bounding box center [1060, 460] width 37 height 27
click at [1021, 557] on link "Start Calls Here" at bounding box center [987, 548] width 181 height 27
click at [262, 32] on link "Start Calls" at bounding box center [281, 44] width 97 height 27
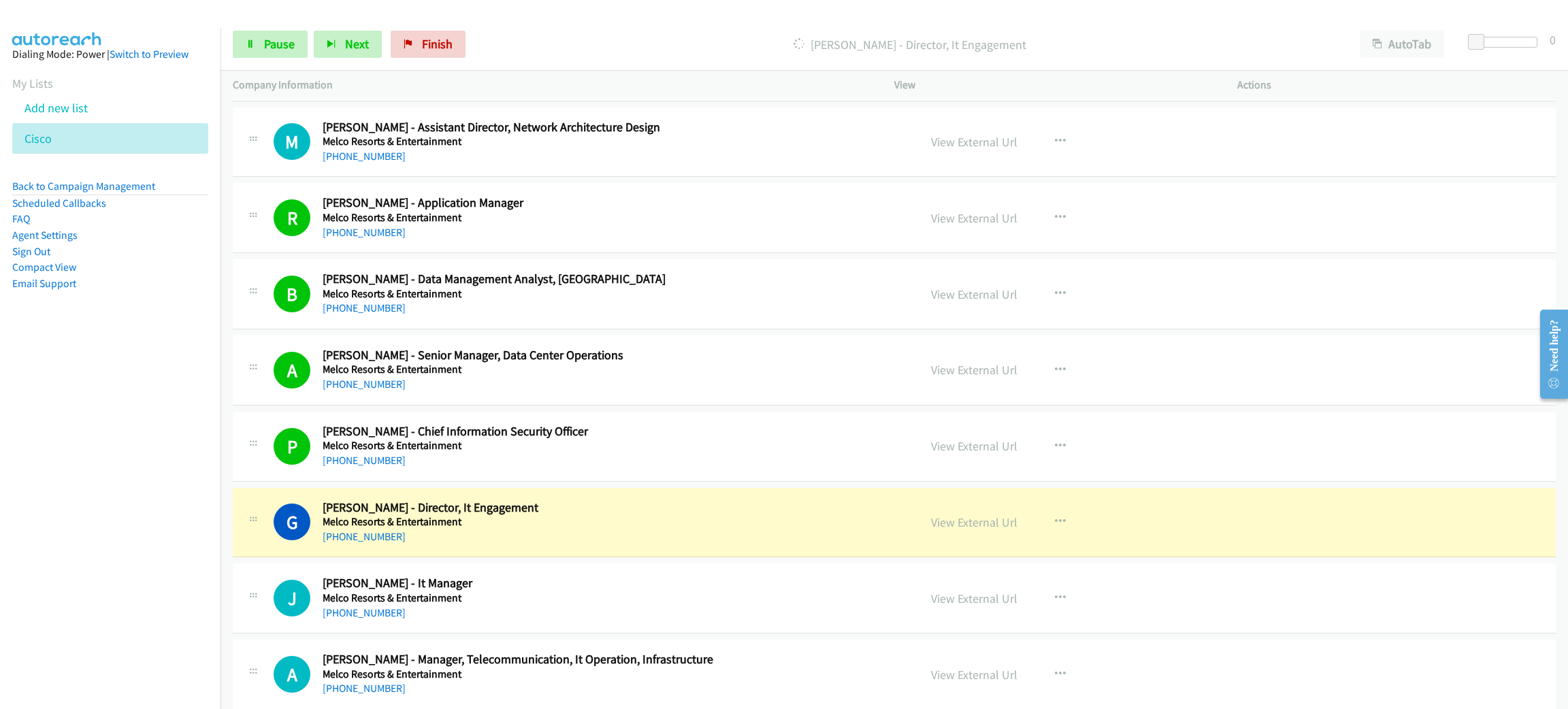
scroll to position [9799, 0]
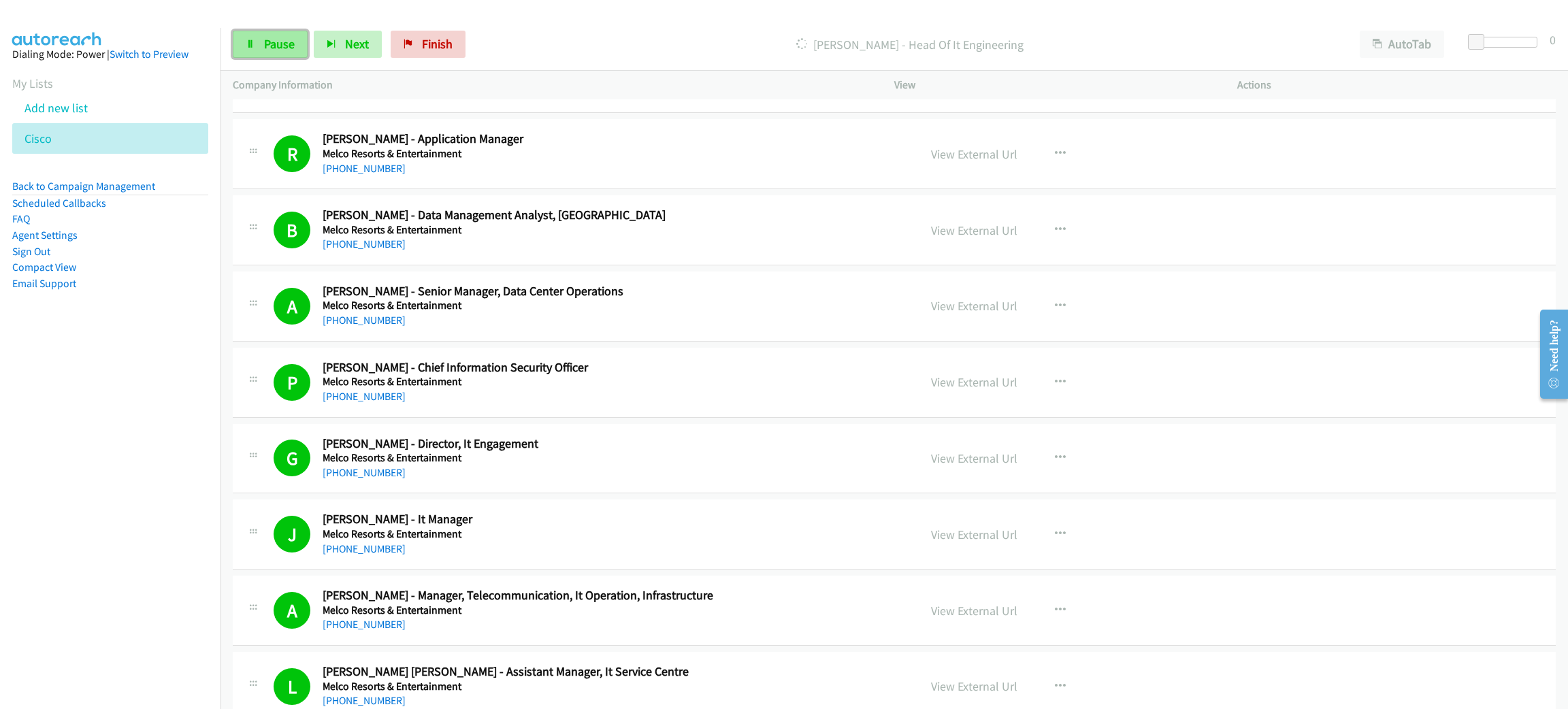
click at [276, 41] on span "Pause" at bounding box center [279, 44] width 31 height 16
click at [291, 54] on link "Start Calls" at bounding box center [281, 44] width 97 height 27
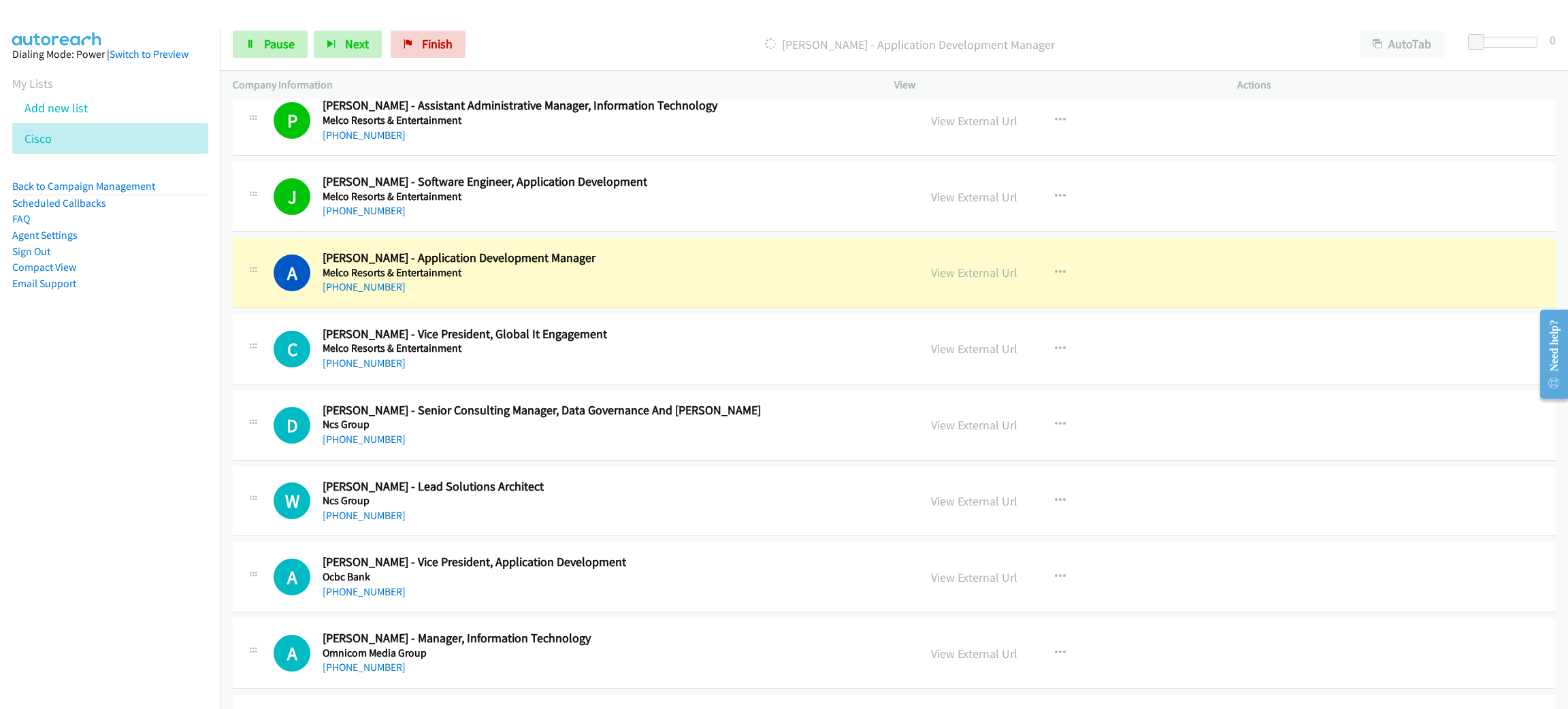
scroll to position [10717, 0]
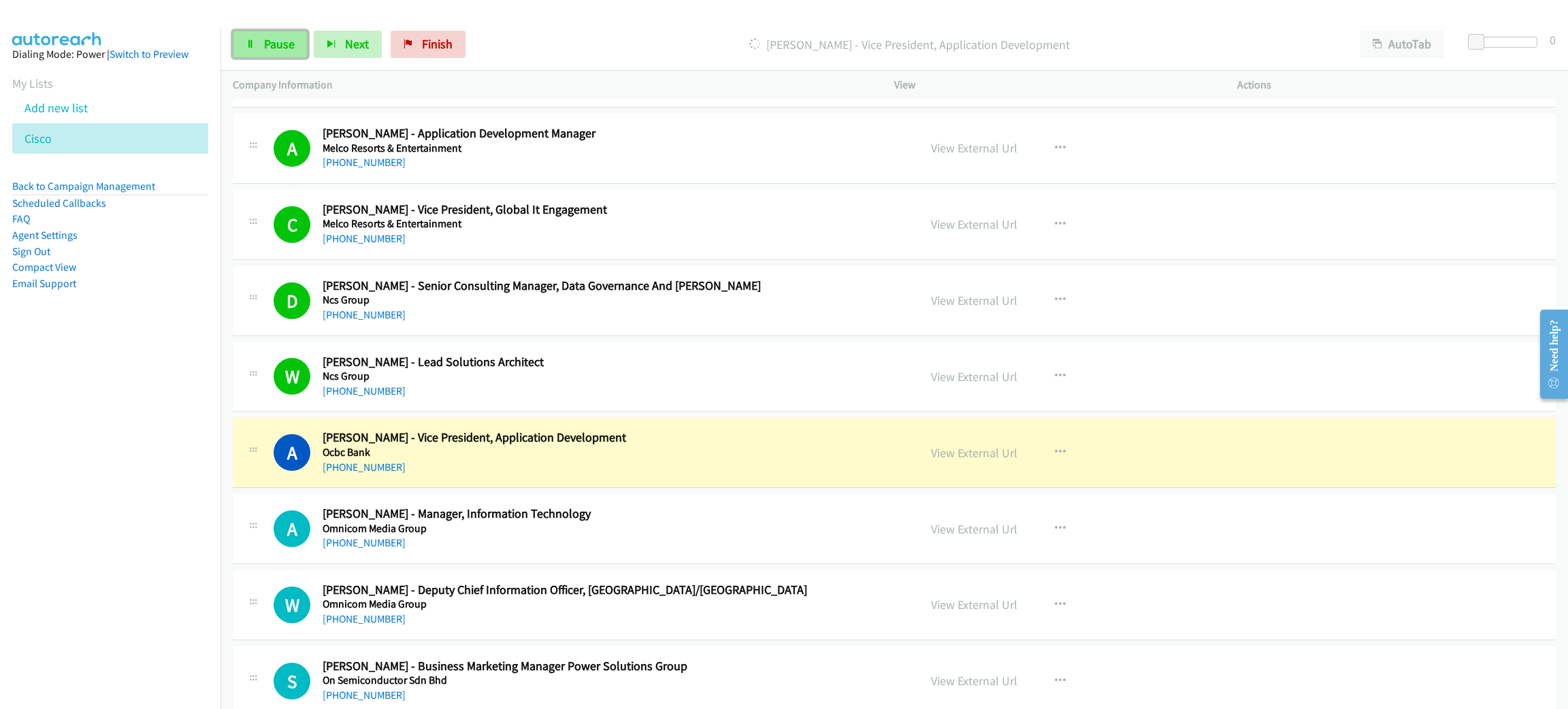
click at [283, 41] on span "Pause" at bounding box center [279, 44] width 31 height 16
click at [935, 461] on link "View External Url" at bounding box center [974, 453] width 86 height 16
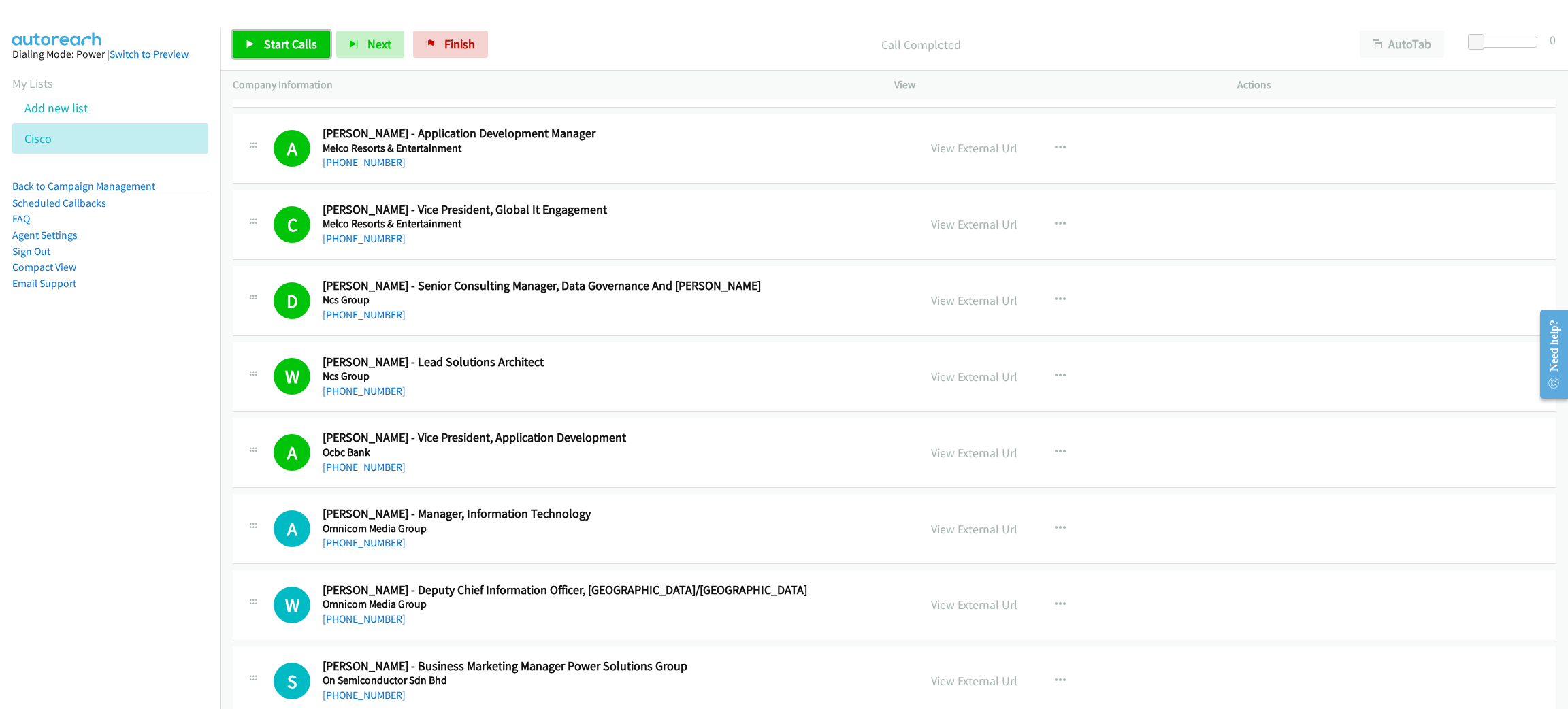
click at [300, 50] on span "Start Calls" at bounding box center [290, 44] width 53 height 16
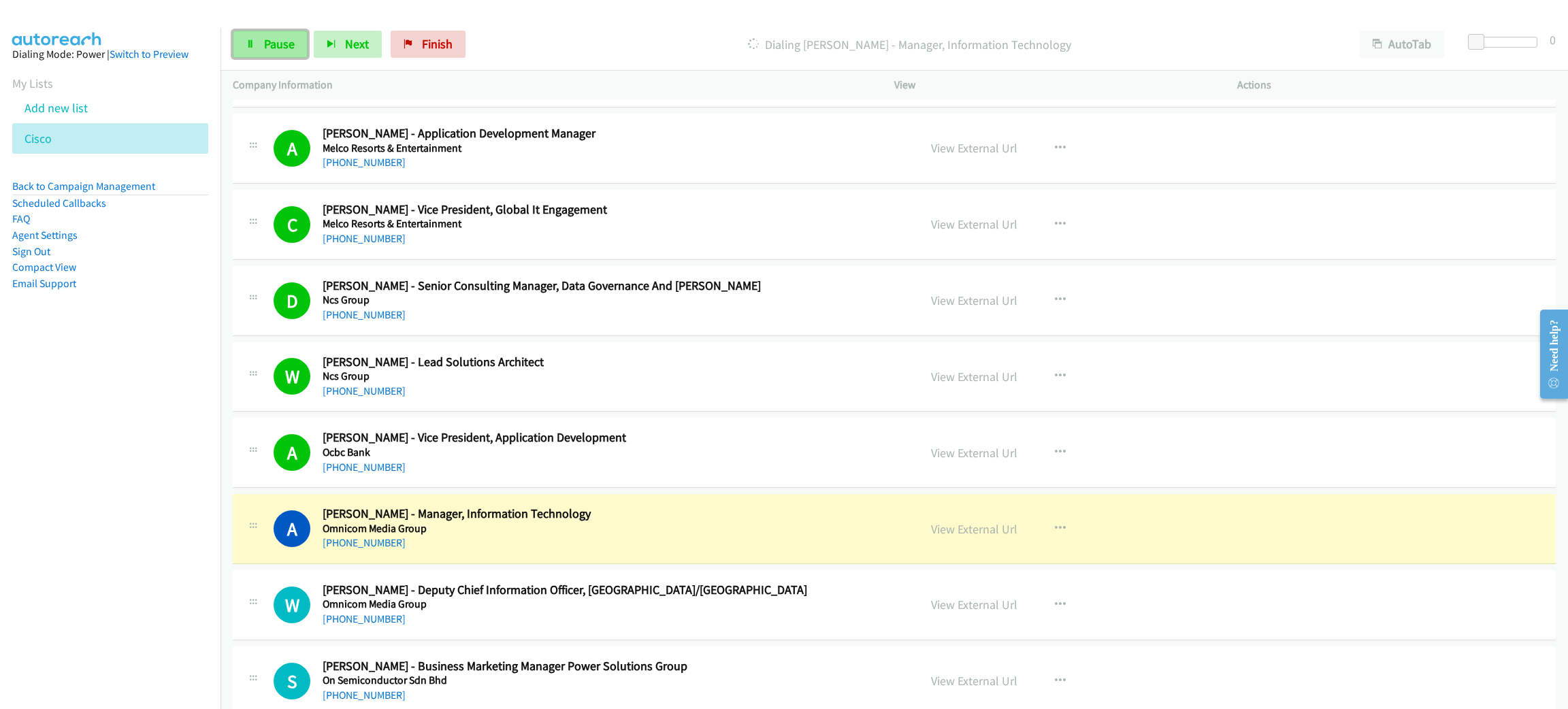
click at [264, 39] on span "Pause" at bounding box center [279, 44] width 31 height 16
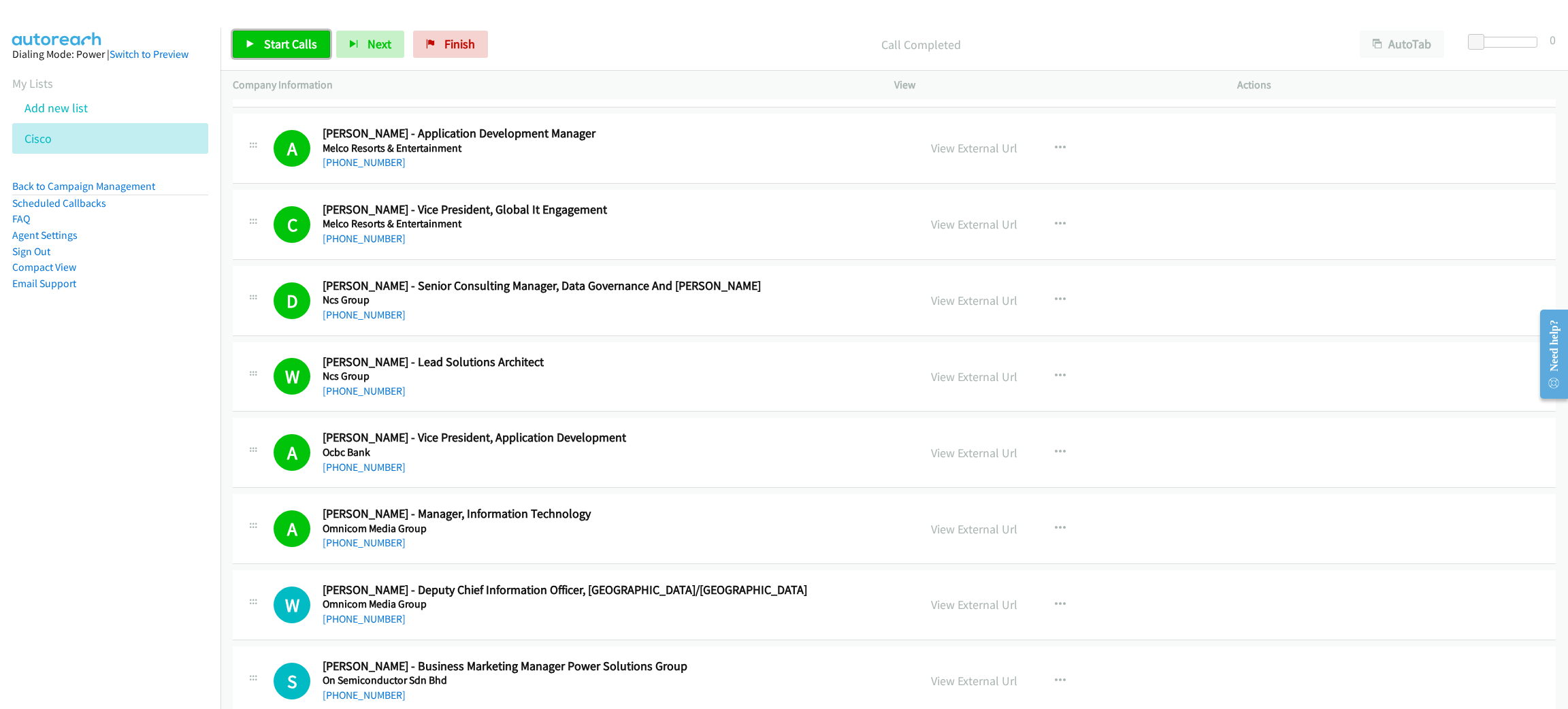
click at [283, 56] on link "Start Calls" at bounding box center [281, 44] width 97 height 27
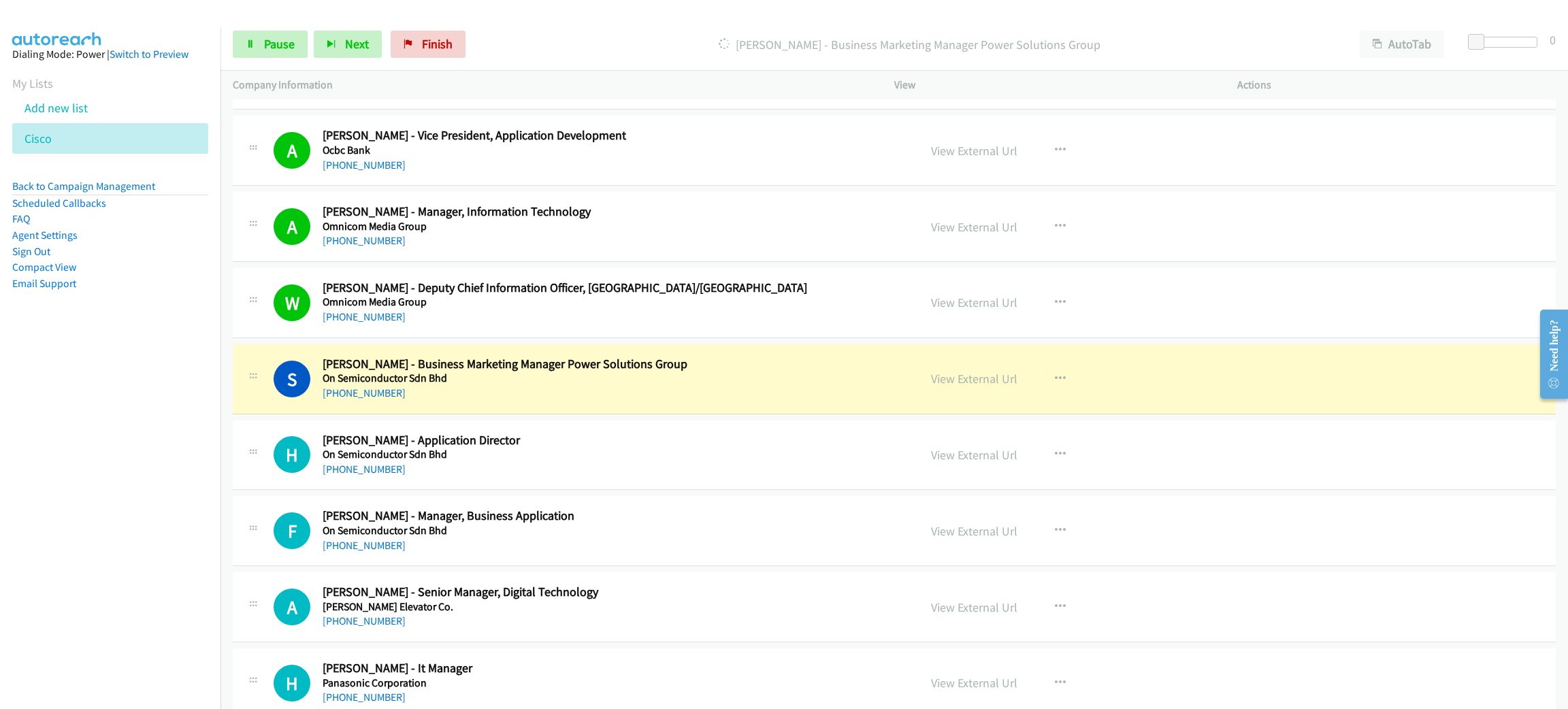
scroll to position [11024, 0]
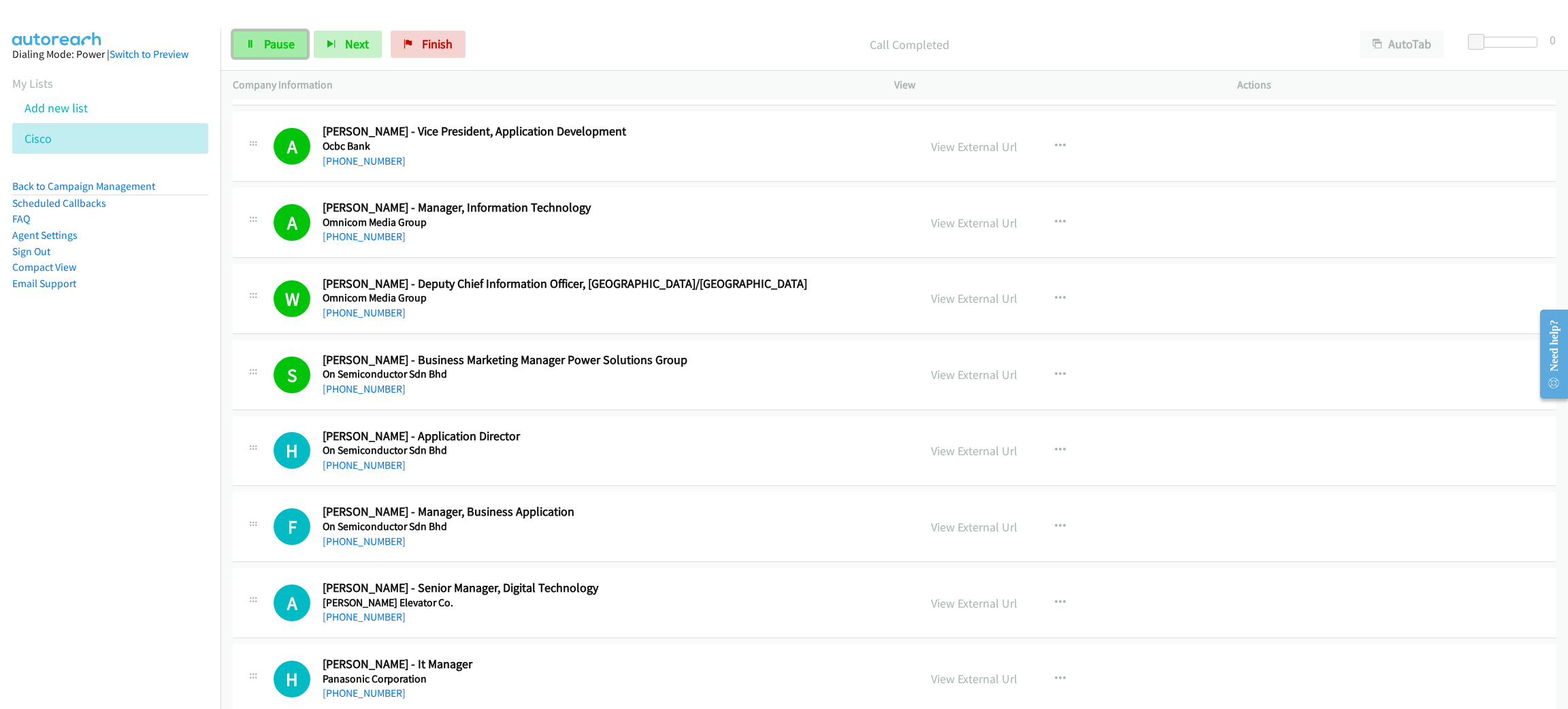
click at [287, 48] on span "Pause" at bounding box center [279, 44] width 31 height 16
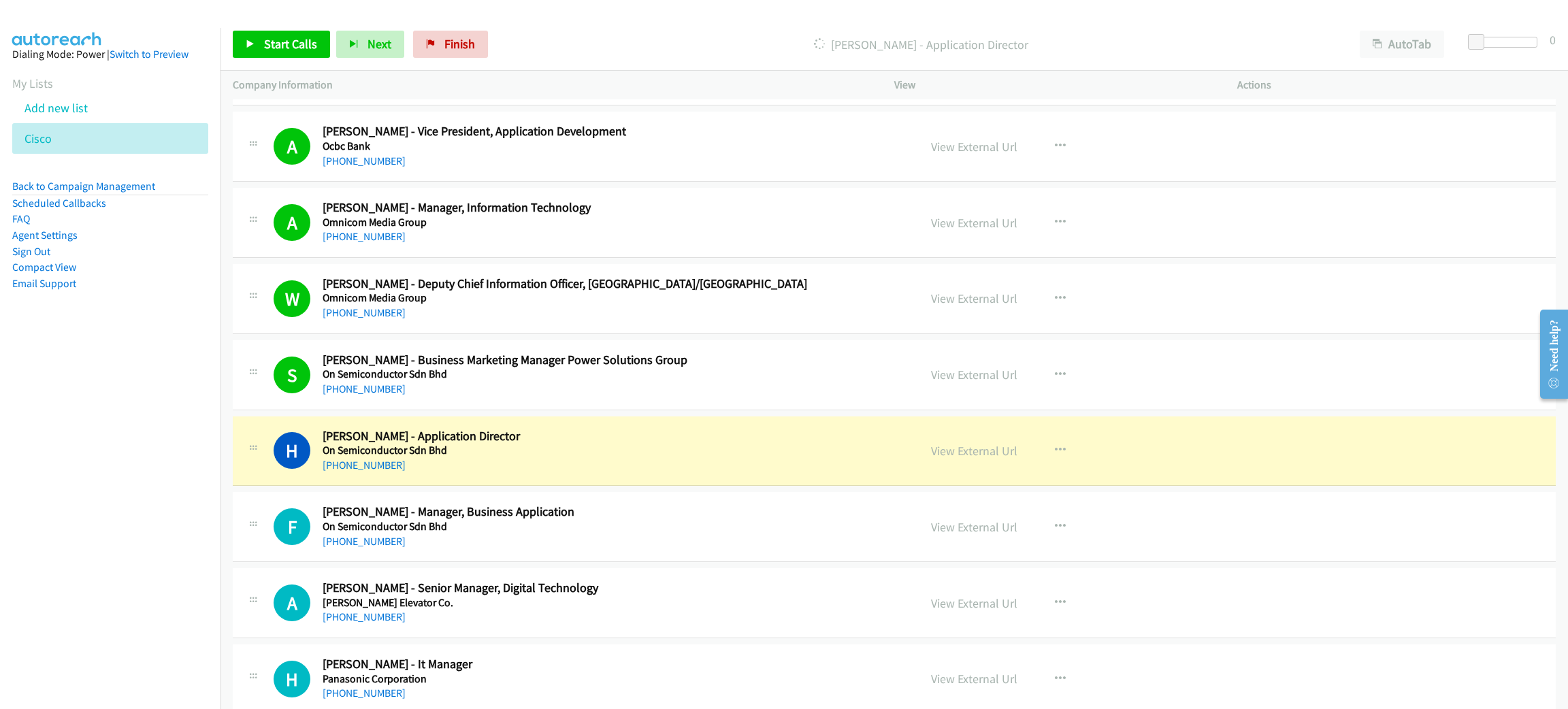
click at [684, 40] on p "[PERSON_NAME] - Application Director" at bounding box center [920, 44] width 829 height 18
click at [971, 459] on link "View External Url" at bounding box center [974, 451] width 86 height 16
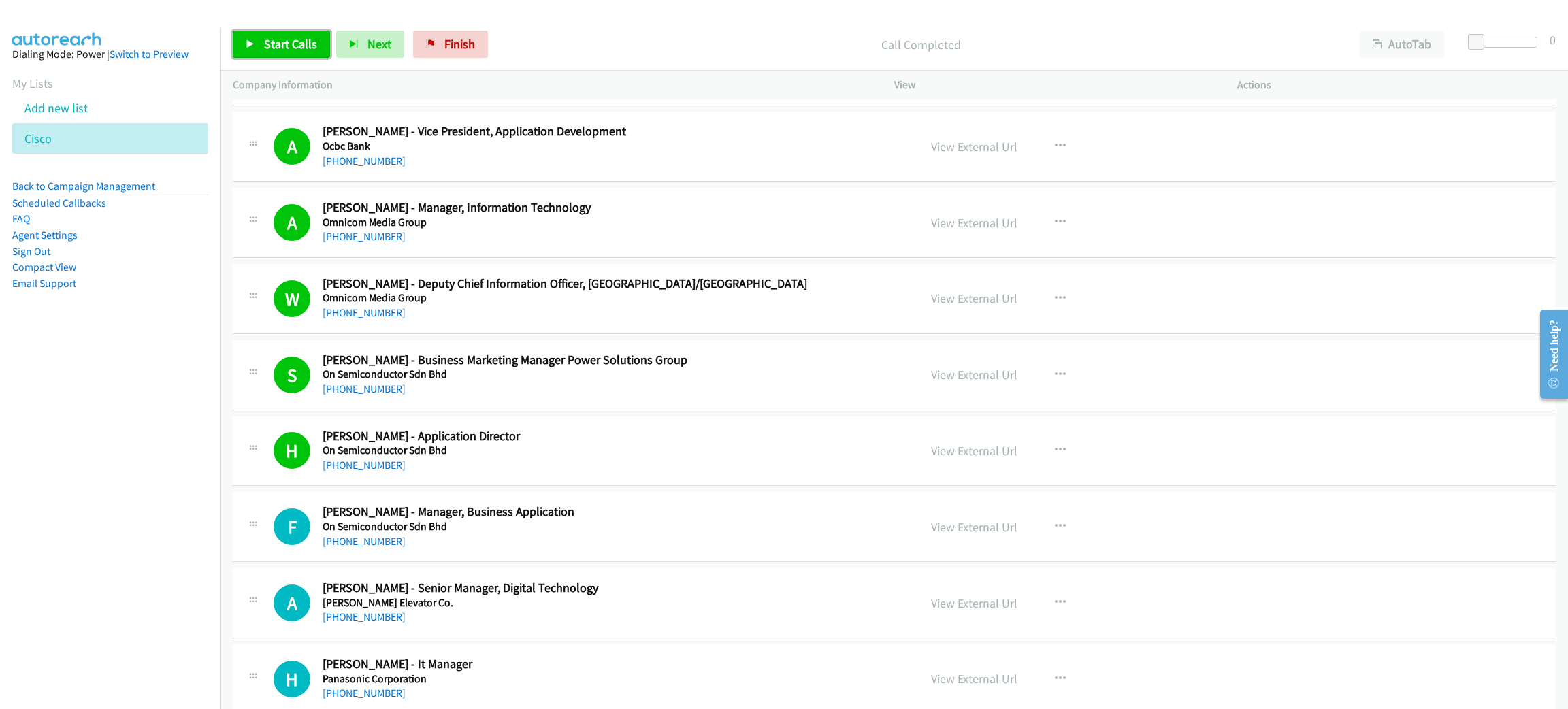
click at [260, 47] on link "Start Calls" at bounding box center [281, 44] width 97 height 27
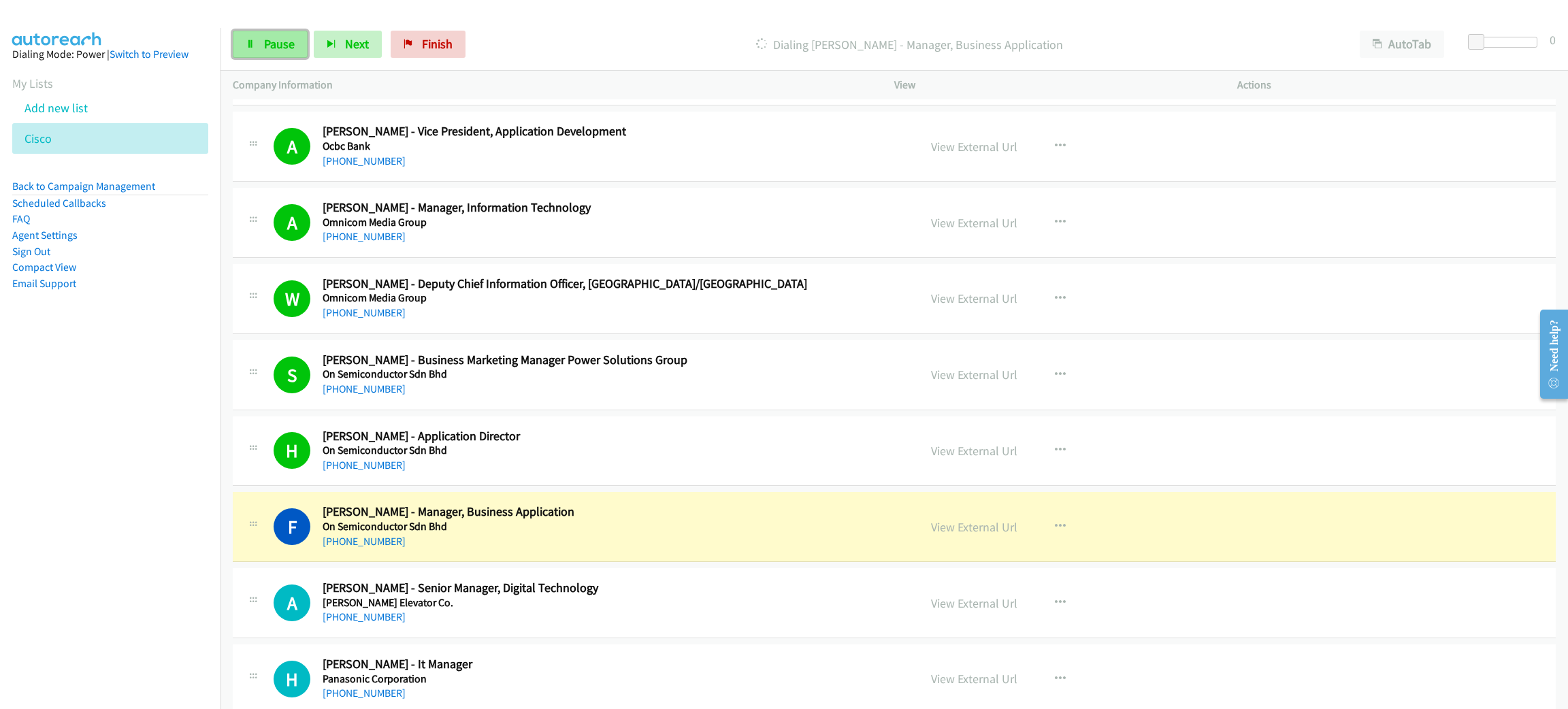
click at [260, 47] on link "Pause" at bounding box center [269, 44] width 75 height 27
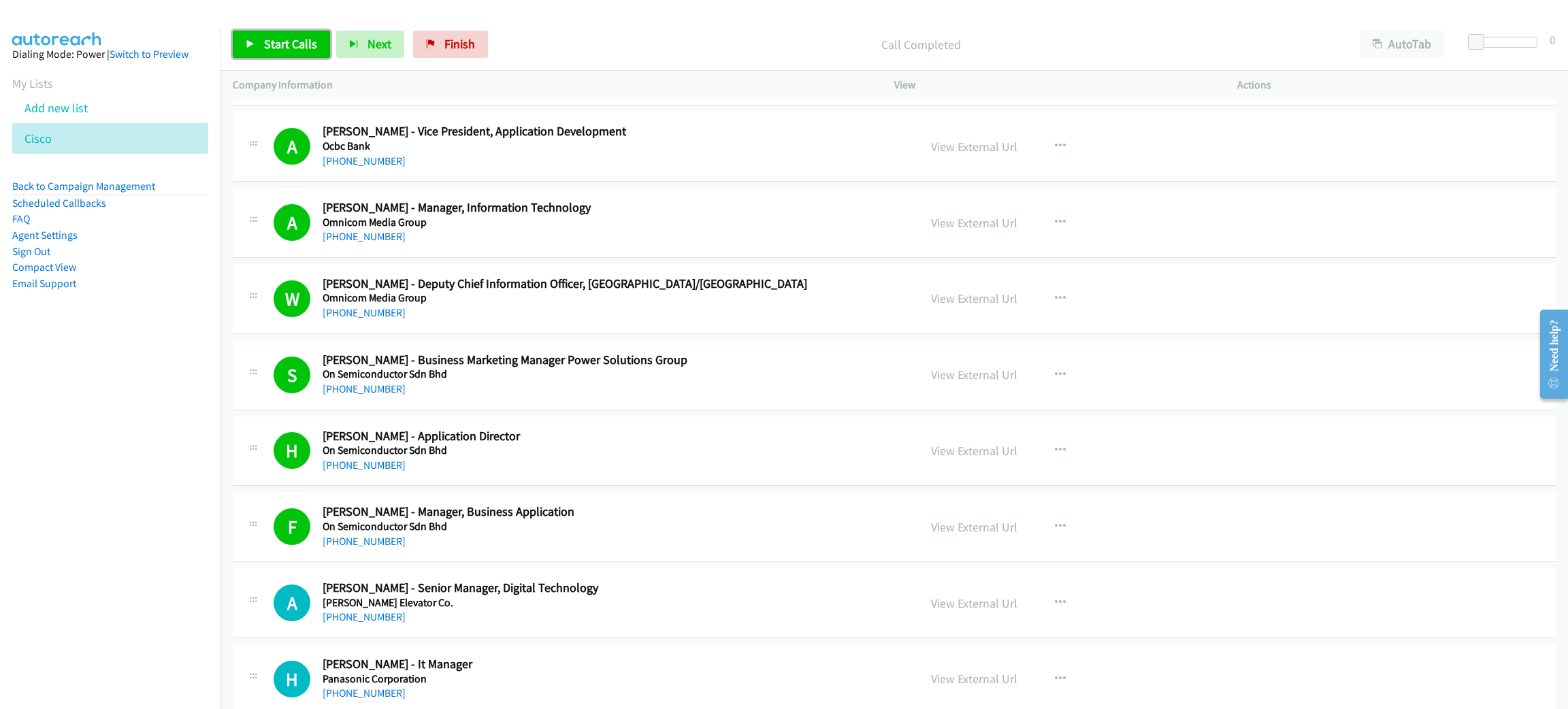
click at [259, 37] on link "Start Calls" at bounding box center [281, 44] width 97 height 27
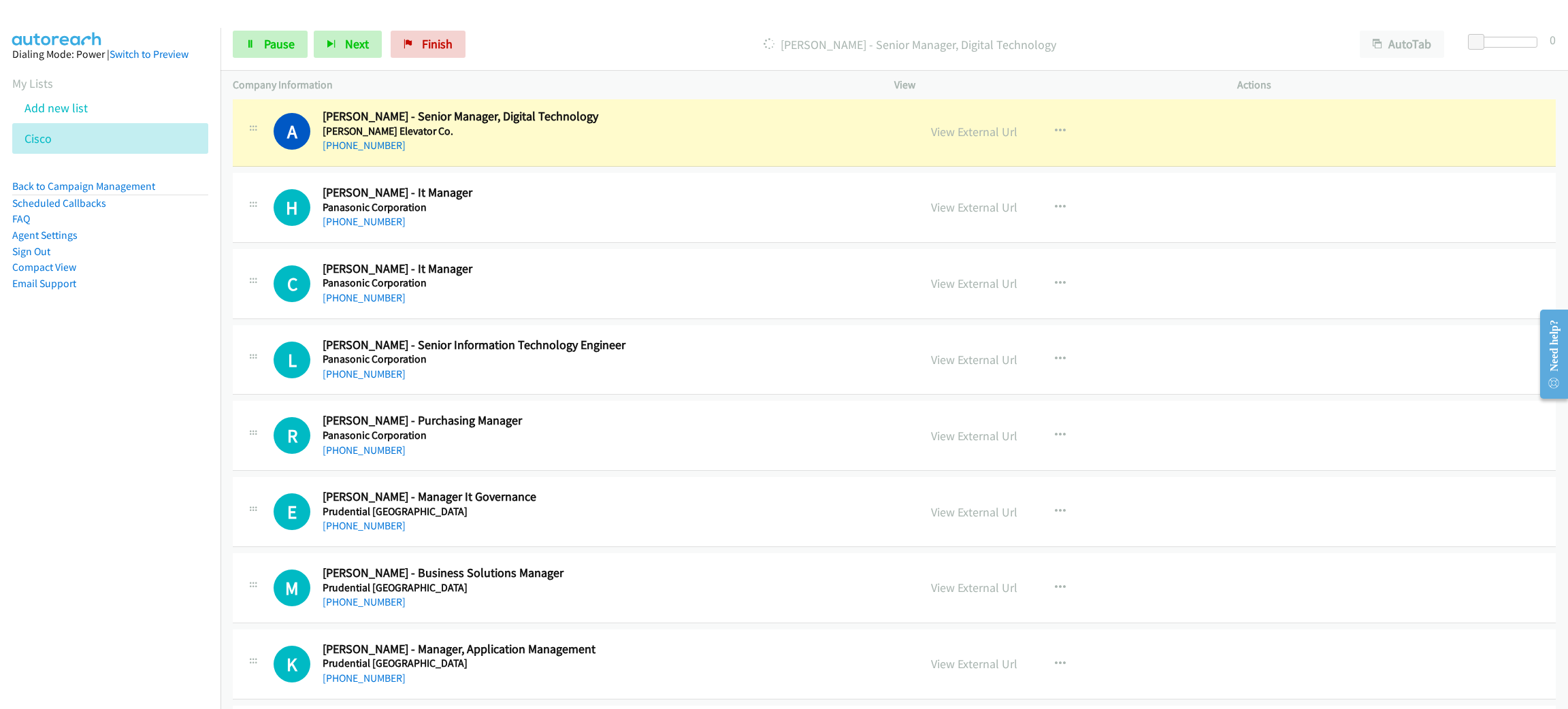
scroll to position [11433, 0]
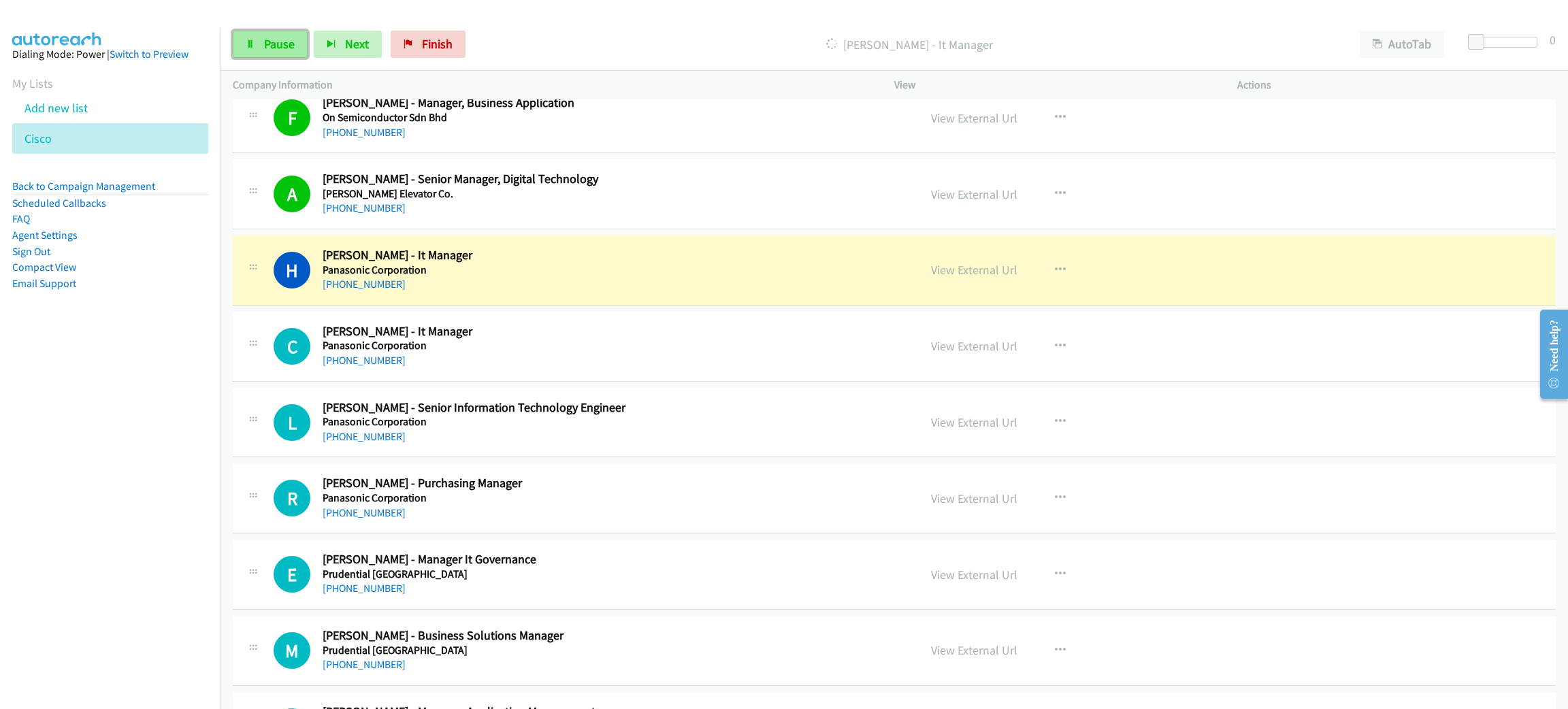
click at [267, 44] on span "Pause" at bounding box center [279, 44] width 31 height 16
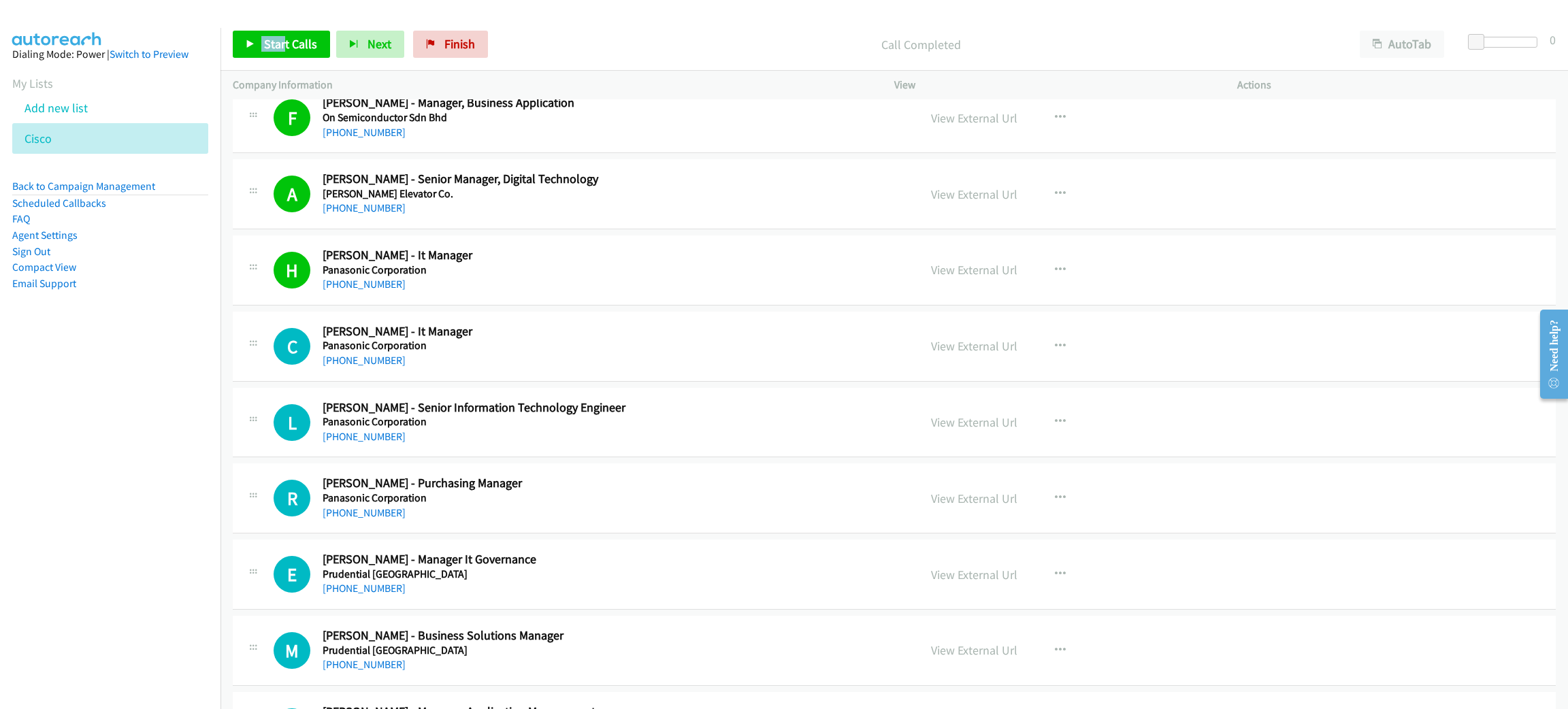
click at [277, 32] on div "Start Calls Pause Next Finish Call Completed AutoTab AutoTab 0" at bounding box center [894, 45] width 1348 height 53
click at [277, 32] on link "Start Calls" at bounding box center [281, 44] width 97 height 27
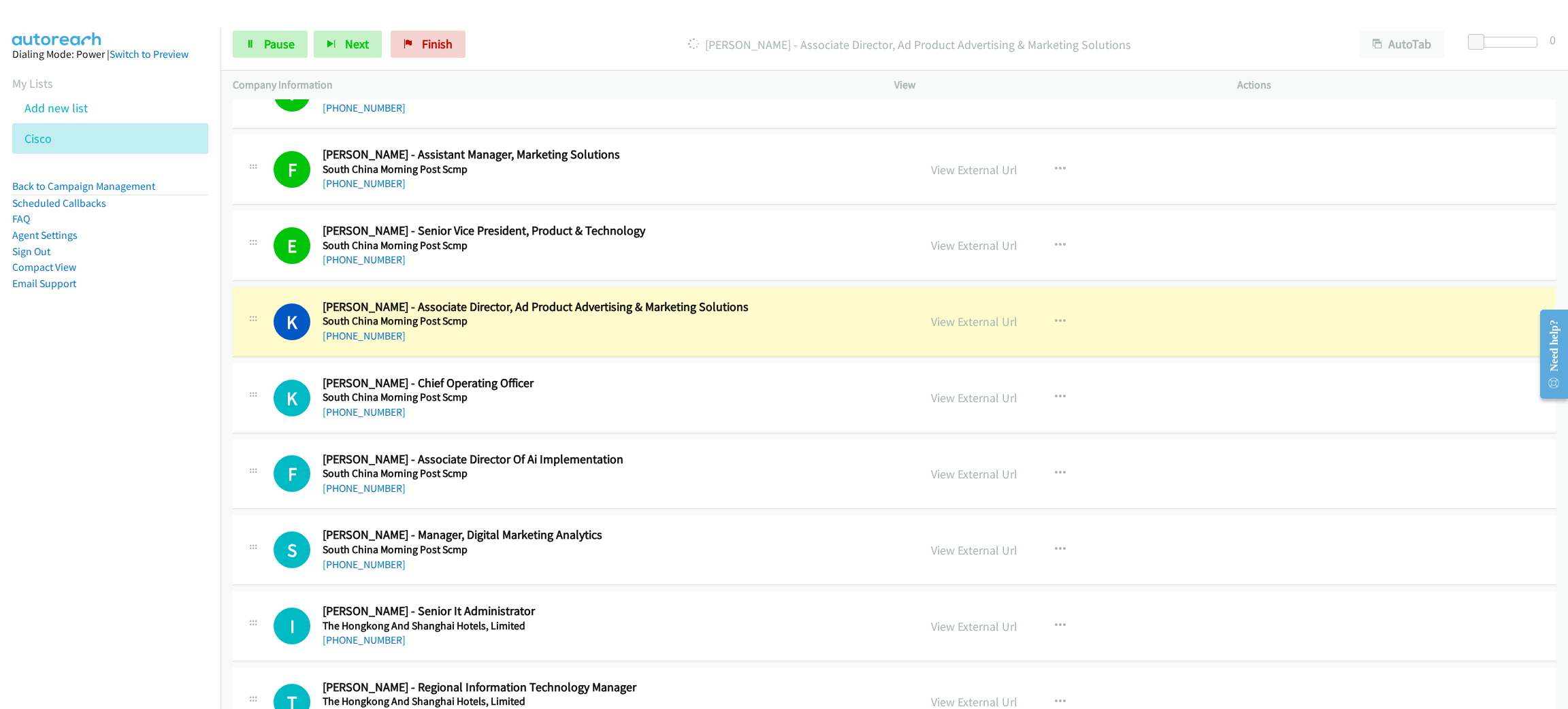
scroll to position [13066, 0]
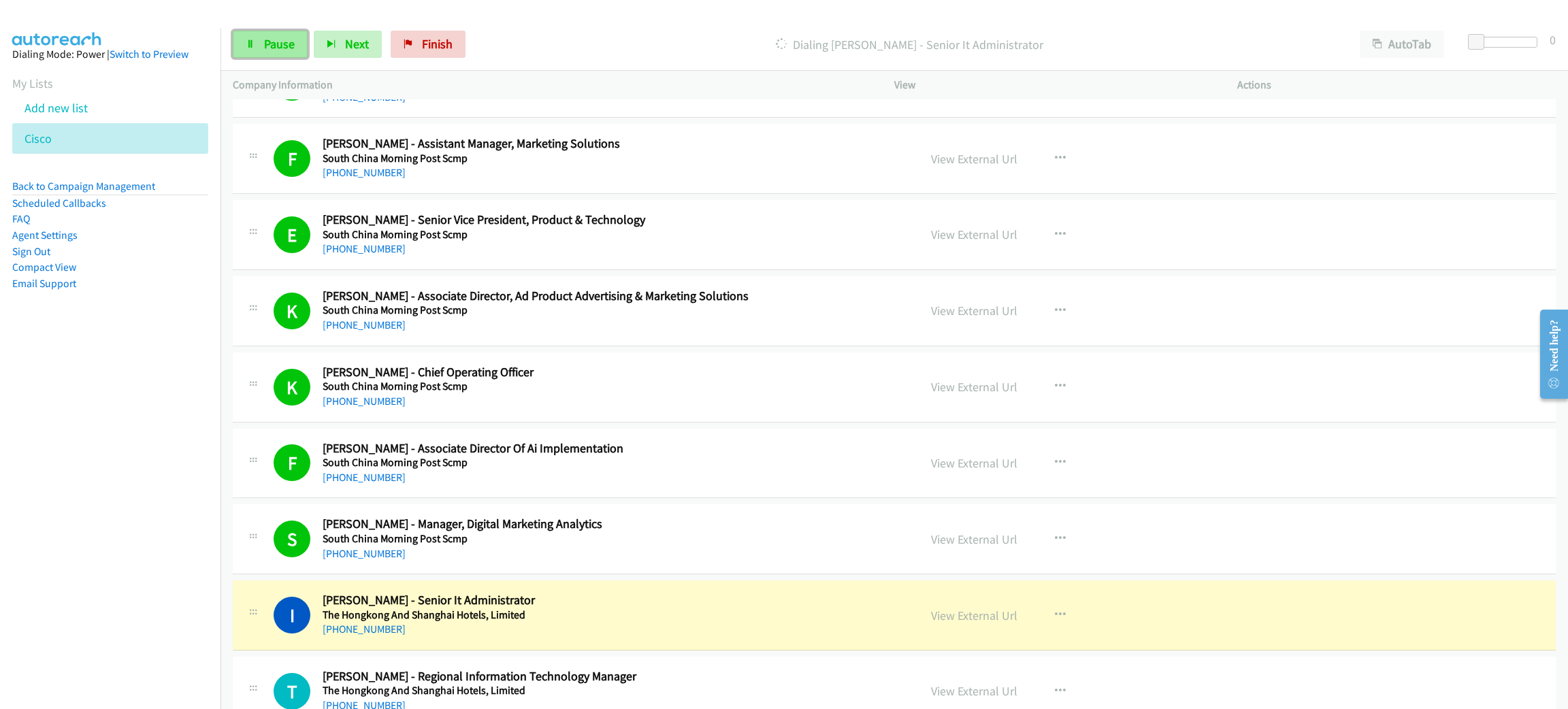
click at [283, 41] on span "Pause" at bounding box center [279, 44] width 31 height 16
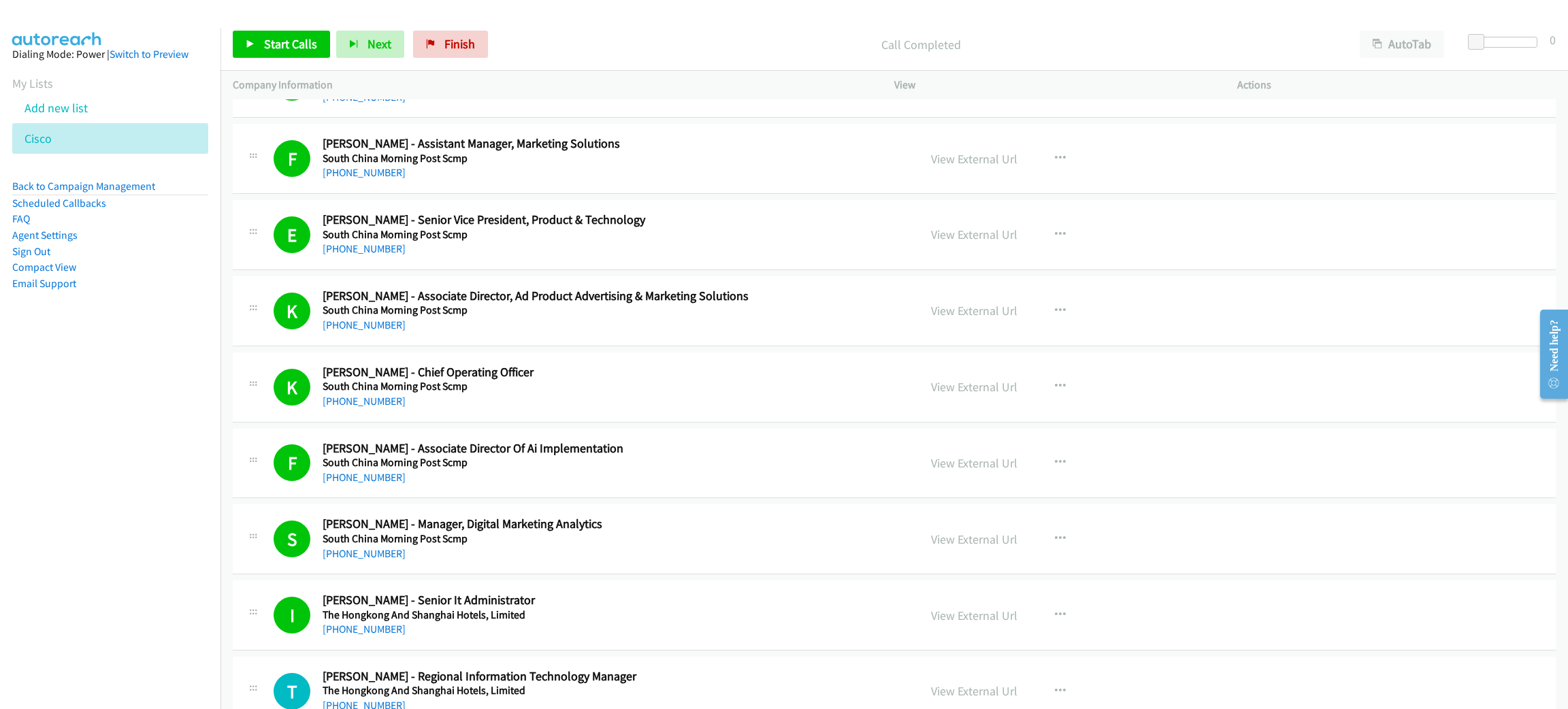
click at [636, 51] on p "Call Completed" at bounding box center [920, 44] width 829 height 18
